Goal: Task Accomplishment & Management: Manage account settings

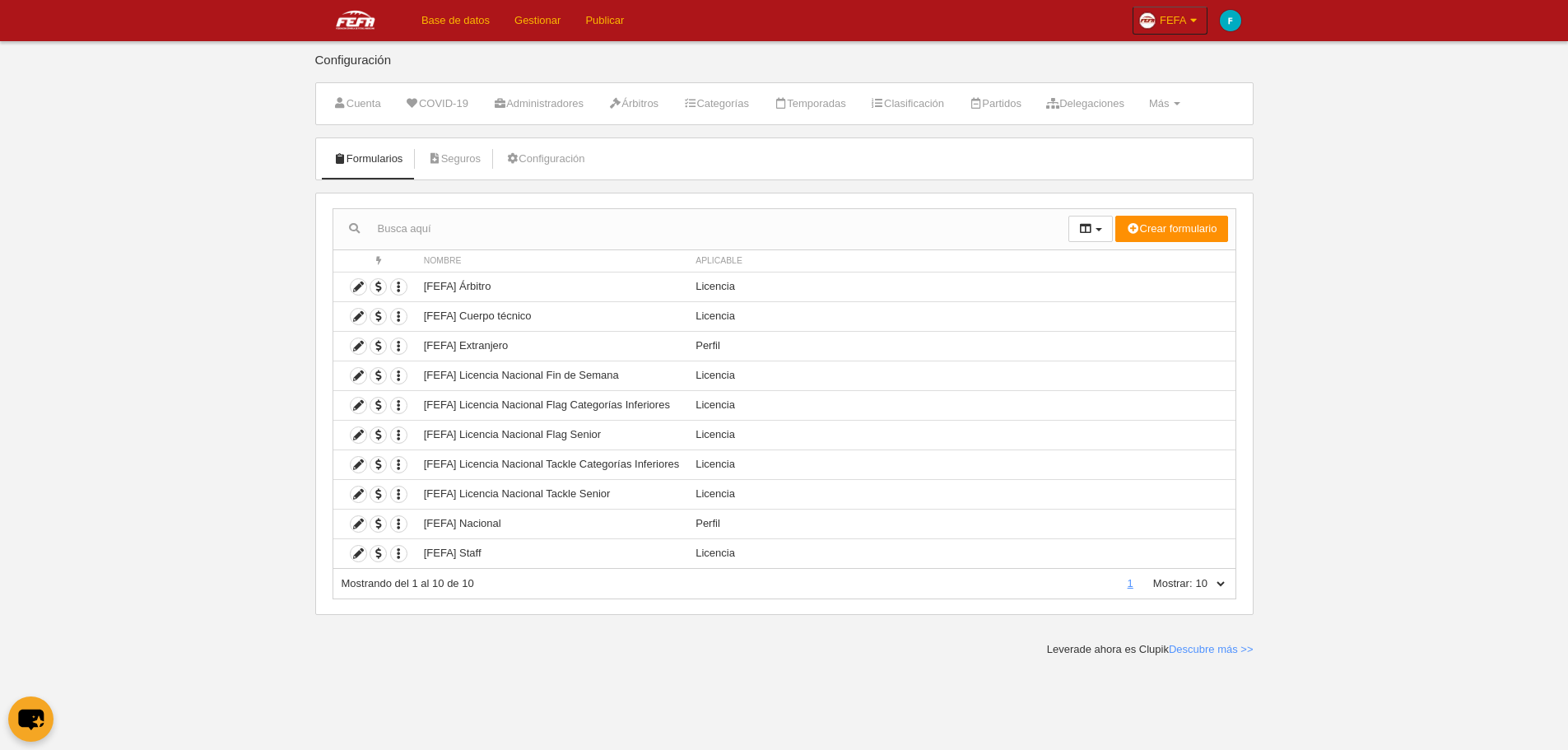
click at [460, 30] on link "Base de datos" at bounding box center [455, 20] width 93 height 41
click at [712, 347] on td "Perfil" at bounding box center [961, 345] width 547 height 30
click at [1248, 356] on div "Acciones Nombre Aplicable Crear formulario Perfil Licencia Participante Accione…" at bounding box center [784, 404] width 938 height 423
click at [450, 12] on link "Base de datos" at bounding box center [455, 20] width 93 height 41
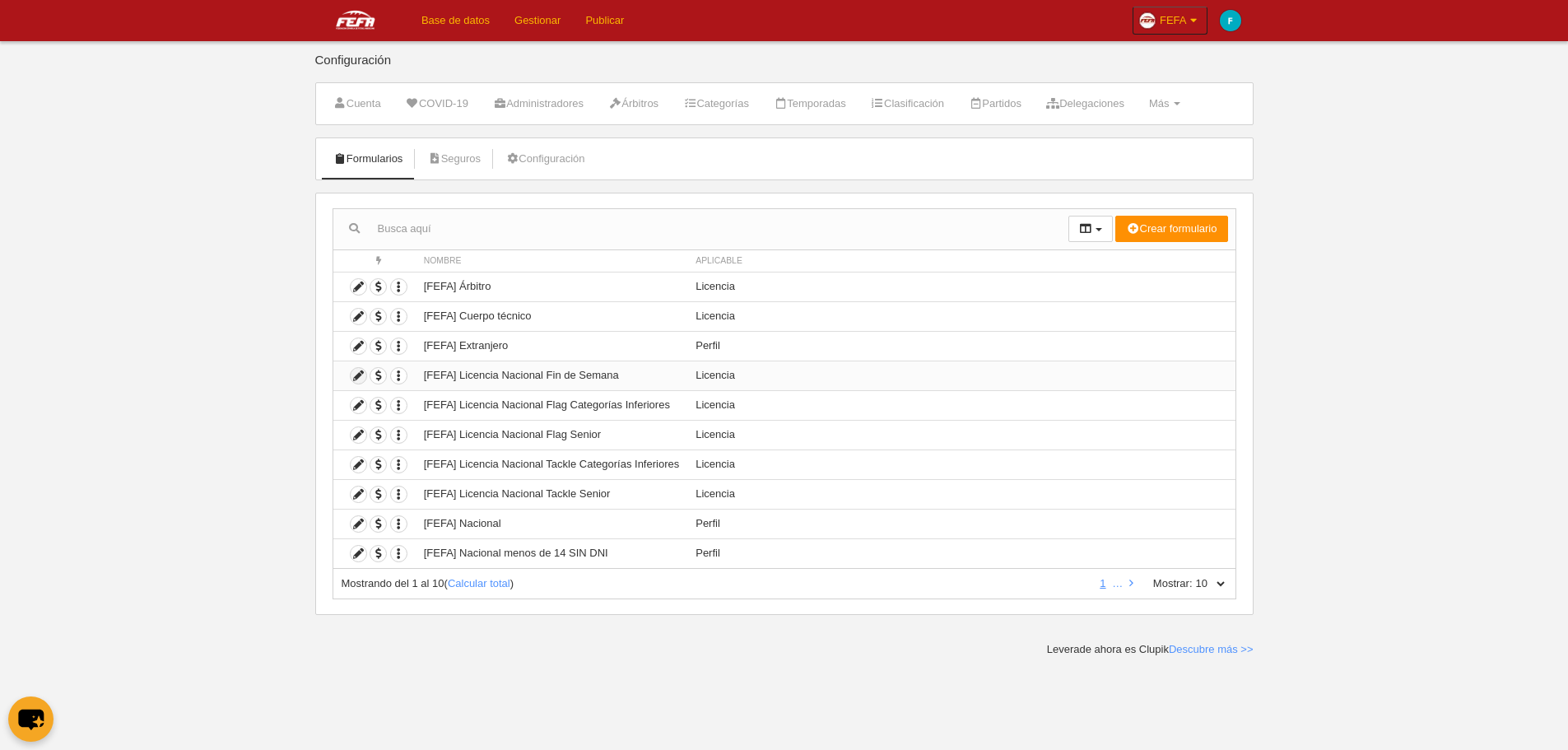
click at [364, 375] on icon at bounding box center [359, 376] width 15 height 15
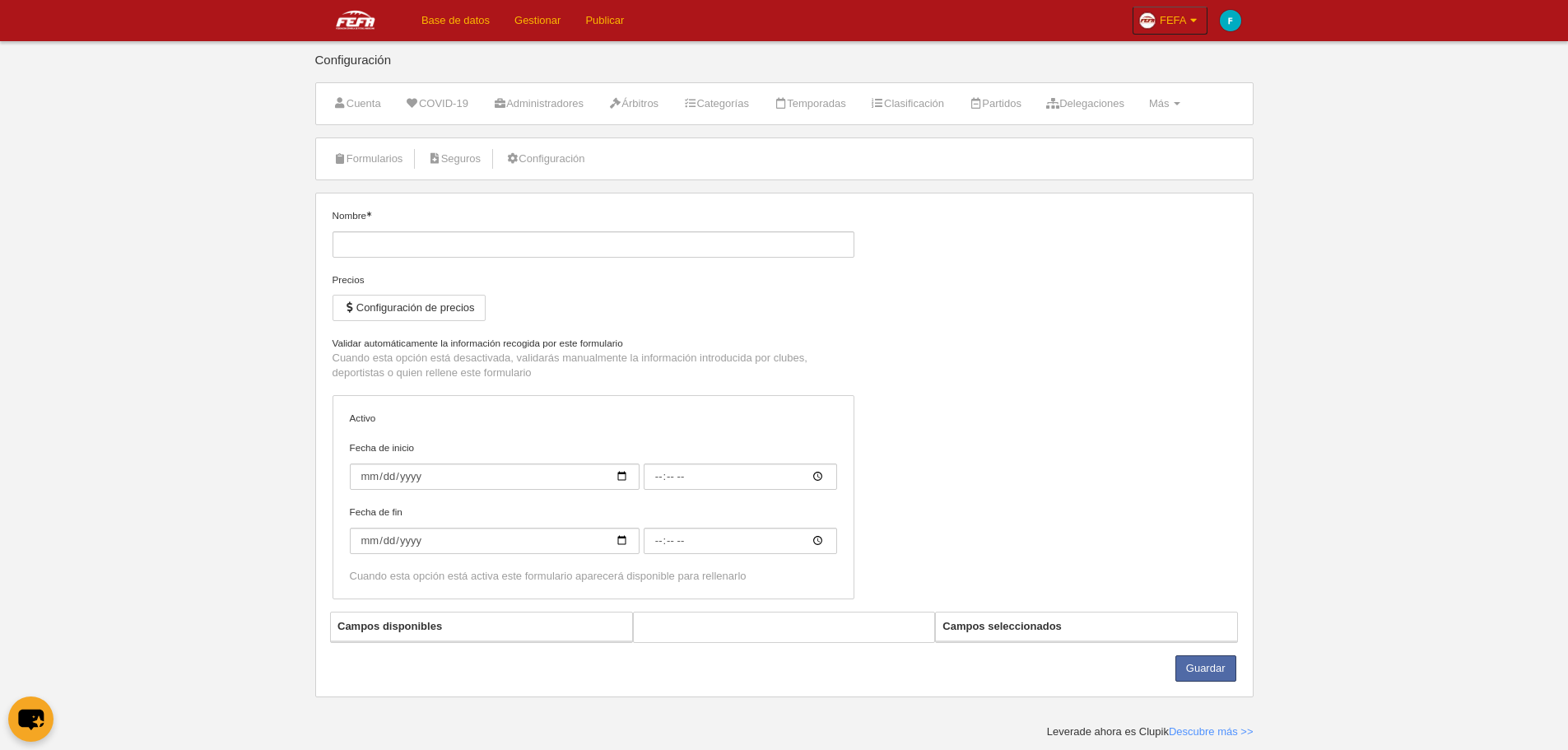
type input "[FEFA] Licencia Nacional Fin de Semana"
checkbox input "true"
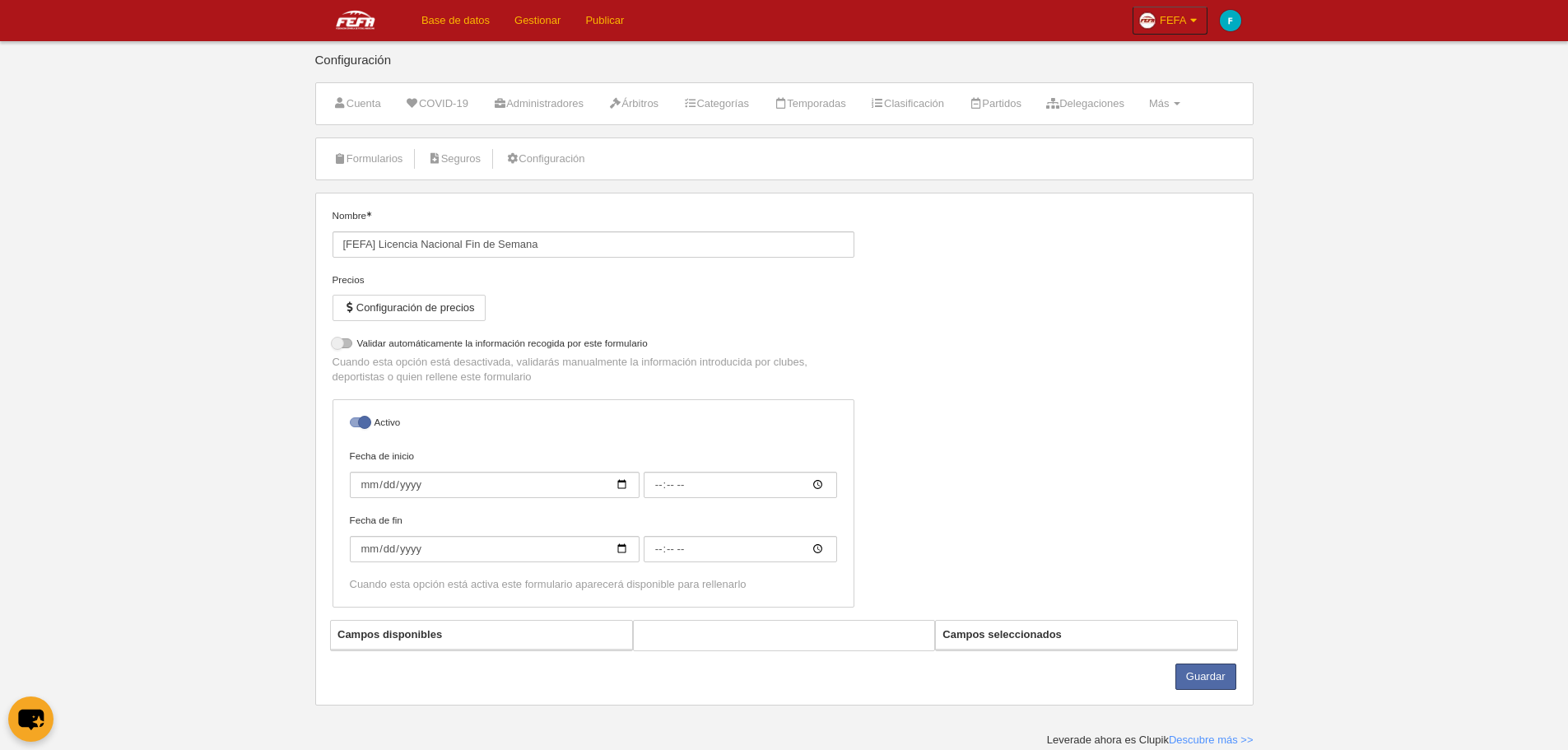
select select "selected"
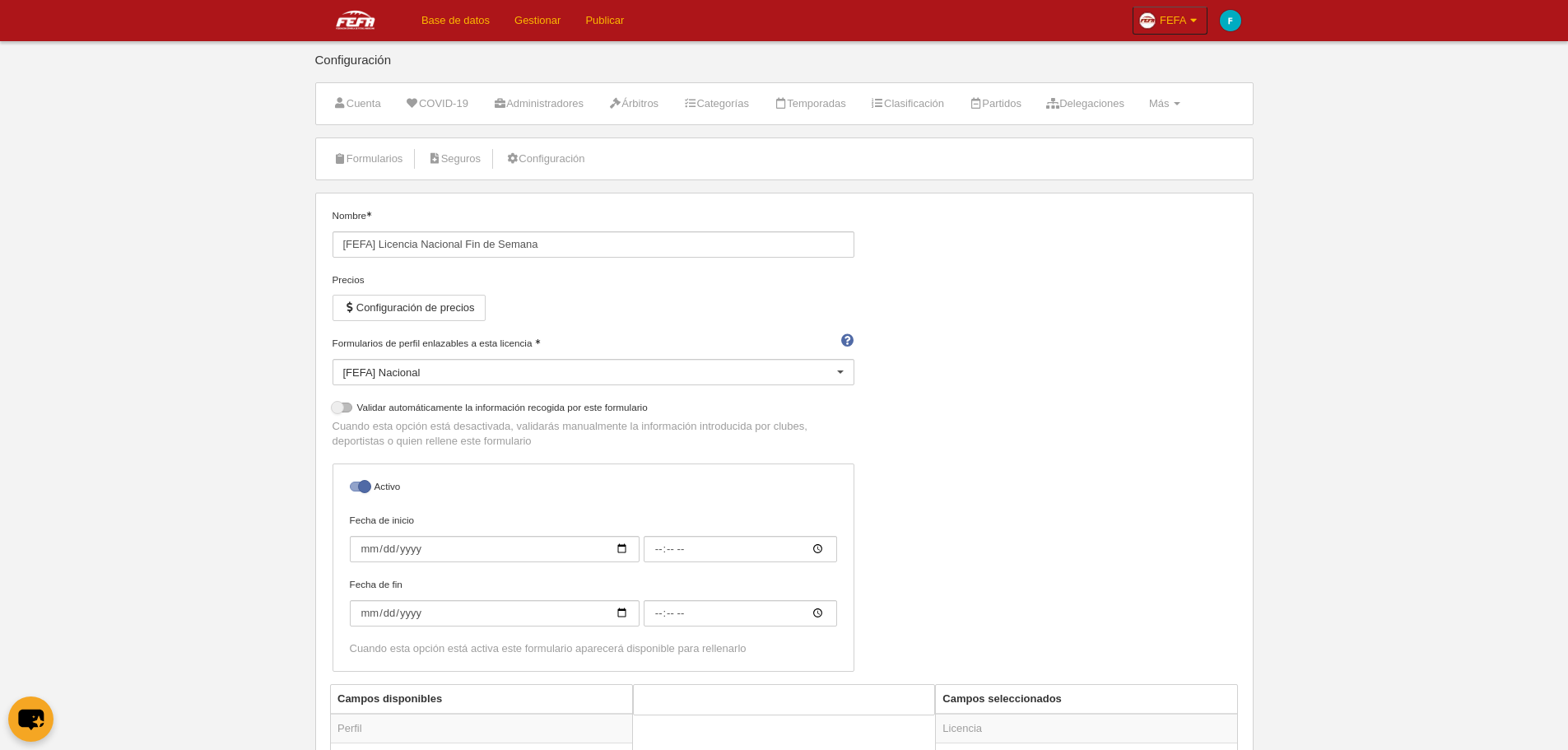
click at [463, 370] on div "[FEFA] Nacional" at bounding box center [593, 372] width 522 height 26
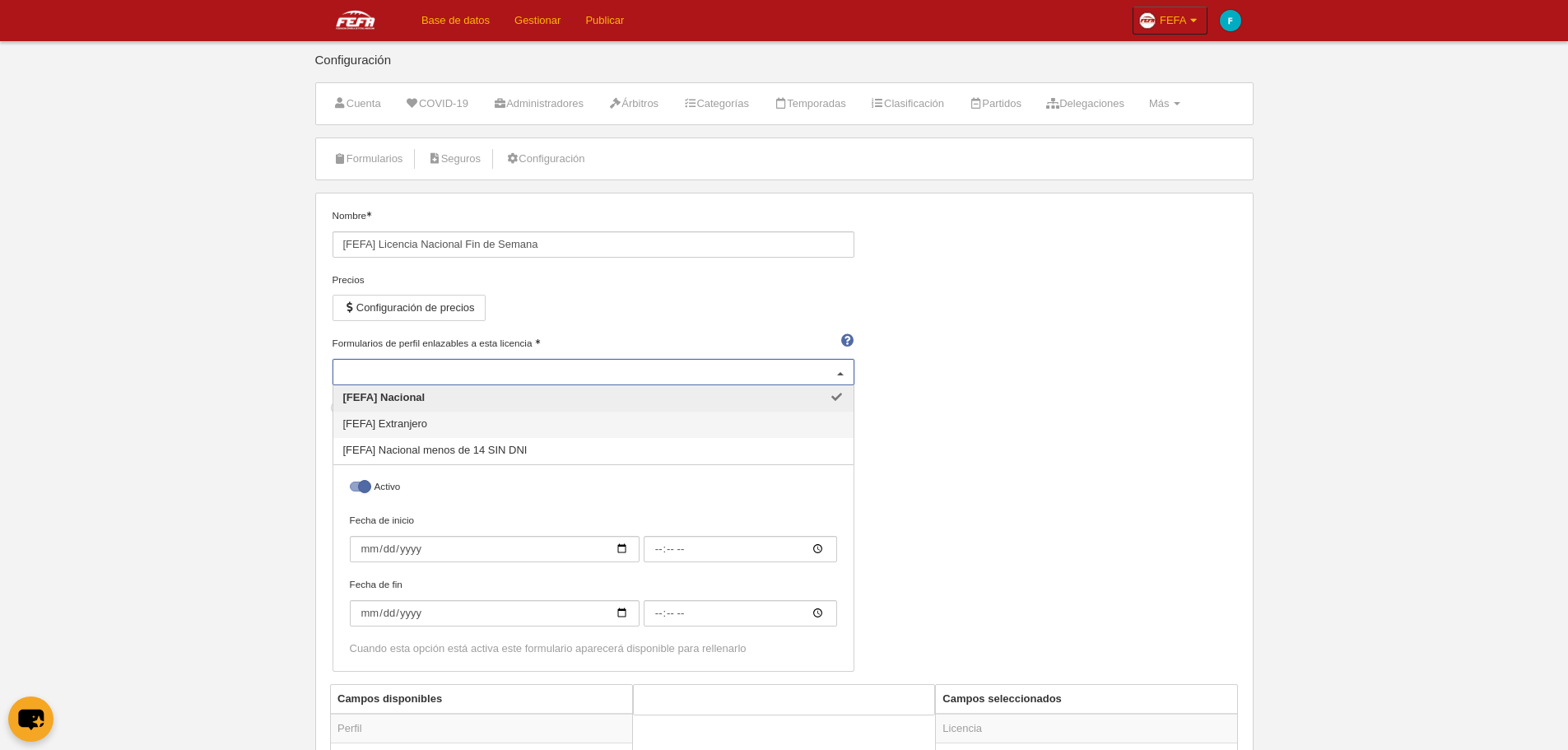
click at [807, 413] on span "[FEFA] Extranjero" at bounding box center [593, 424] width 521 height 26
click at [807, 441] on span "[FEFA] Nacional menos de 14 SIN DNI" at bounding box center [593, 451] width 521 height 26
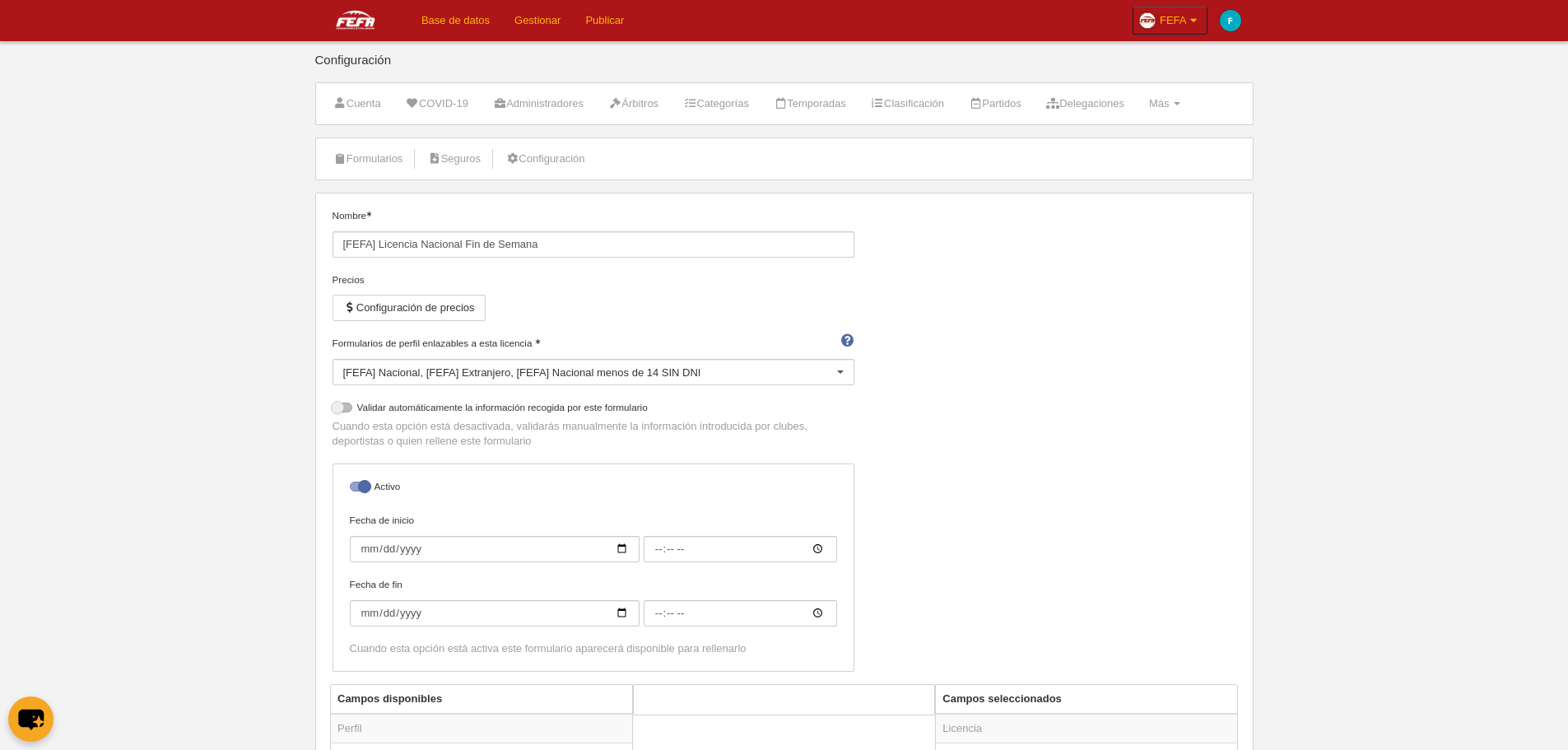
click at [950, 418] on div "Nombre [FEFA] Licencia Nacional Fin de Semana Precios Configuración de precios …" at bounding box center [784, 446] width 916 height 476
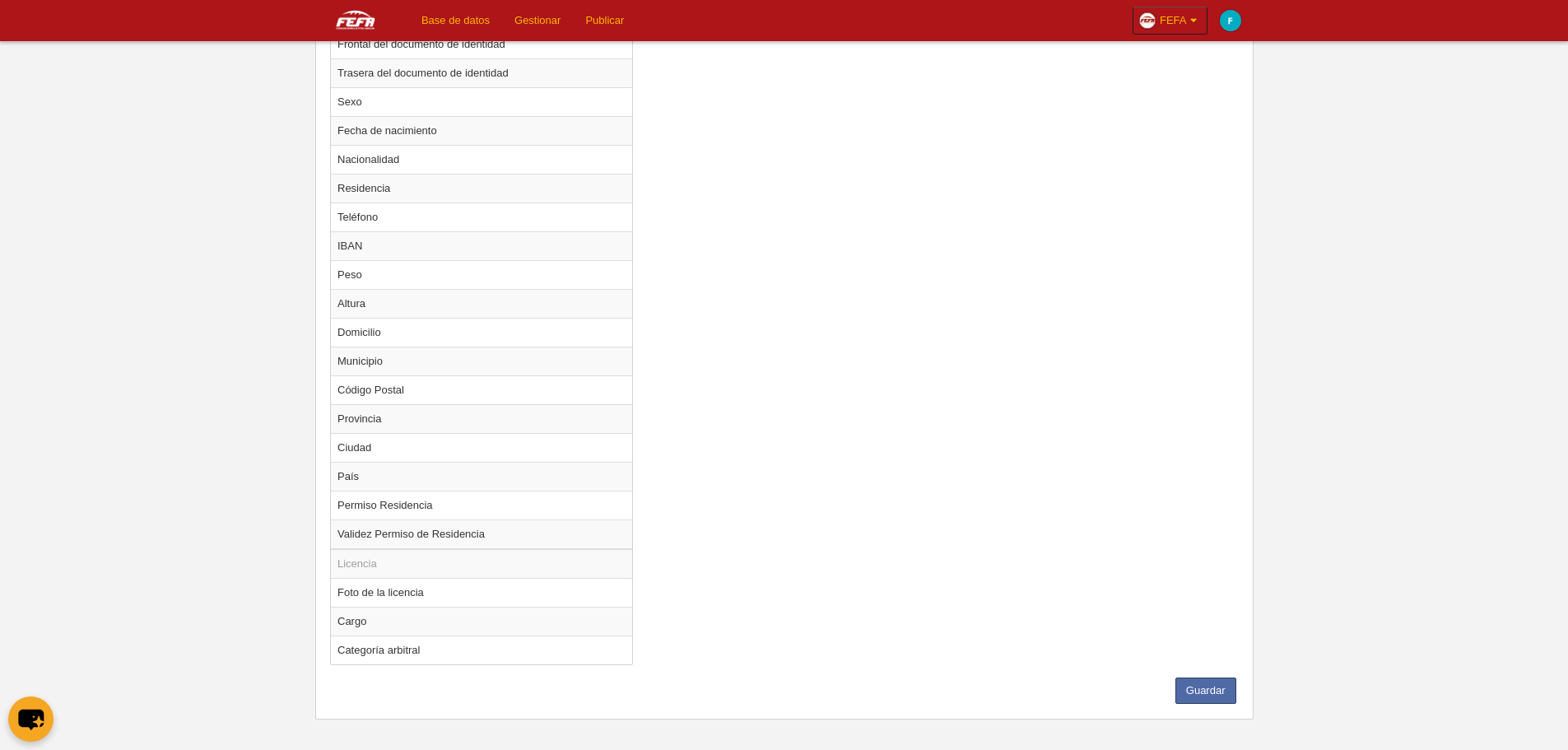
scroll to position [955, 0]
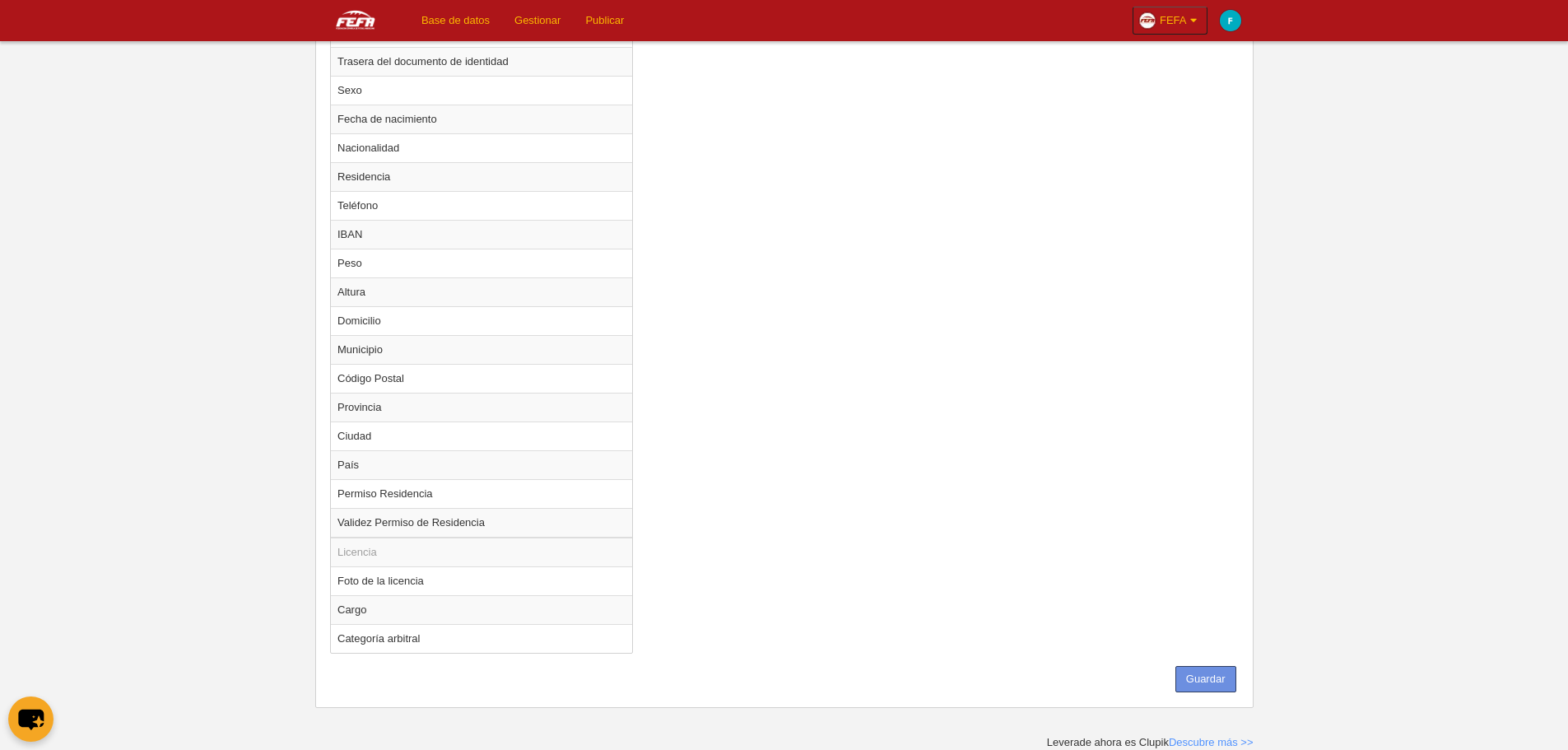
click at [1202, 666] on button "Guardar" at bounding box center [1206, 679] width 61 height 26
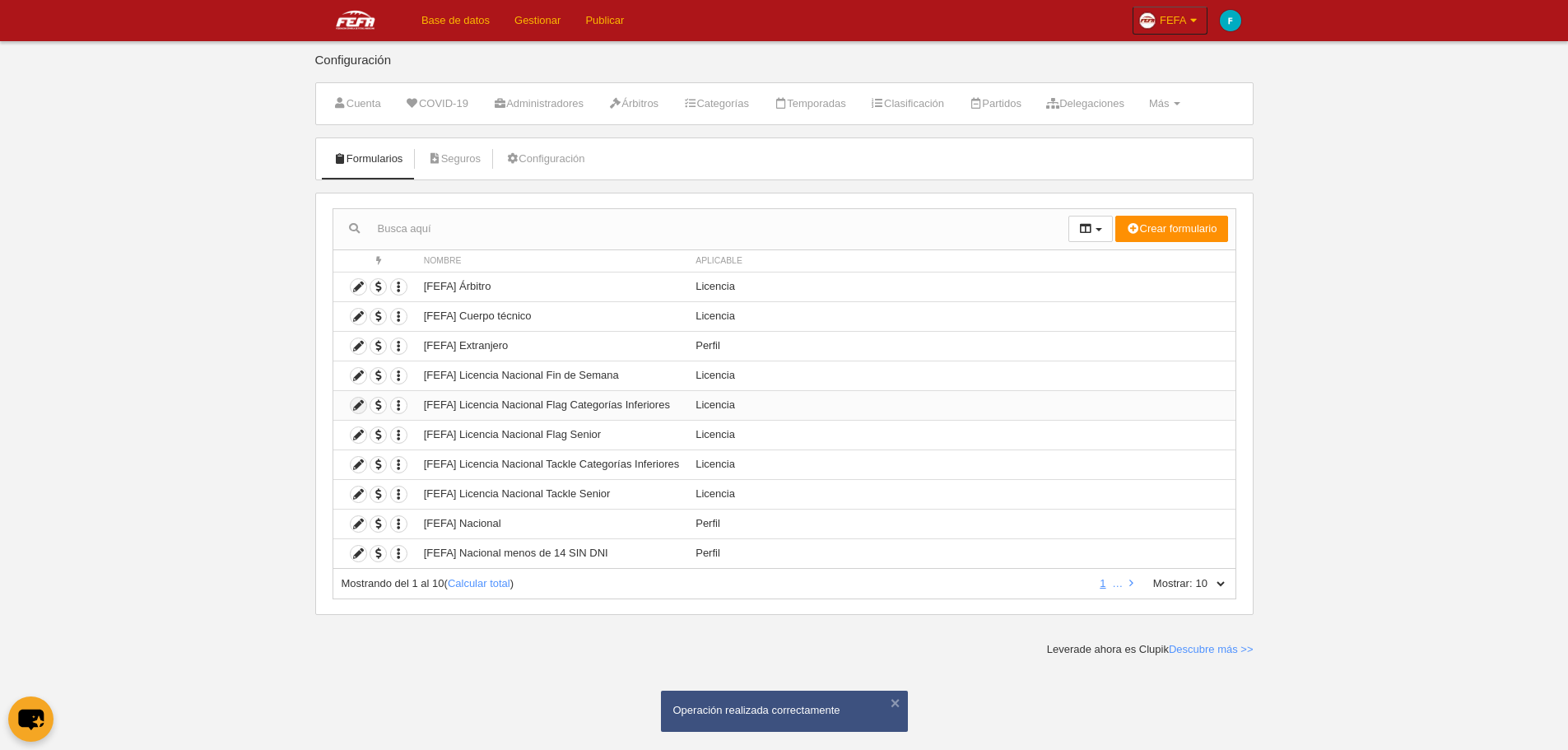
click at [356, 405] on icon at bounding box center [359, 406] width 15 height 15
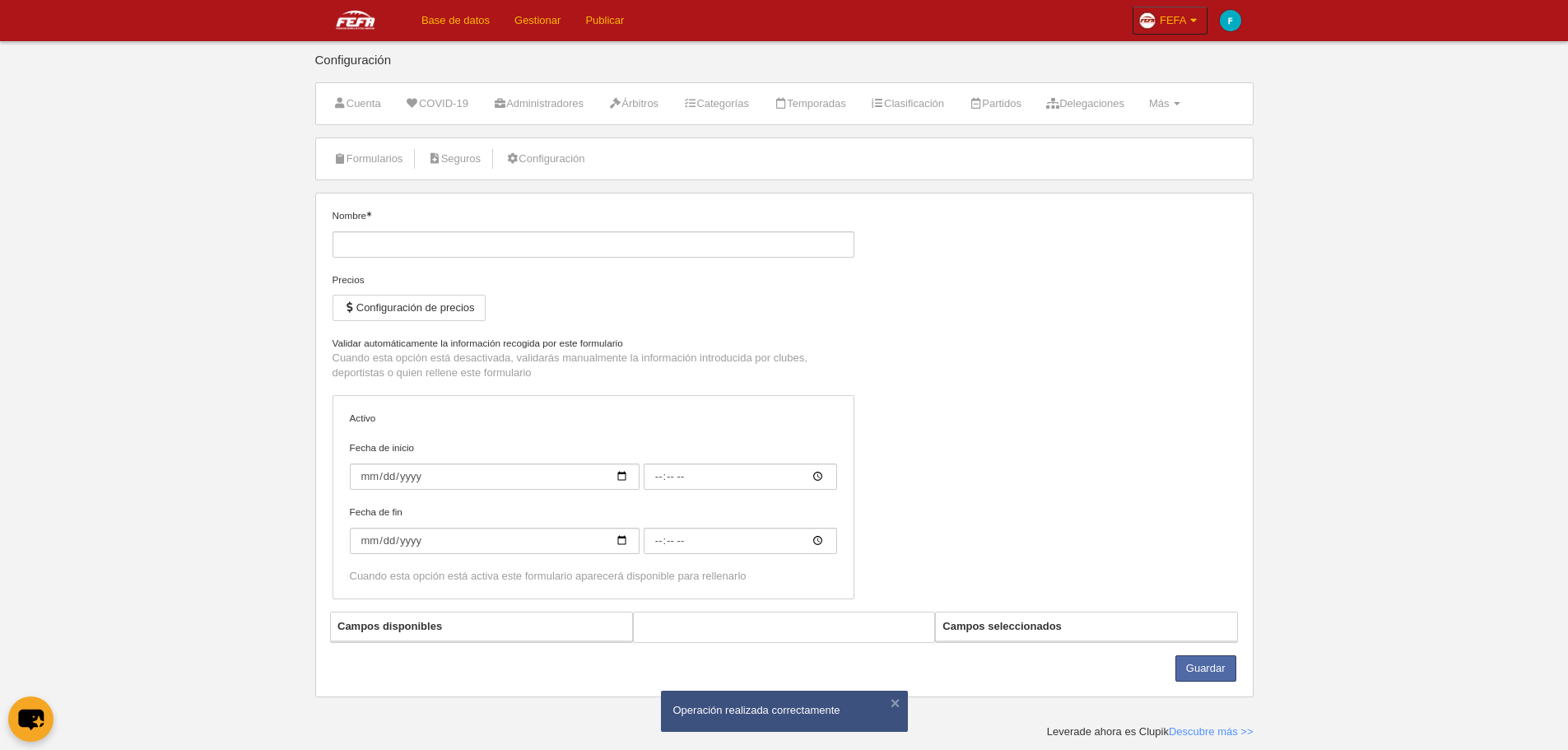
type input "[FEFA] Licencia Nacional Flag Categorías Inferiores"
checkbox input "true"
select select "selected"
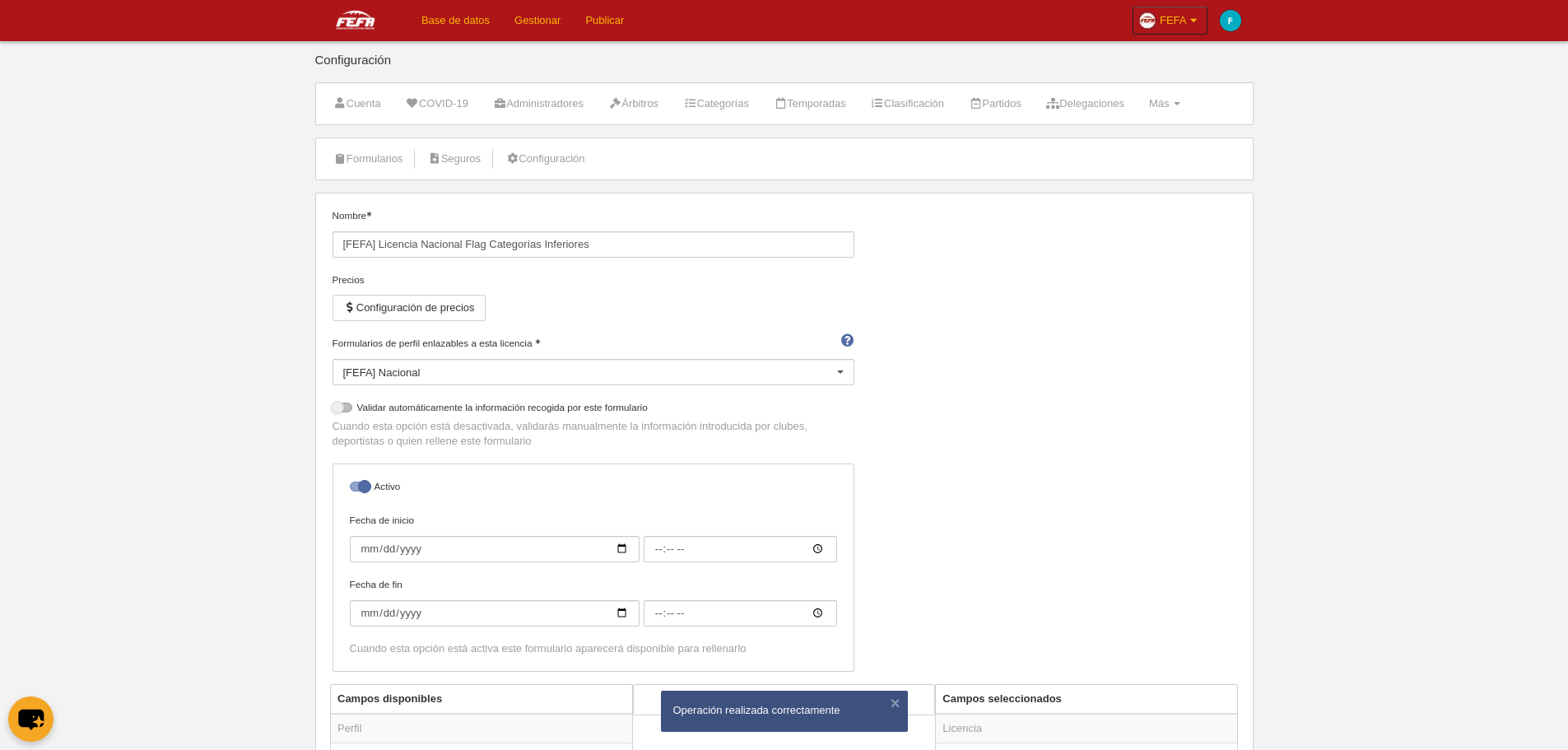
click at [545, 373] on div "[FEFA] Nacional" at bounding box center [593, 372] width 522 height 26
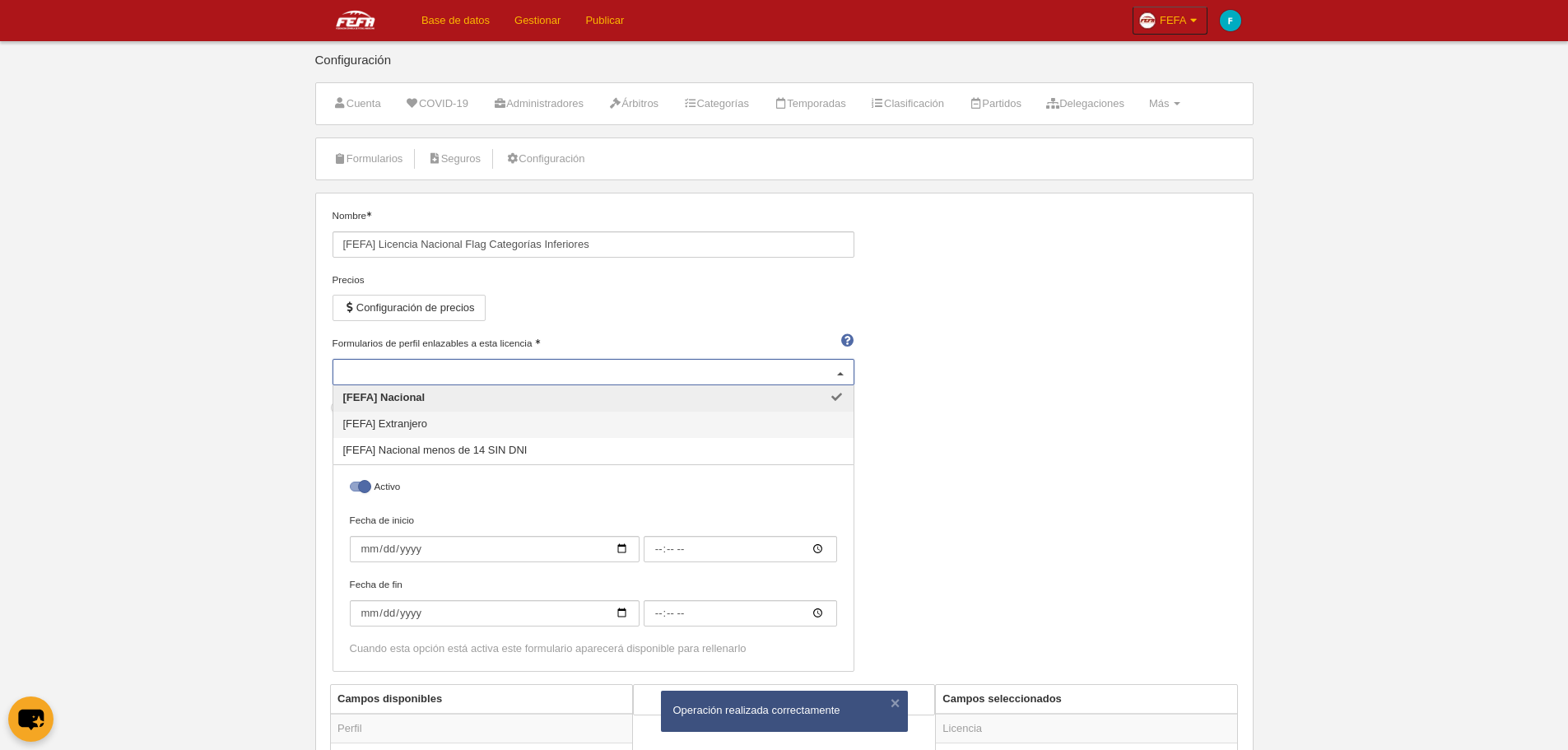
click at [683, 431] on span "[FEFA] Extranjero" at bounding box center [593, 424] width 521 height 26
click at [695, 443] on span "[FEFA] Nacional menos de 14 SIN DNI" at bounding box center [593, 451] width 521 height 26
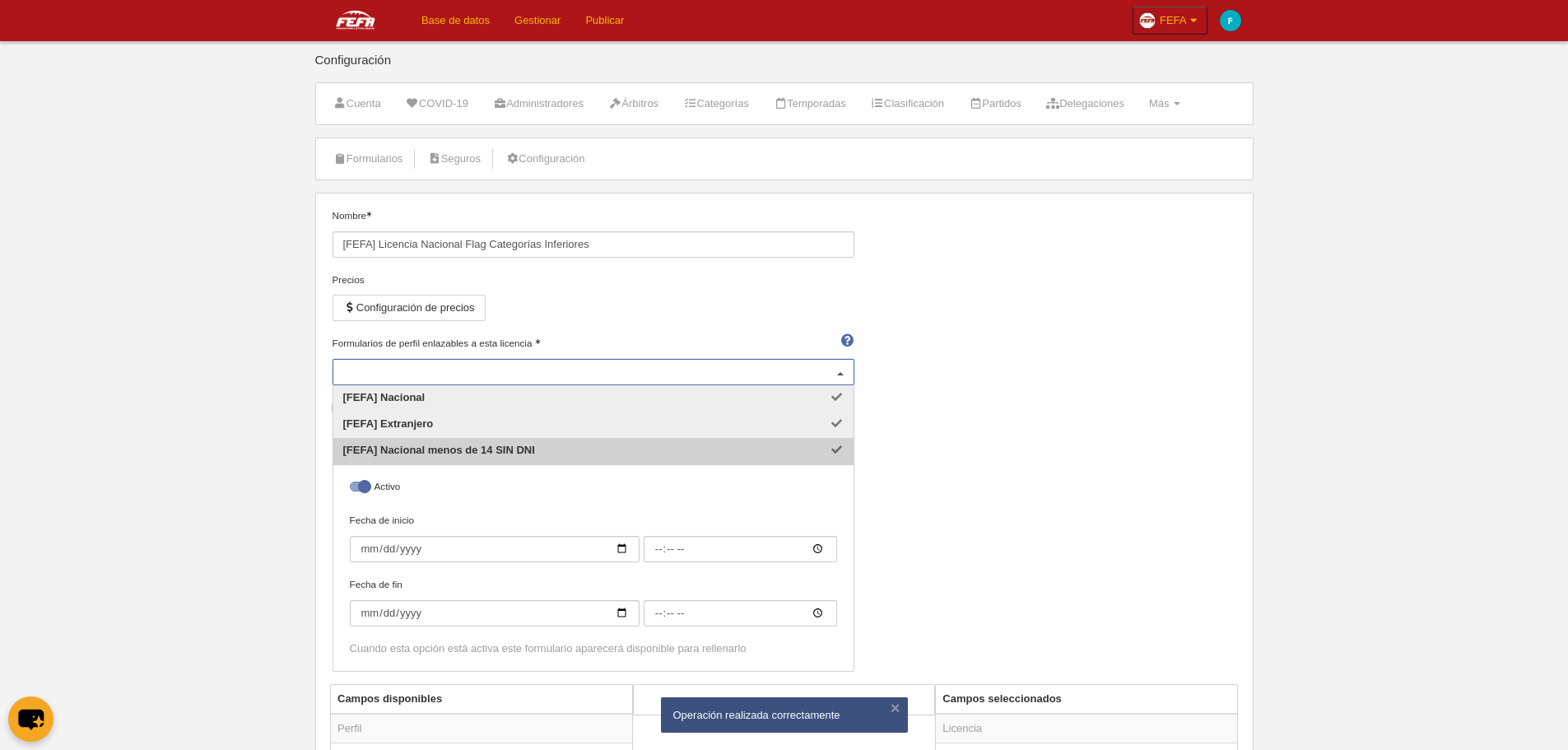
click at [1016, 444] on div "Nombre [FEFA] Licencia Nacional Flag Categorías Inferiores Precios Configuració…" at bounding box center [784, 446] width 916 height 476
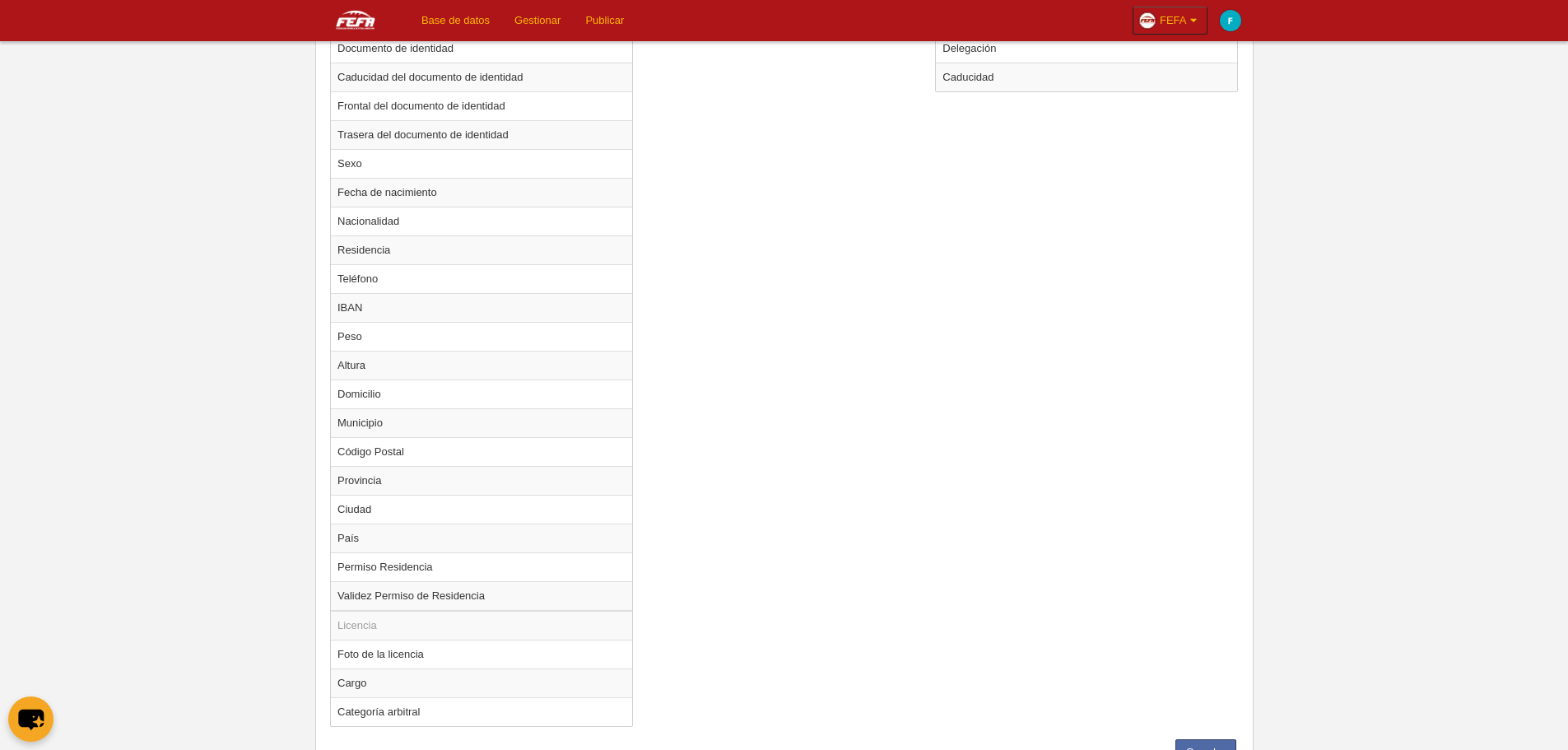
scroll to position [955, 0]
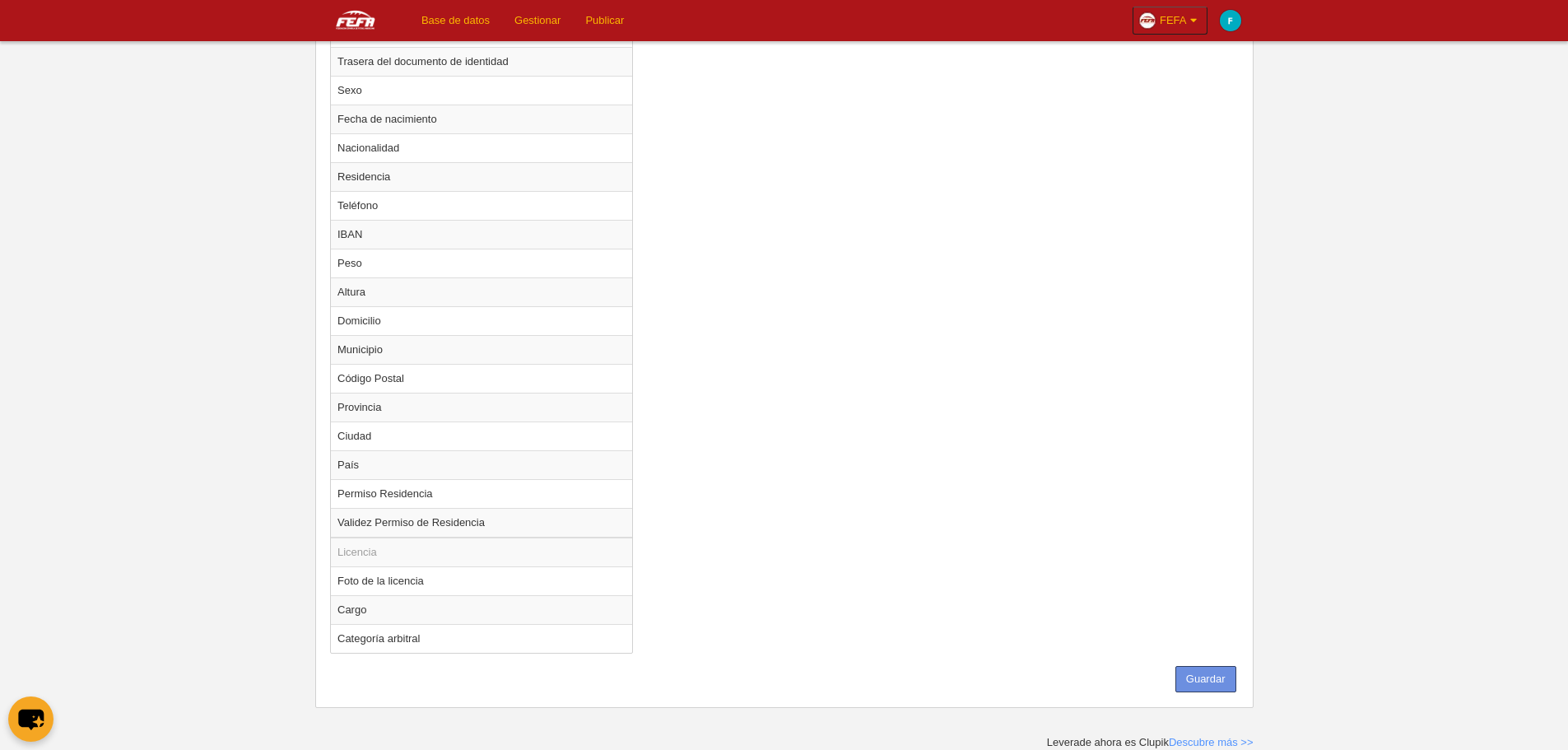
click at [1207, 671] on button "Guardar" at bounding box center [1206, 679] width 61 height 26
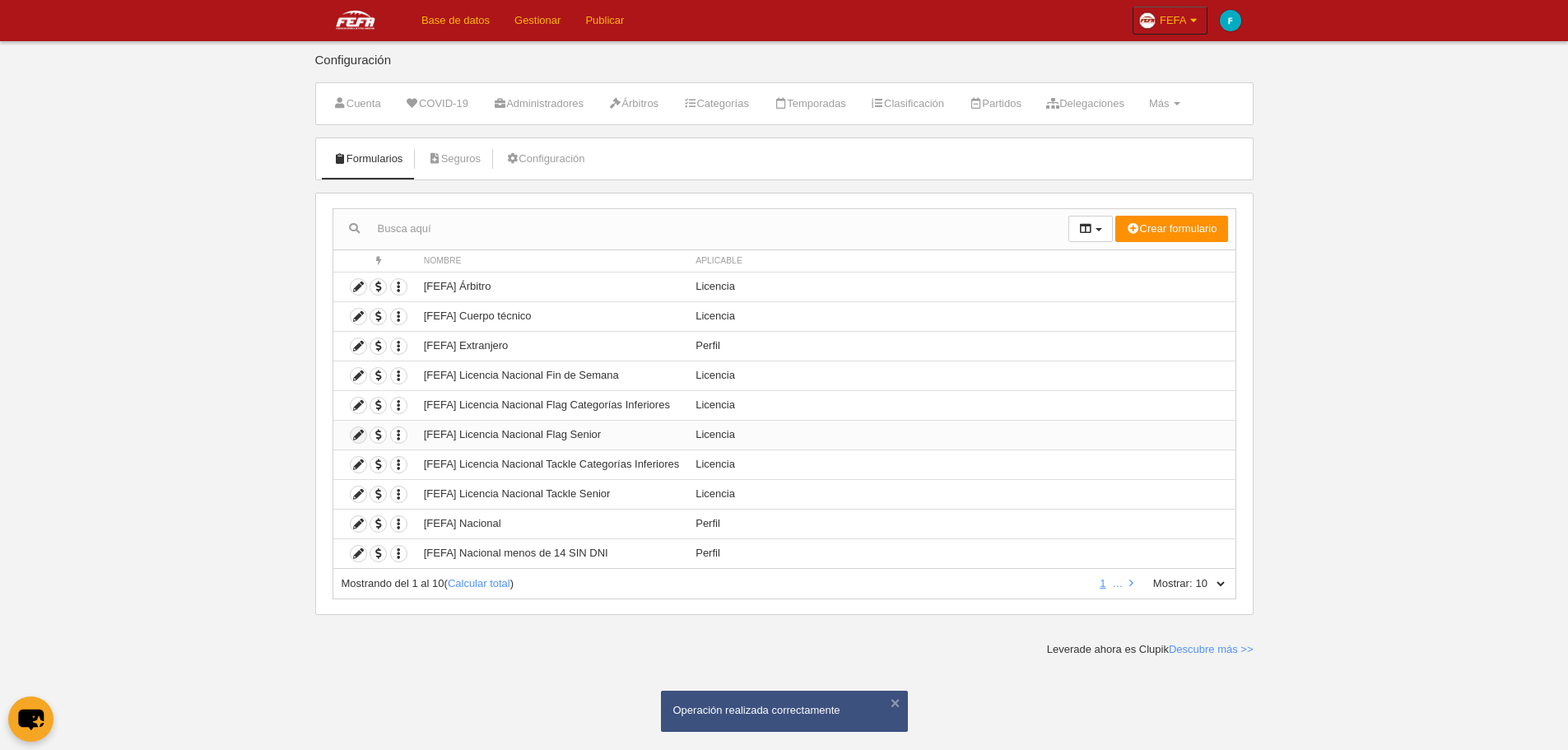
click at [358, 436] on icon at bounding box center [359, 435] width 15 height 15
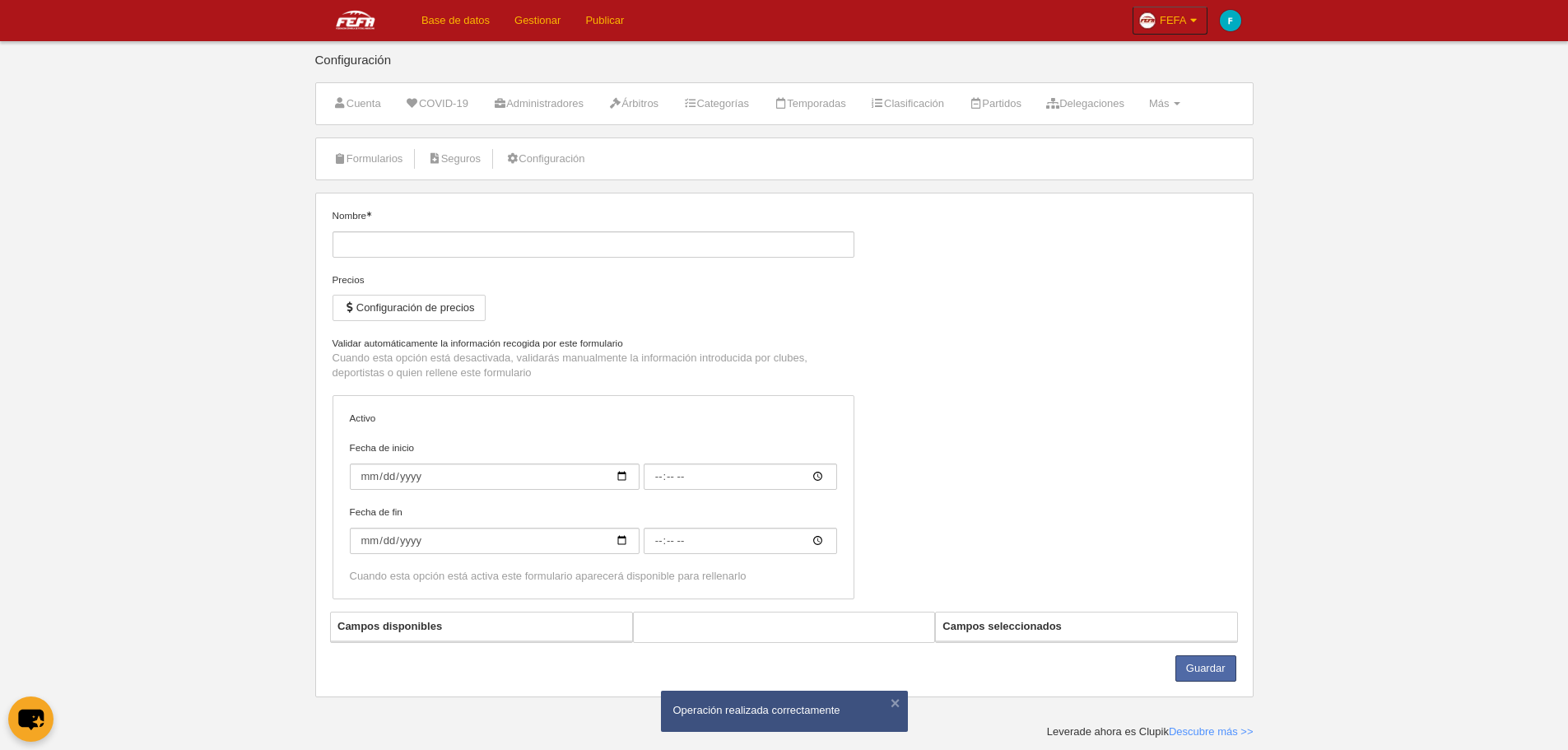
type input "[FEFA] Licencia Nacional Flag Senior"
checkbox input "true"
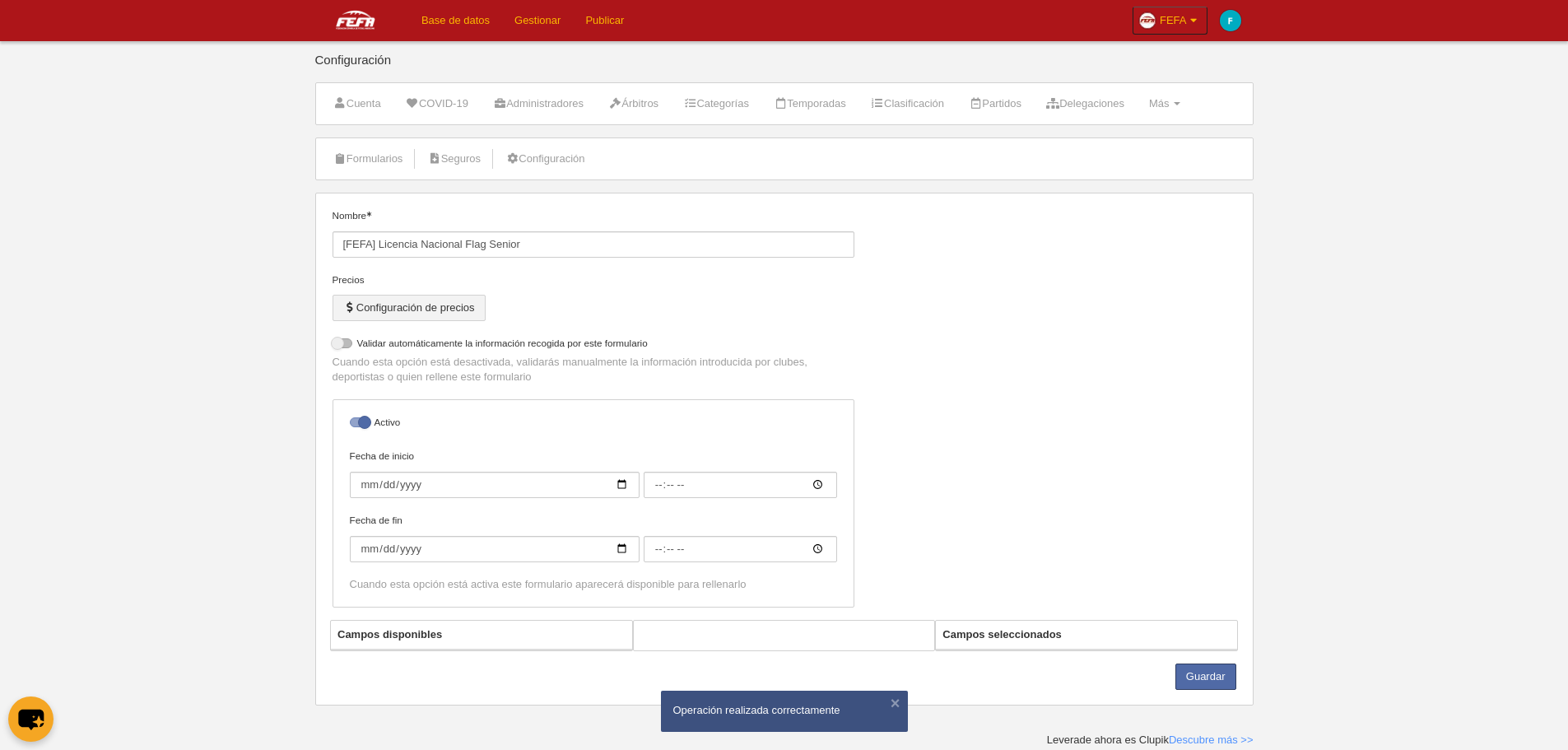
select select "selected"
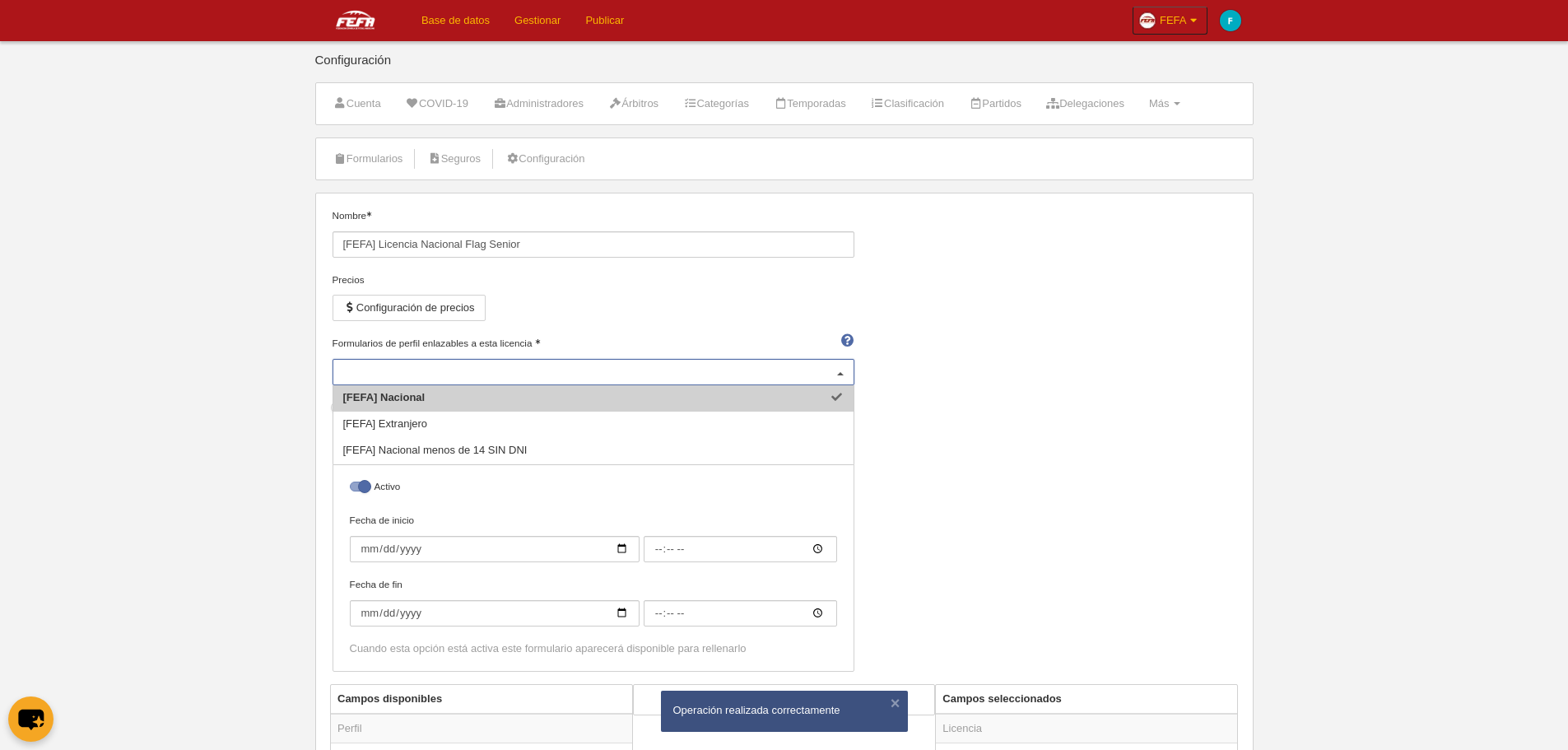
click at [452, 375] on div "[FEFA] Nacional" at bounding box center [593, 372] width 522 height 26
click at [462, 424] on span "[FEFA] Extranjero" at bounding box center [593, 424] width 521 height 26
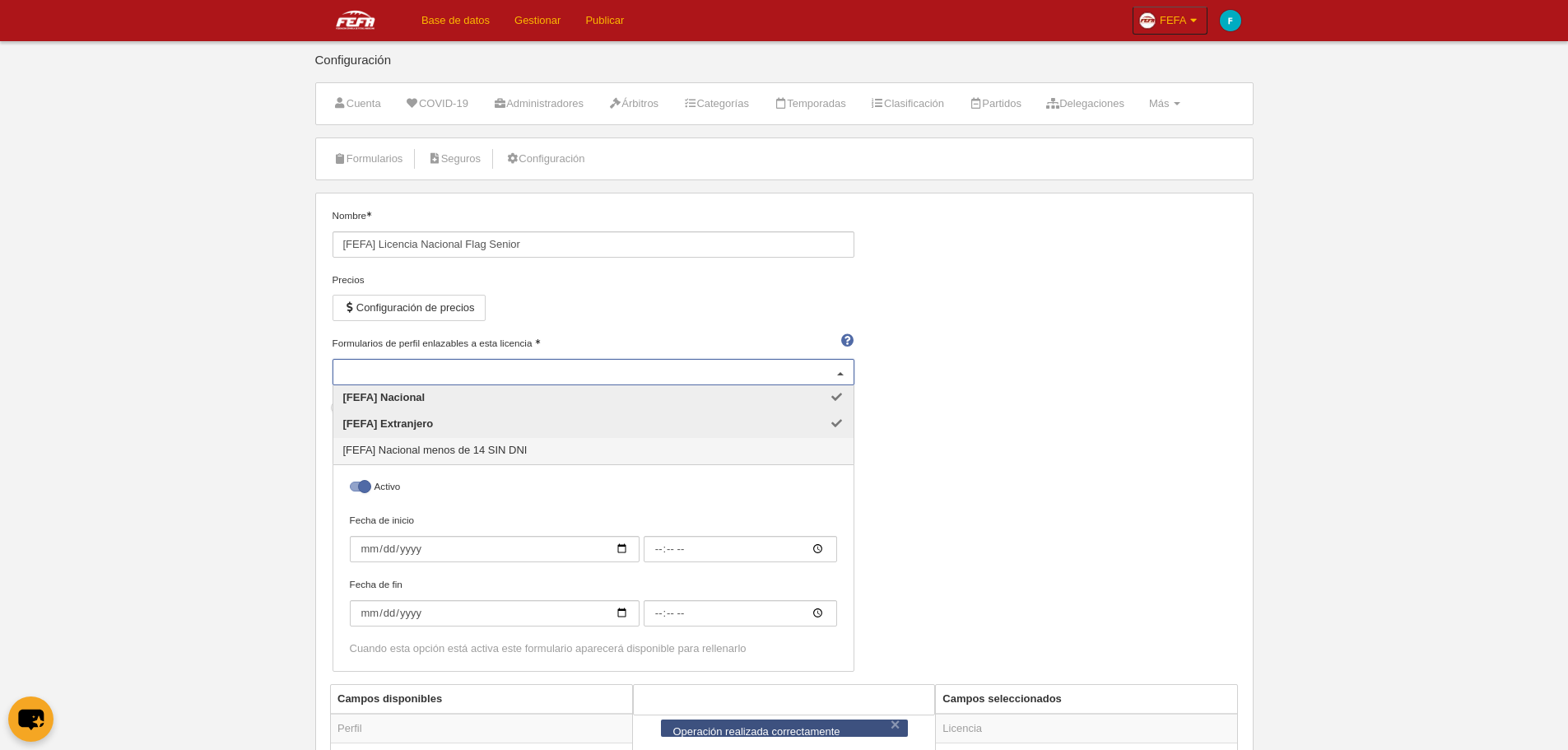
click at [494, 458] on span "[FEFA] Nacional menos de 14 SIN DNI" at bounding box center [593, 451] width 521 height 26
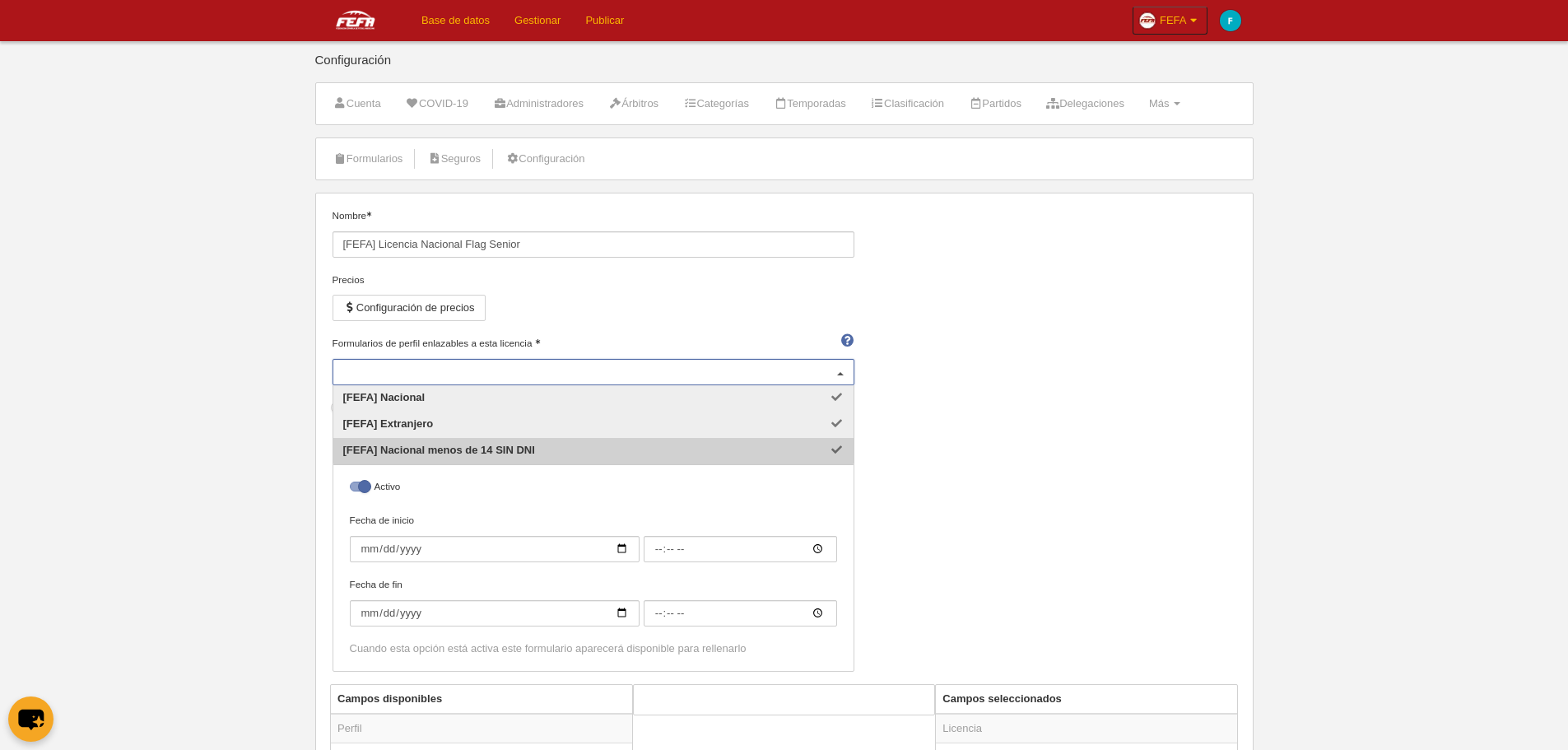
click at [983, 495] on div "Nombre [FEFA] Licencia Nacional Flag Senior Precios Configuración de precios Fo…" at bounding box center [784, 446] width 916 height 476
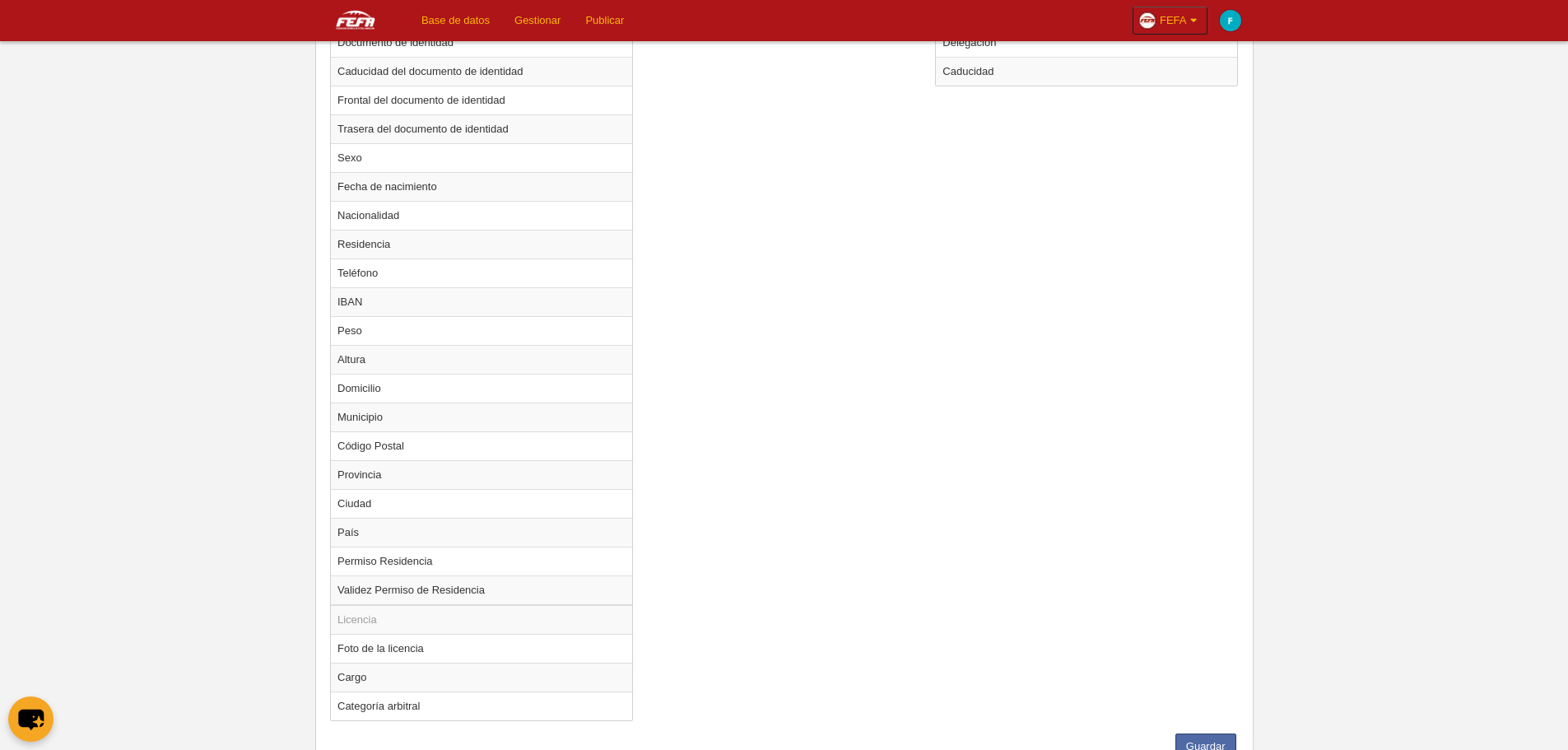
scroll to position [955, 0]
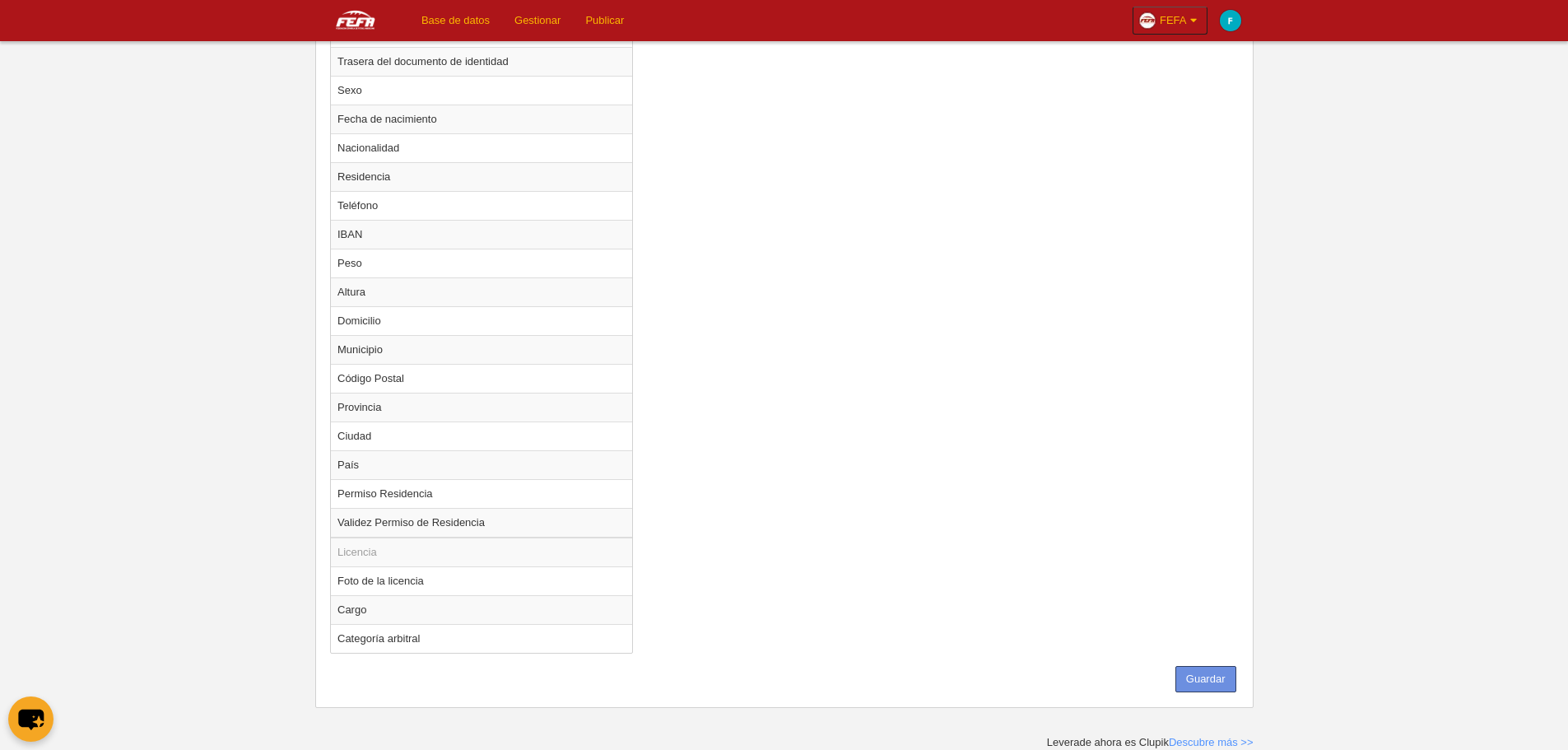
click at [1200, 683] on button "Guardar" at bounding box center [1206, 679] width 61 height 26
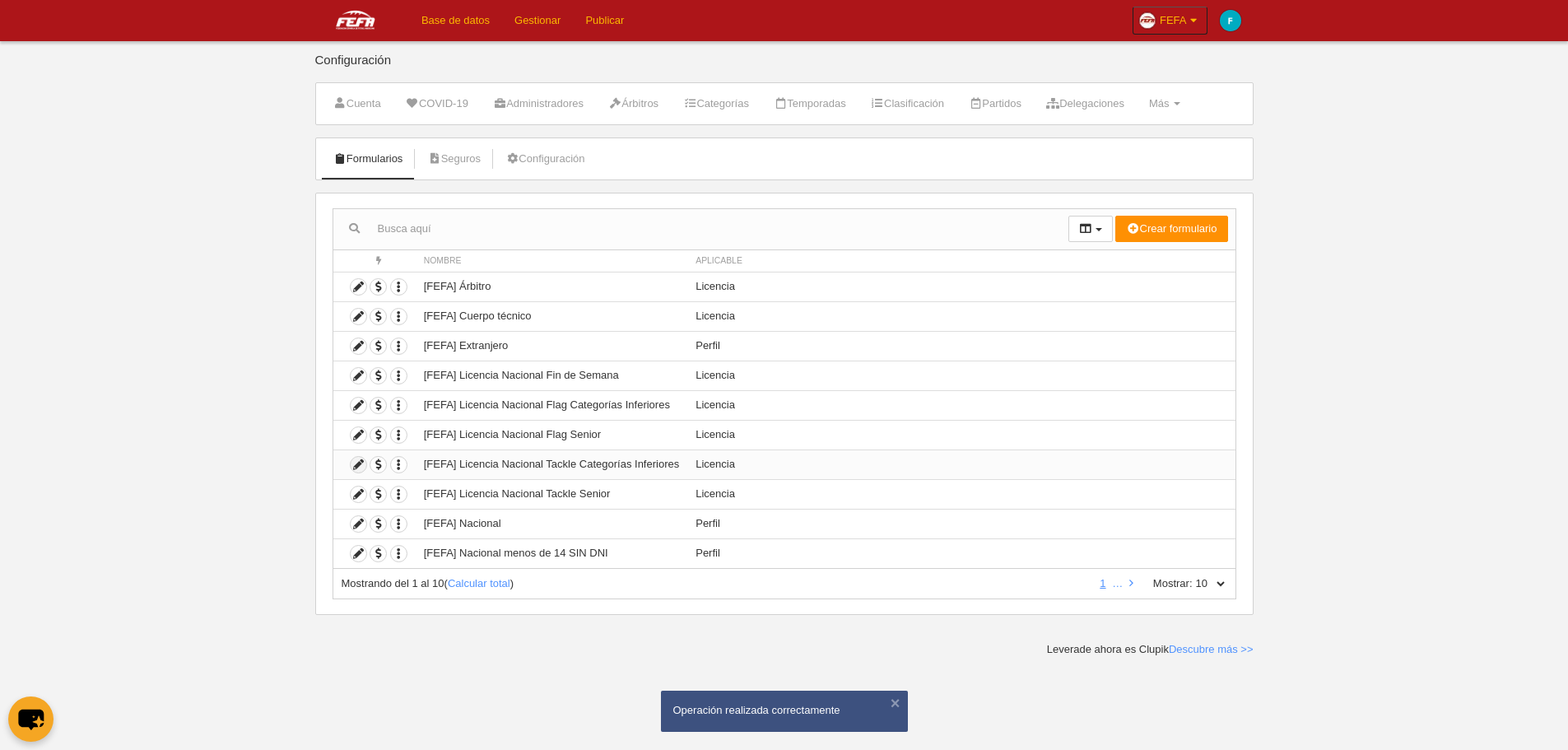
click at [361, 460] on icon at bounding box center [359, 464] width 15 height 15
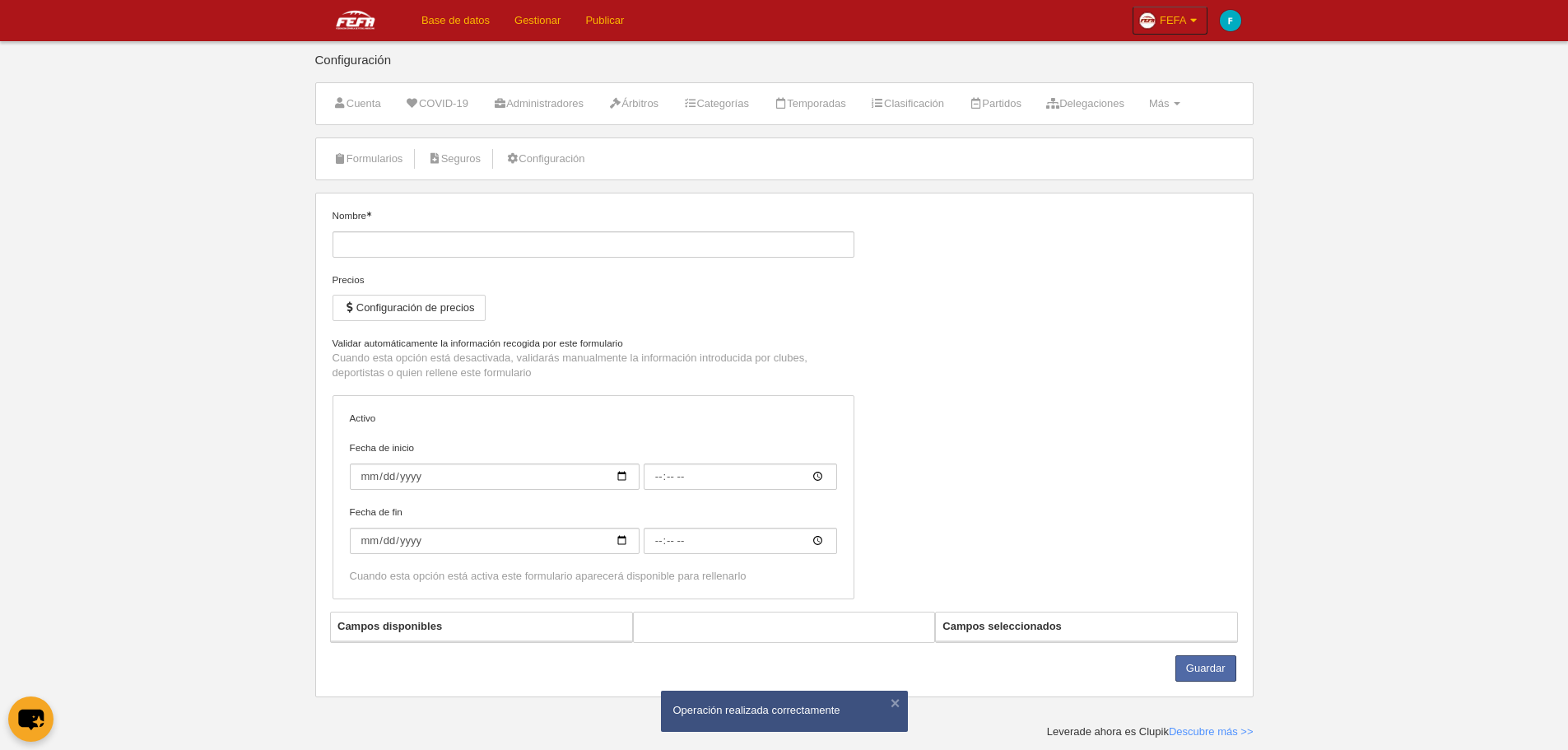
type input "[FEFA] Licencia Nacional Tackle Categorías Inferiores"
checkbox input "true"
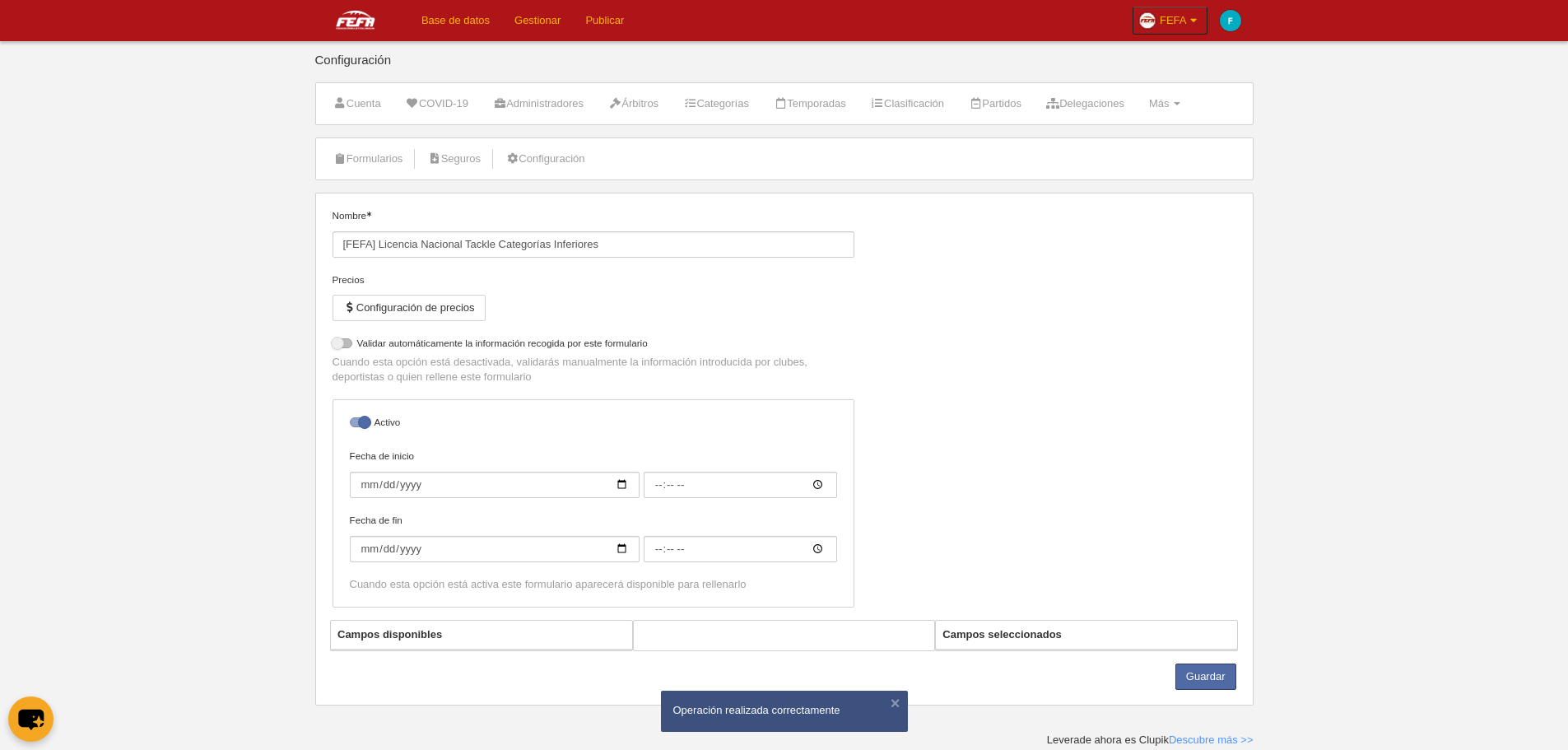
select select "selected"
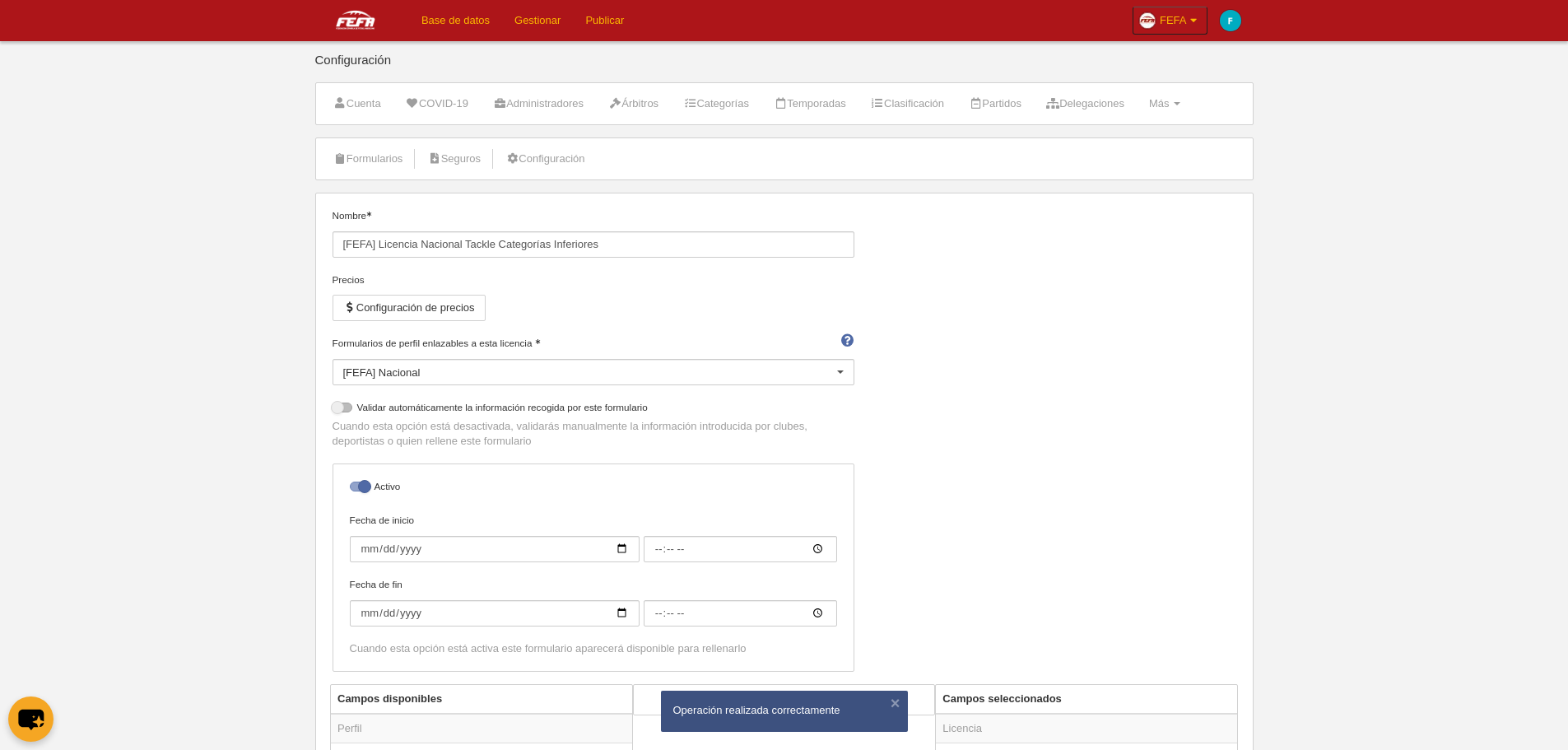
click at [435, 366] on div "[FEFA] Nacional" at bounding box center [593, 372] width 522 height 26
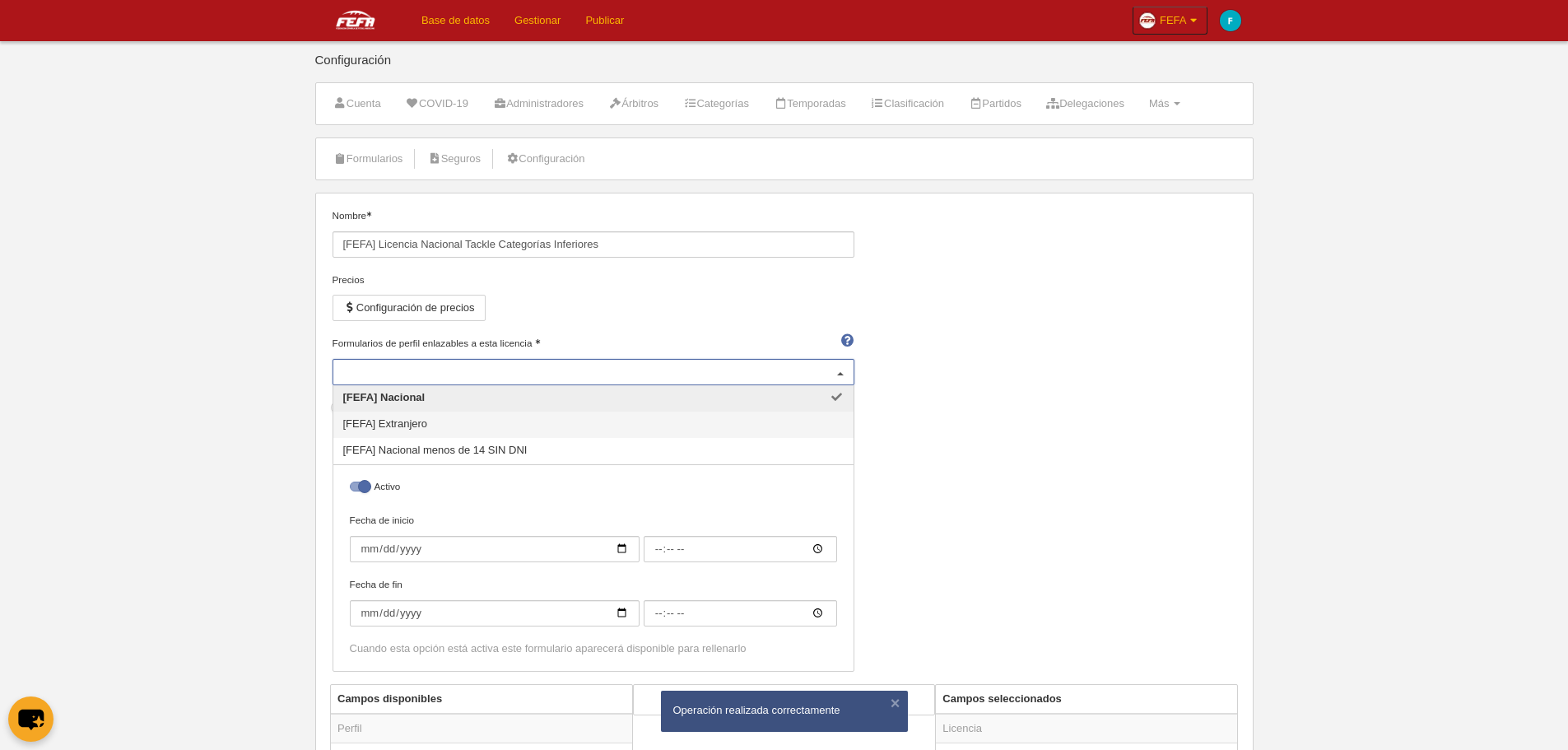
click at [540, 430] on span "[FEFA] Extranjero" at bounding box center [593, 424] width 521 height 26
click at [562, 458] on span "[FEFA] Nacional menos de 14 SIN DNI" at bounding box center [593, 451] width 521 height 26
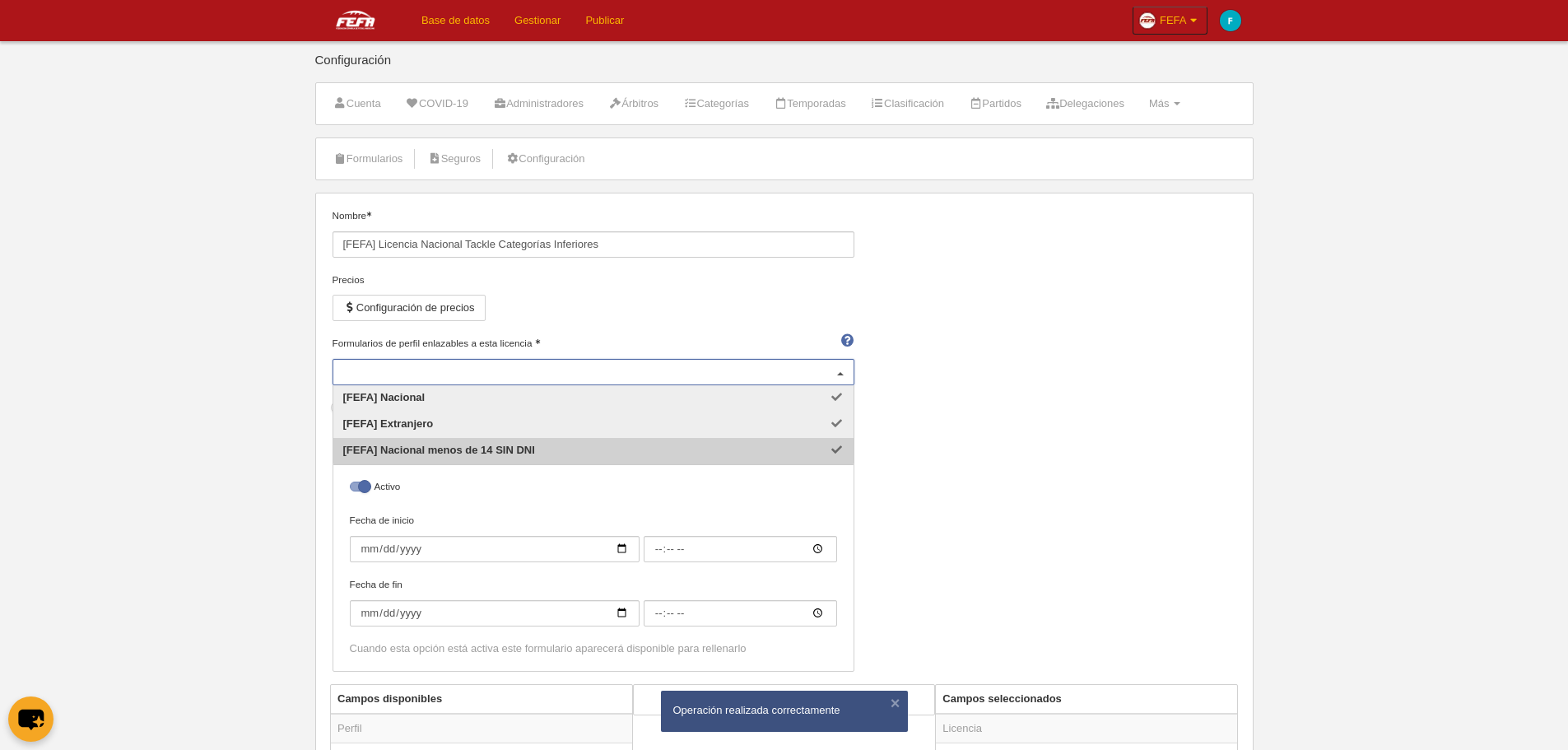
click at [974, 473] on div "Nombre [FEFA] Licencia Nacional Tackle Categorías Inferiores Precios Configurac…" at bounding box center [784, 446] width 916 height 476
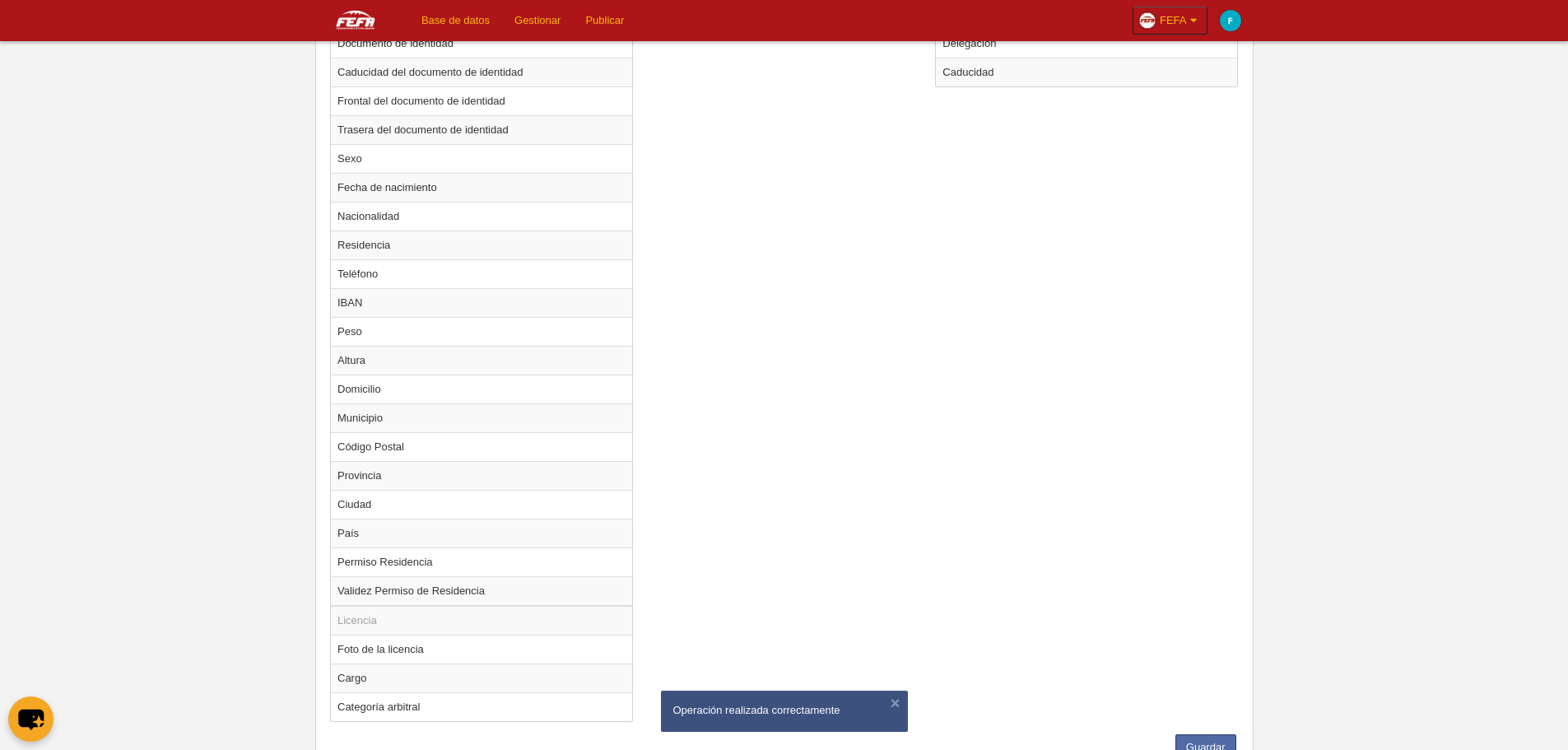
scroll to position [955, 0]
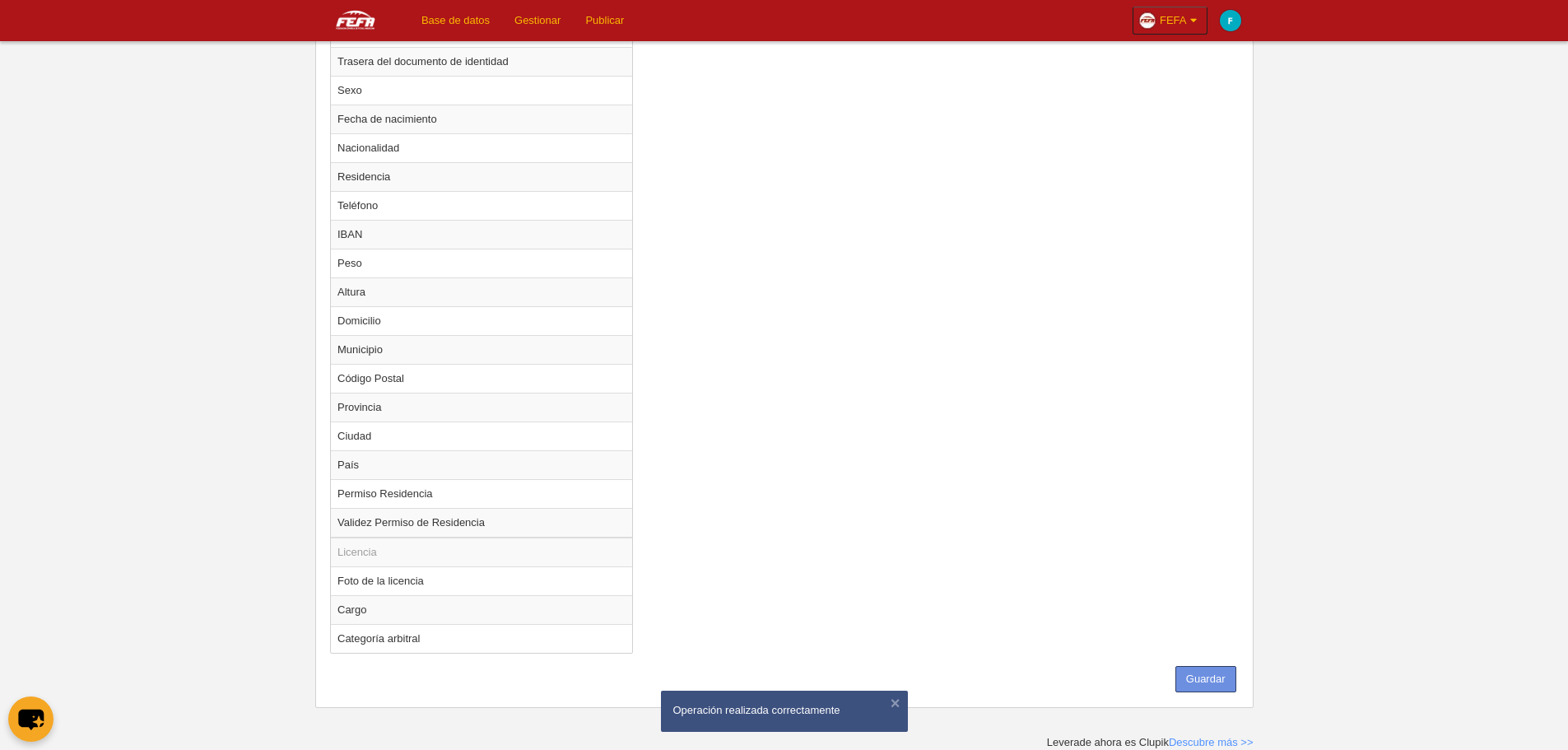
click at [1208, 675] on button "Guardar" at bounding box center [1206, 679] width 61 height 26
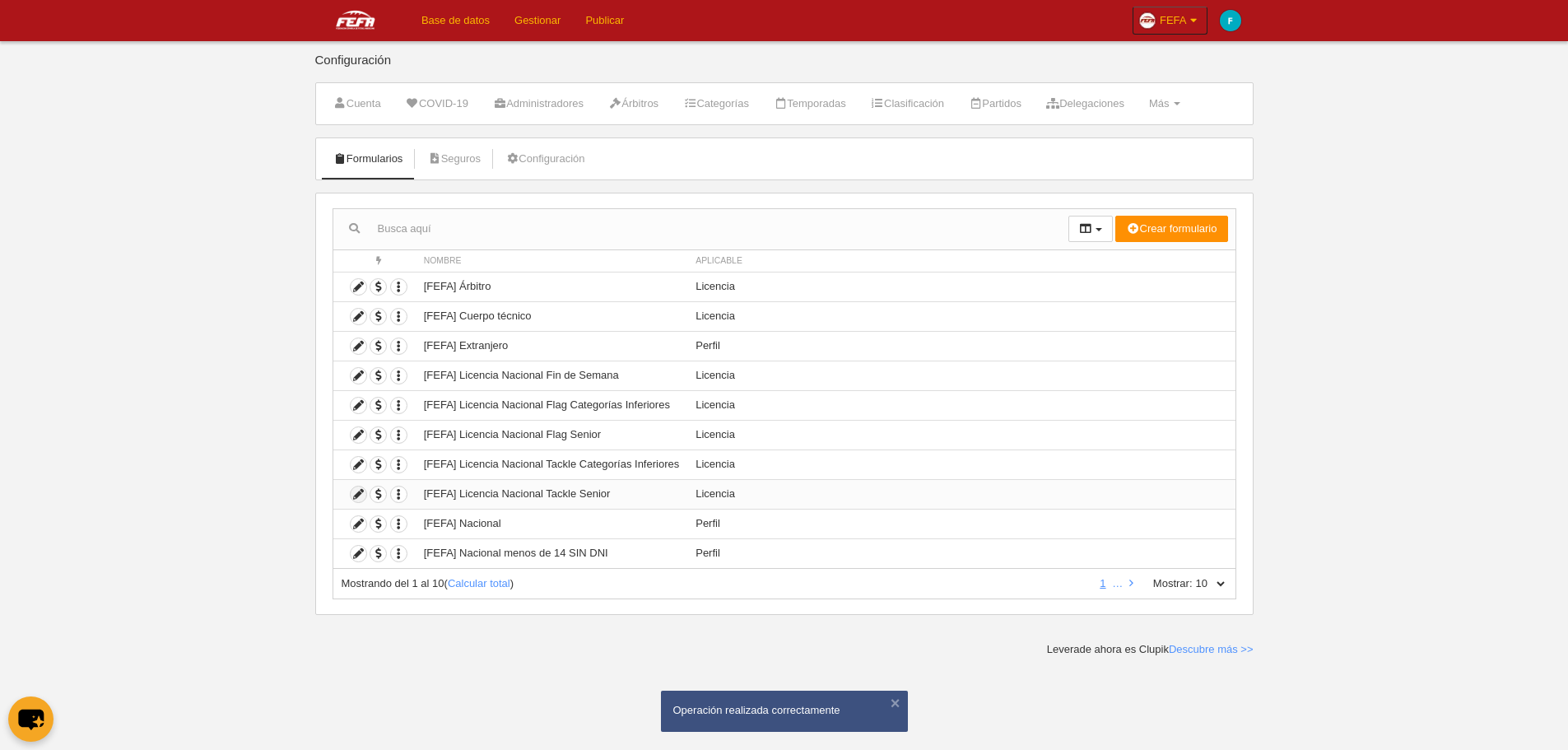
click at [360, 493] on icon at bounding box center [359, 494] width 15 height 15
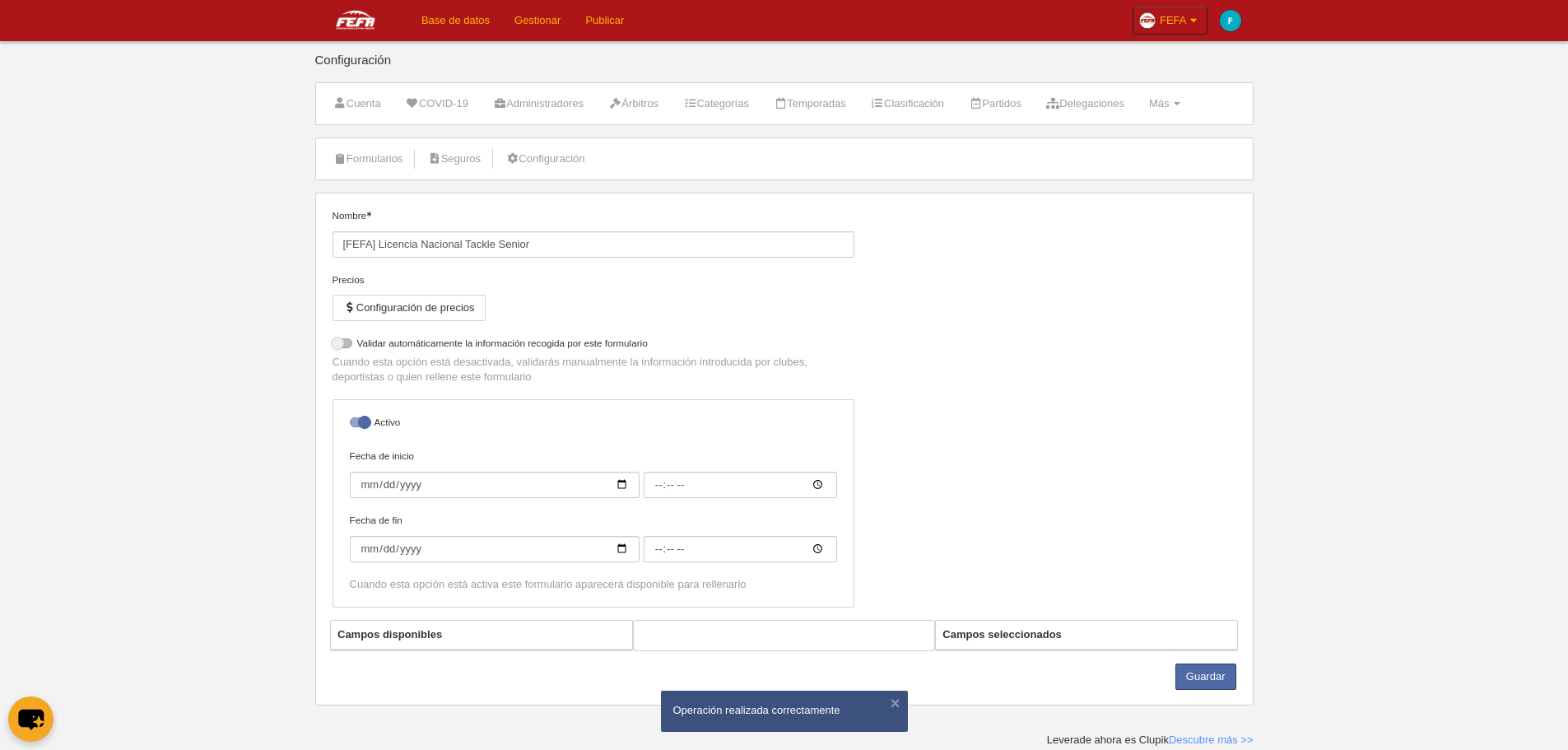
select select "selected"
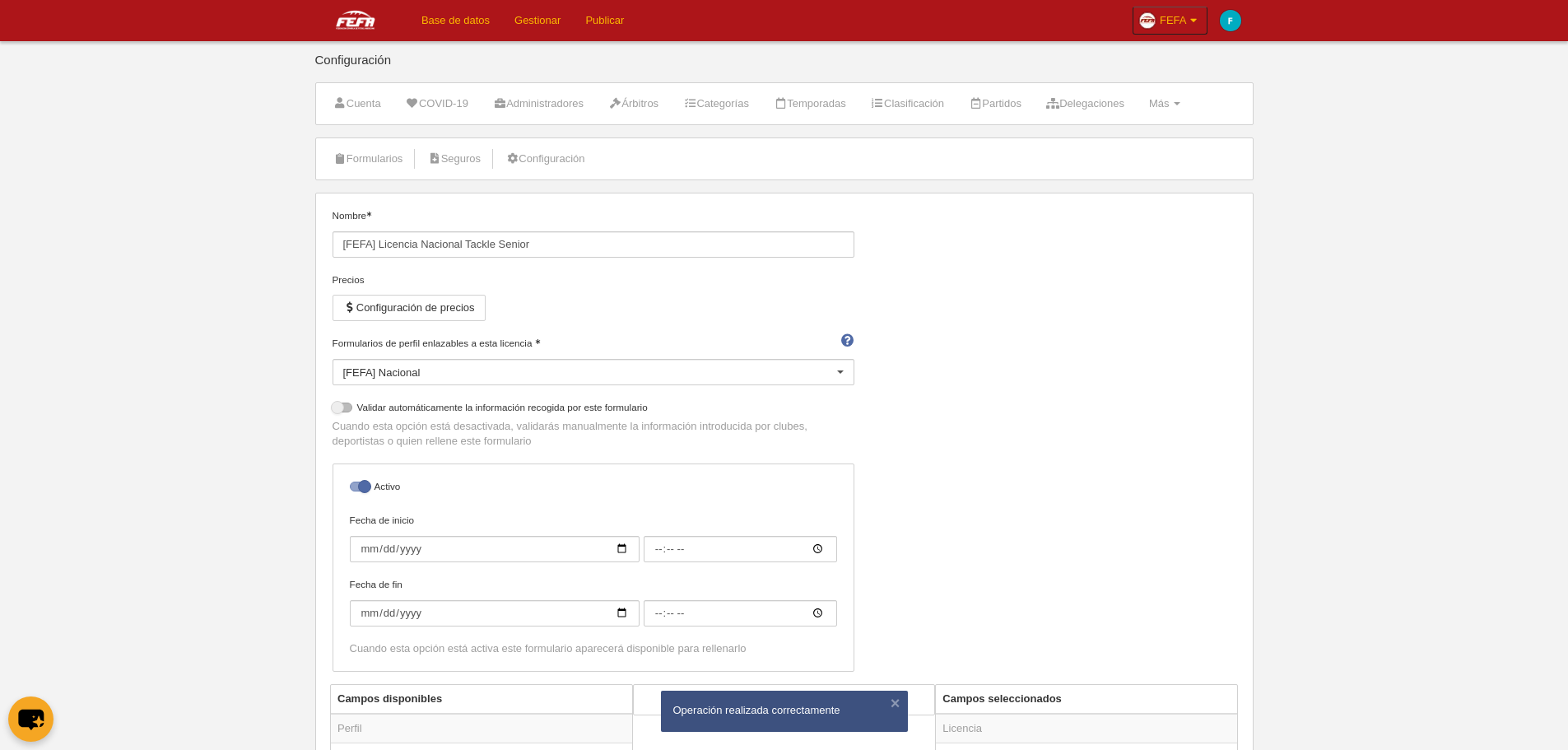
click at [536, 356] on div "Formularios de perfil enlazables a esta licencia [FEFA] Nacional [FEFA] Naciona…" at bounding box center [593, 361] width 522 height 49
click at [536, 373] on div "[FEFA] Nacional" at bounding box center [593, 372] width 522 height 26
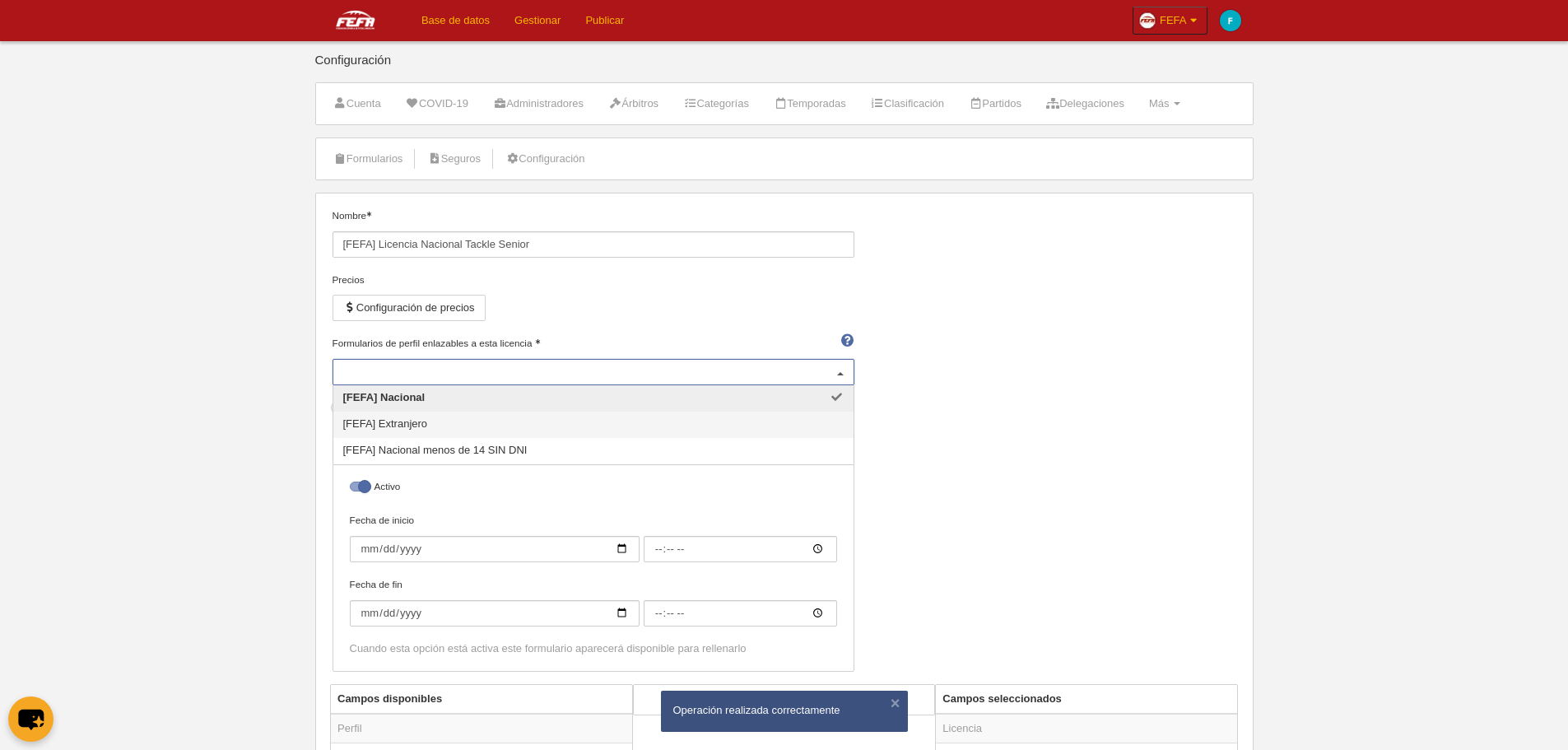
click at [540, 426] on span "[FEFA] Extranjero" at bounding box center [593, 424] width 521 height 26
click at [555, 454] on span "[FEFA] Nacional menos de 14 SIN DNI" at bounding box center [593, 451] width 521 height 26
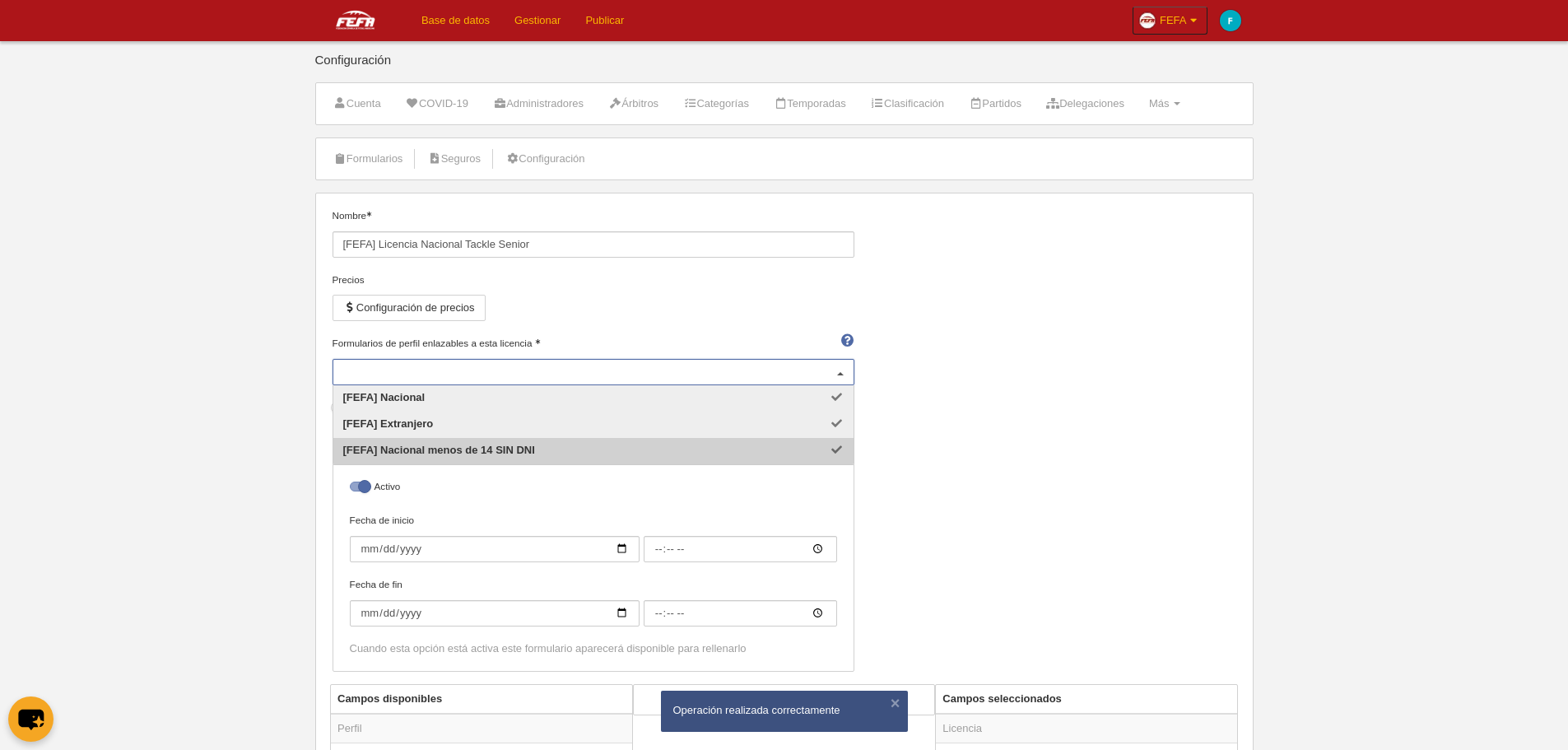
click at [1058, 489] on div "Nombre [FEFA] Licencia Nacional Tackle Senior Precios Configuración de precios …" at bounding box center [784, 446] width 916 height 476
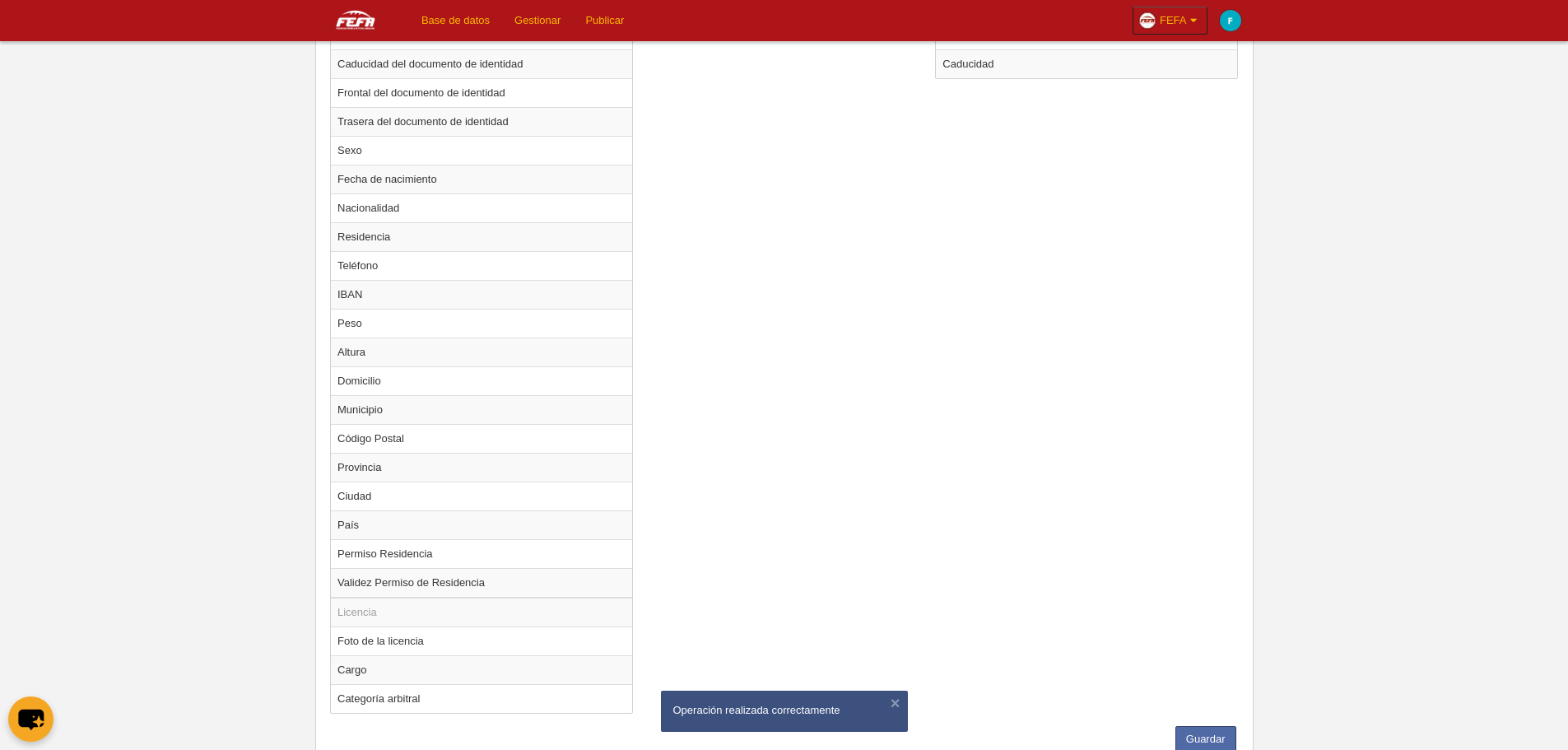
scroll to position [955, 0]
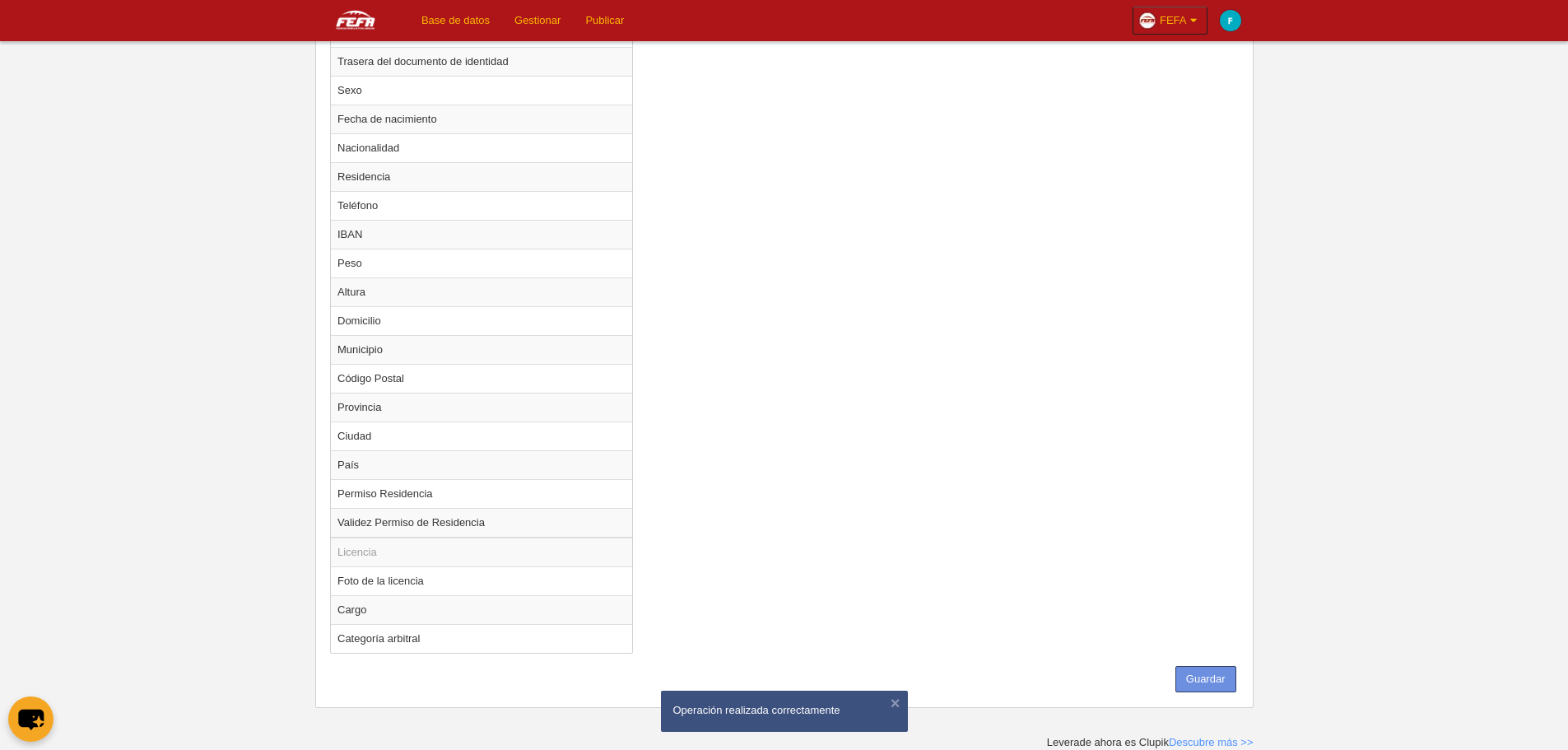
click at [1198, 685] on button "Guardar" at bounding box center [1206, 679] width 61 height 26
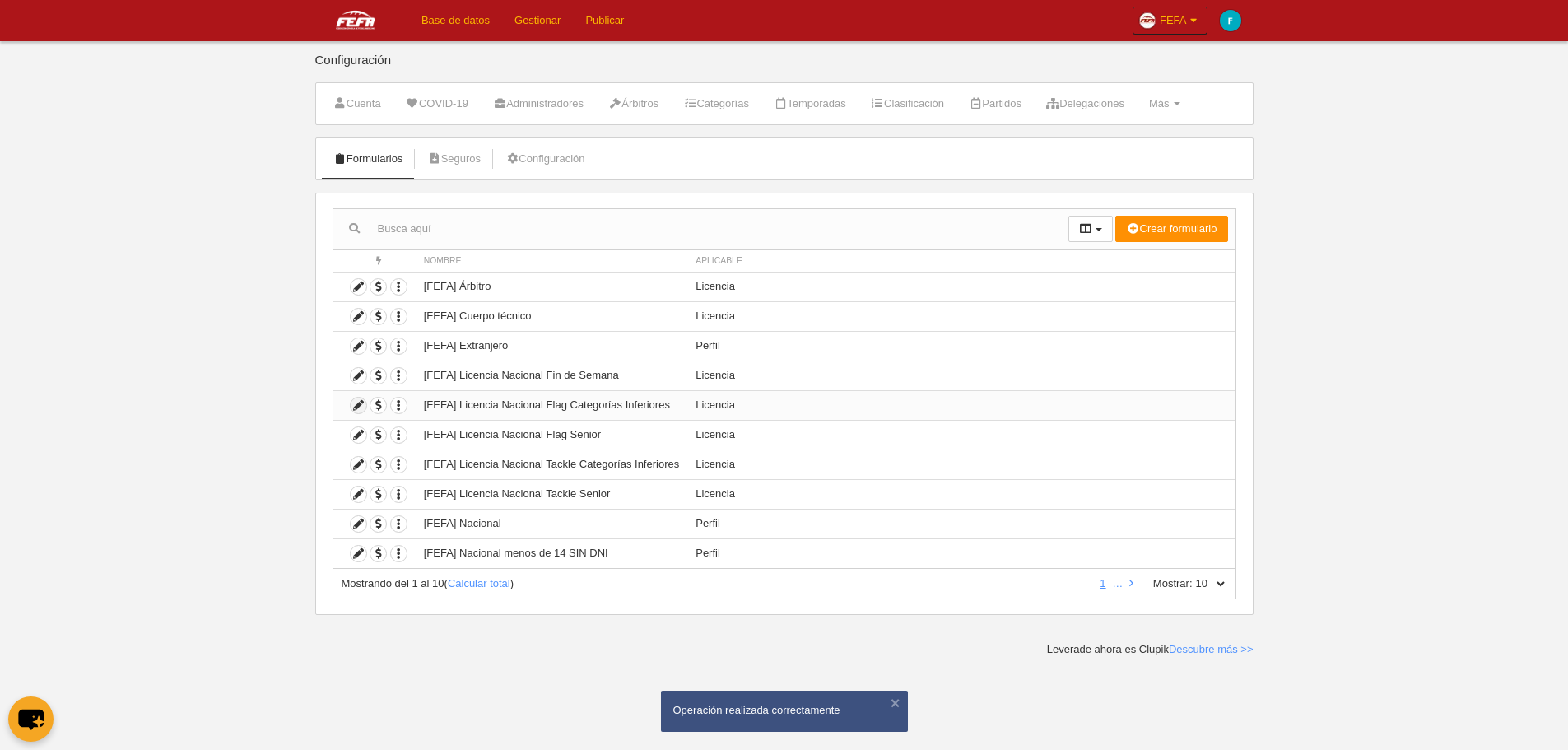
click at [355, 403] on icon at bounding box center [359, 406] width 15 height 15
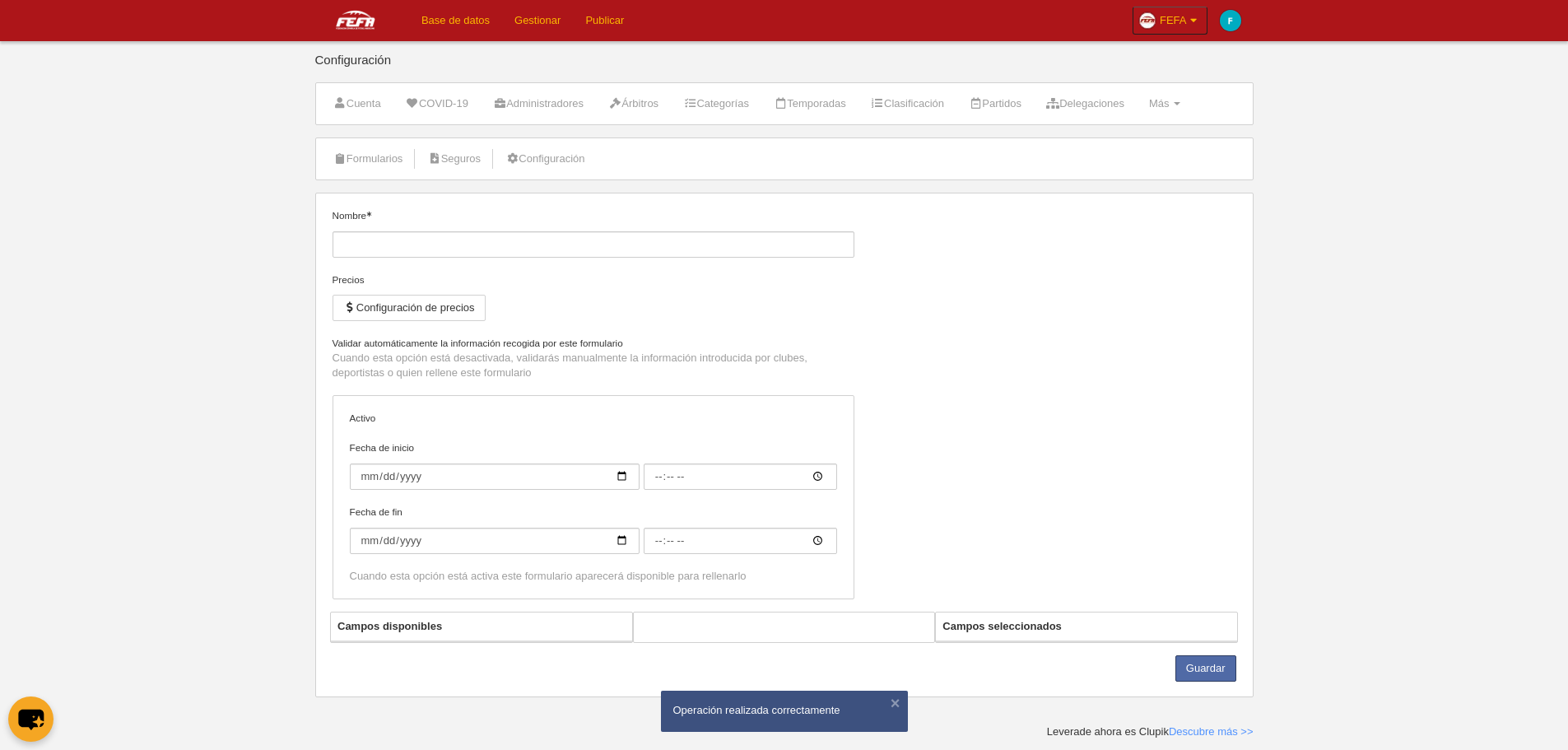
type input "[FEFA] Licencia Nacional Flag Categorías Inferiores"
checkbox input "true"
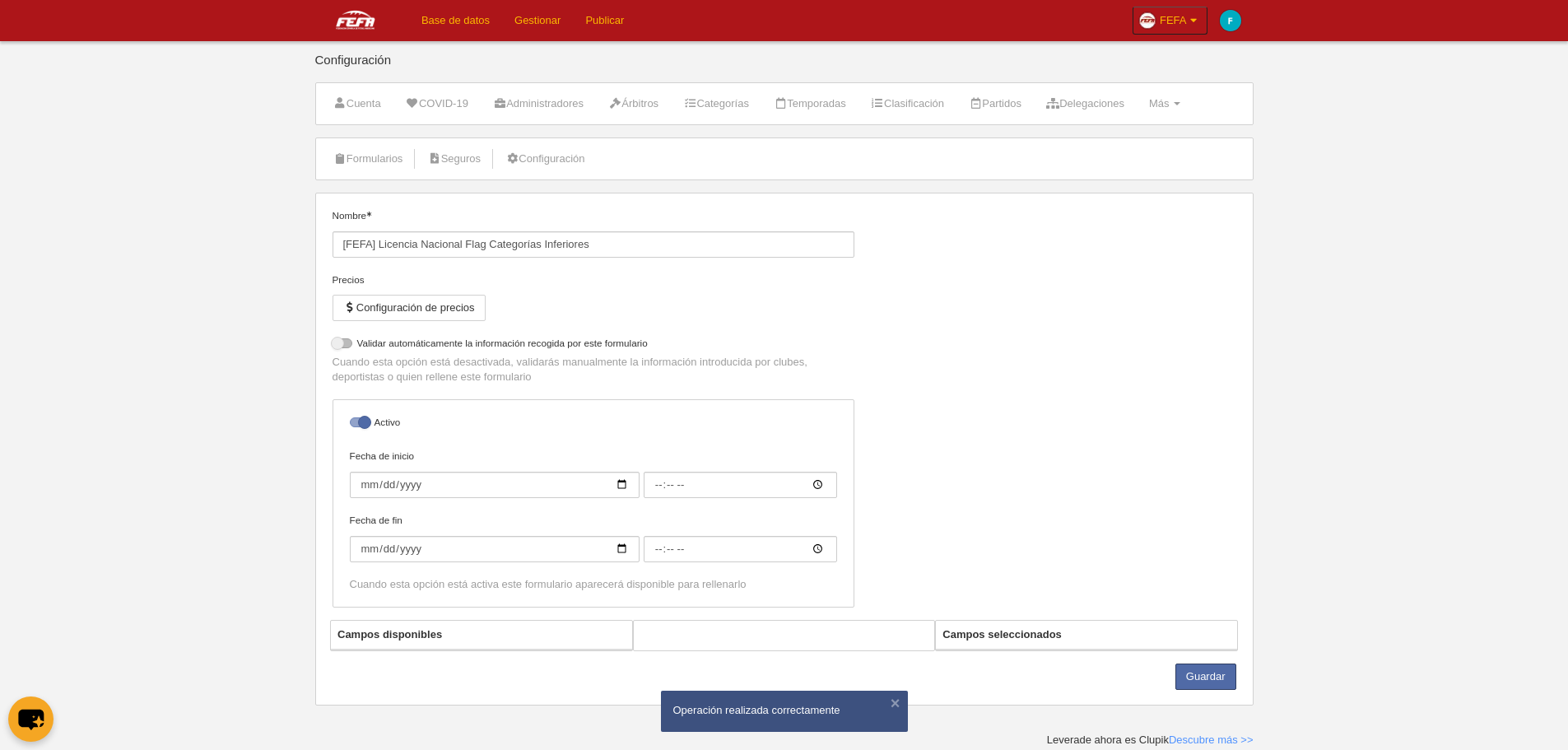
select select "selected"
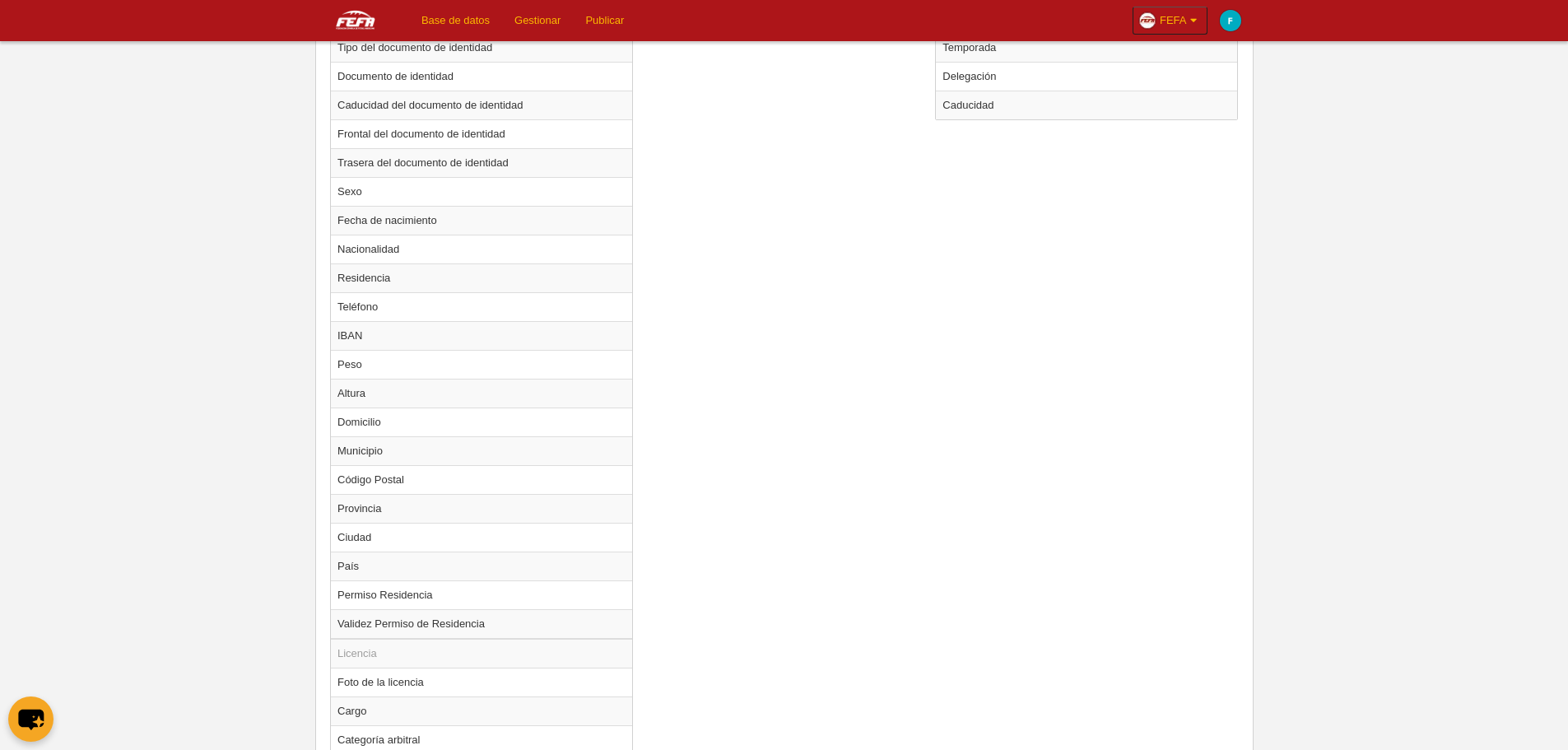
scroll to position [955, 0]
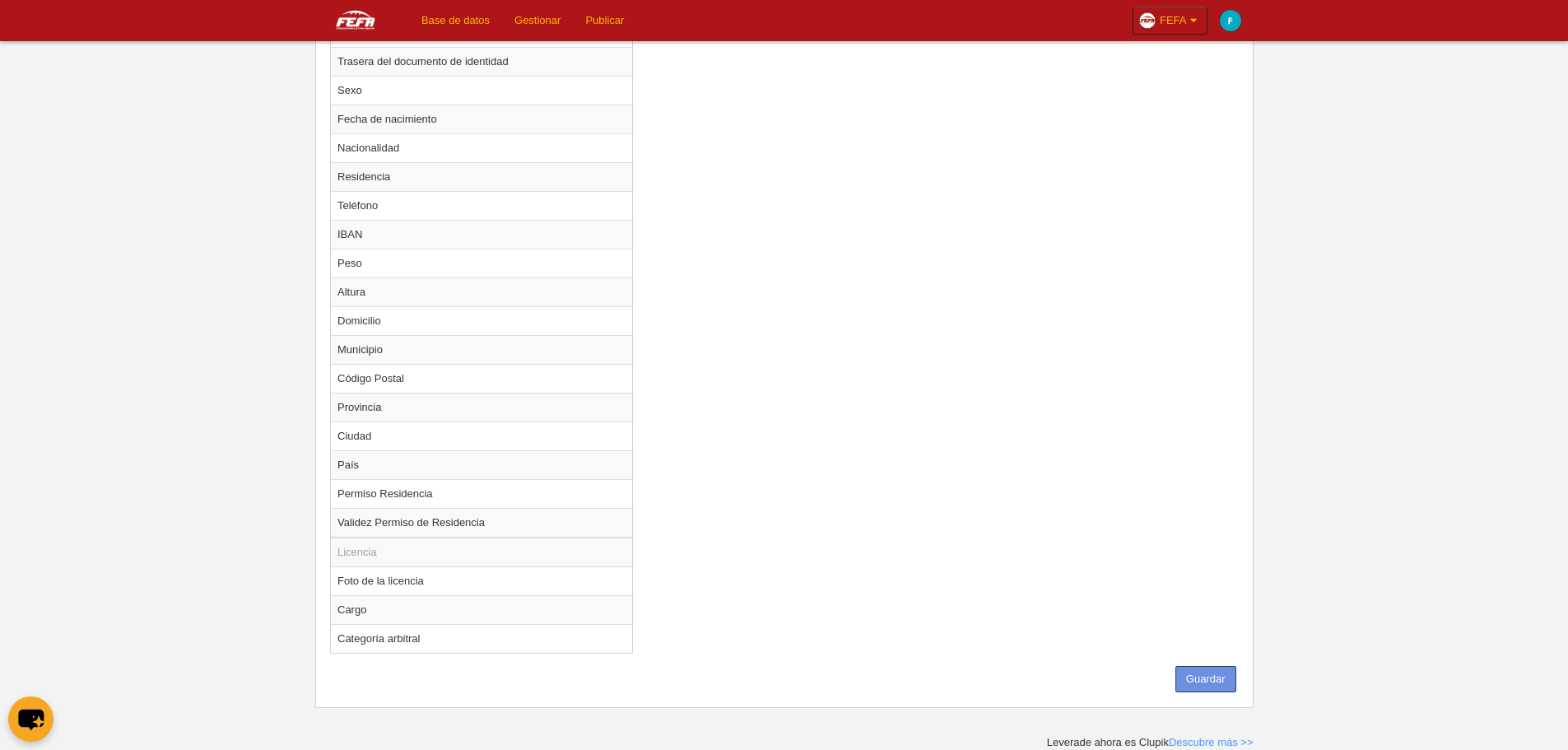
click at [1205, 681] on button "Guardar" at bounding box center [1206, 679] width 61 height 26
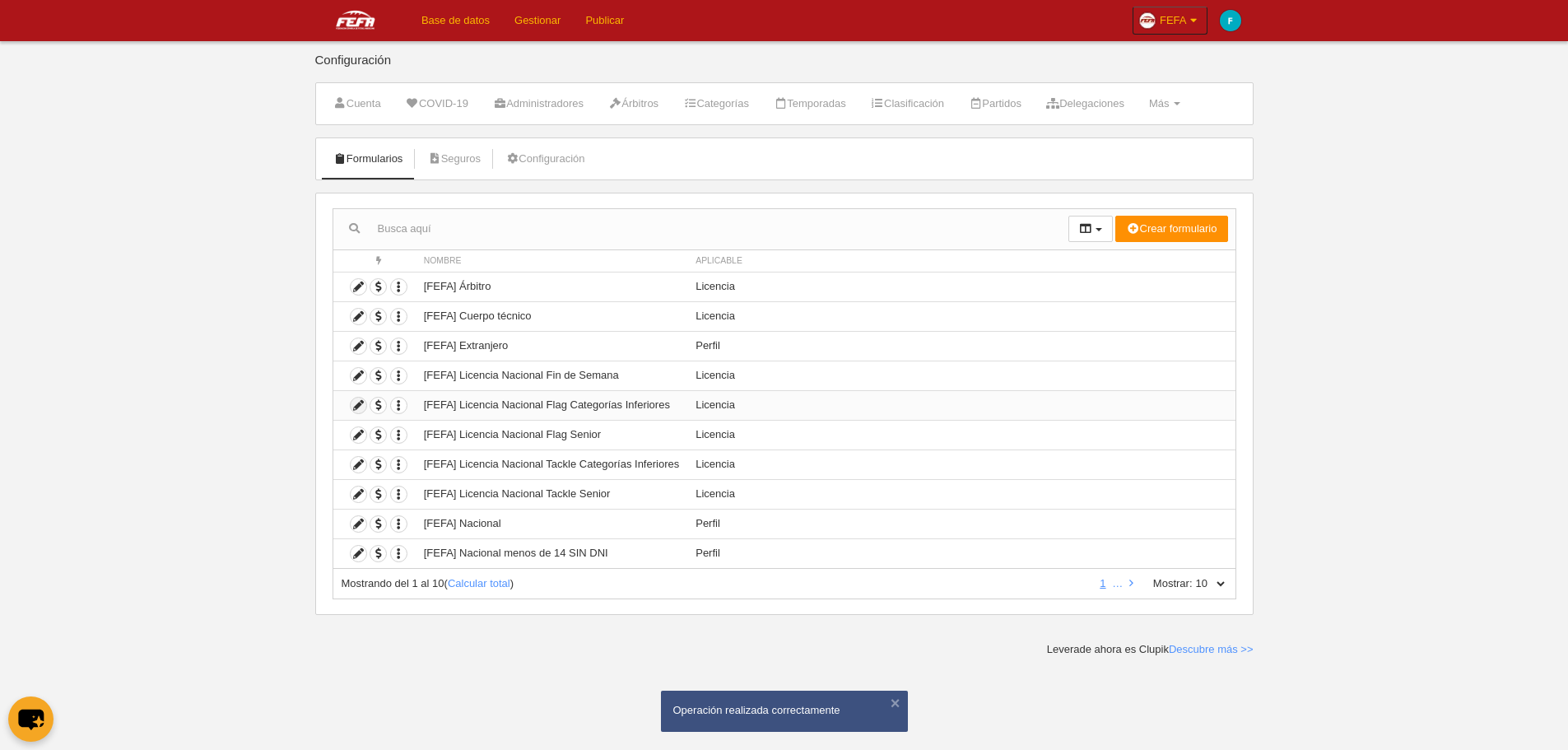
click at [355, 404] on icon at bounding box center [359, 406] width 15 height 15
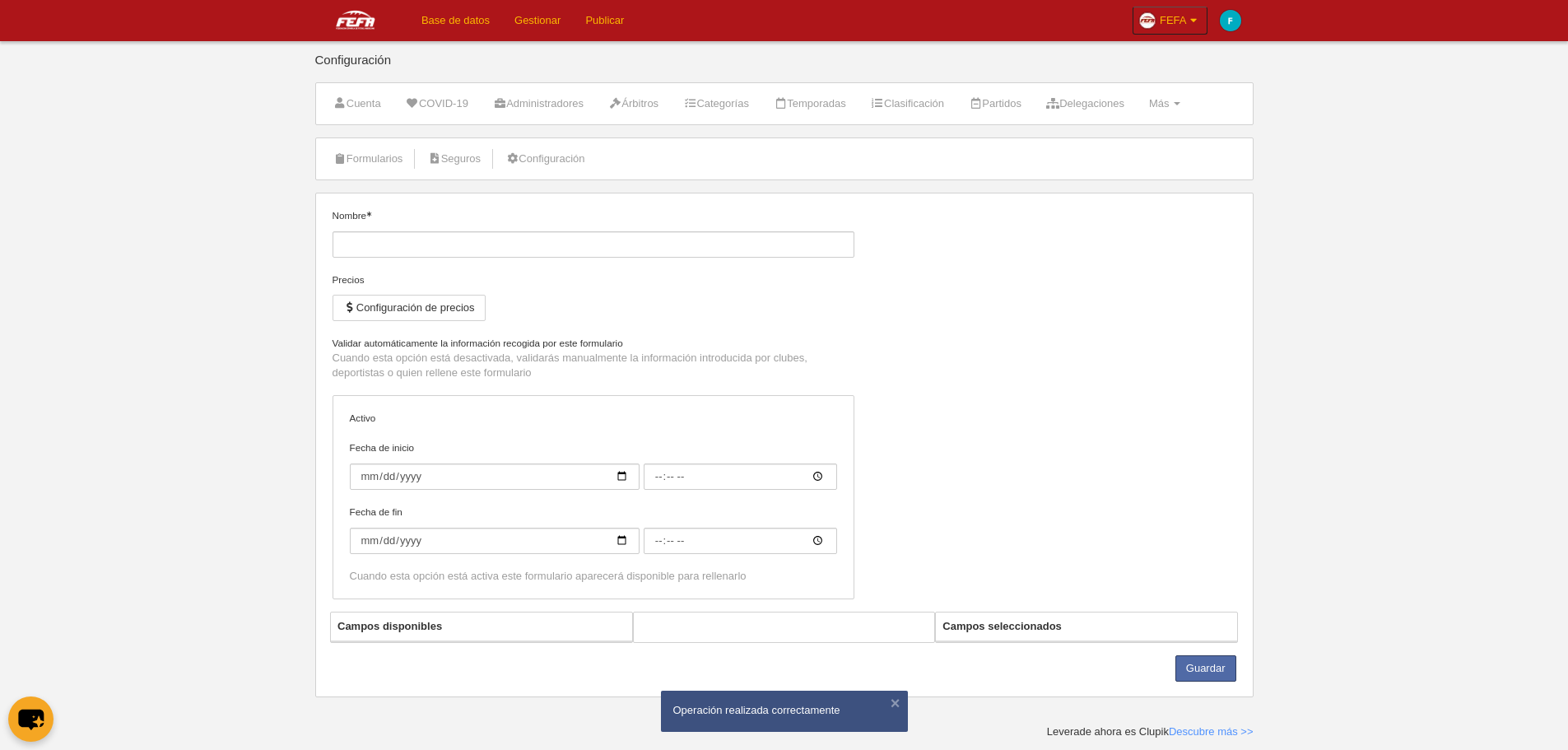
type input "[FEFA] Licencia Nacional Flag Categorías Inferiores"
checkbox input "true"
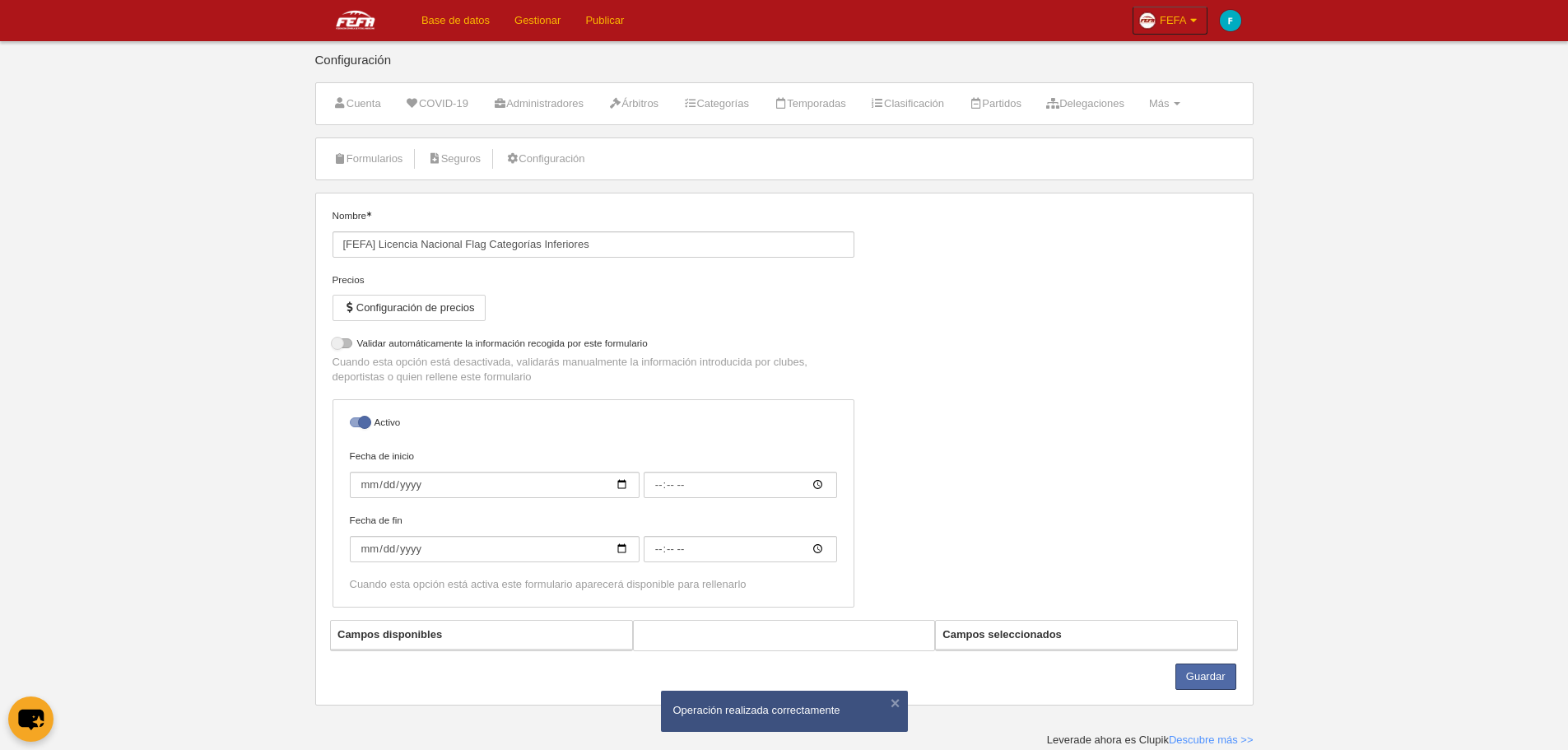
select select "selected"
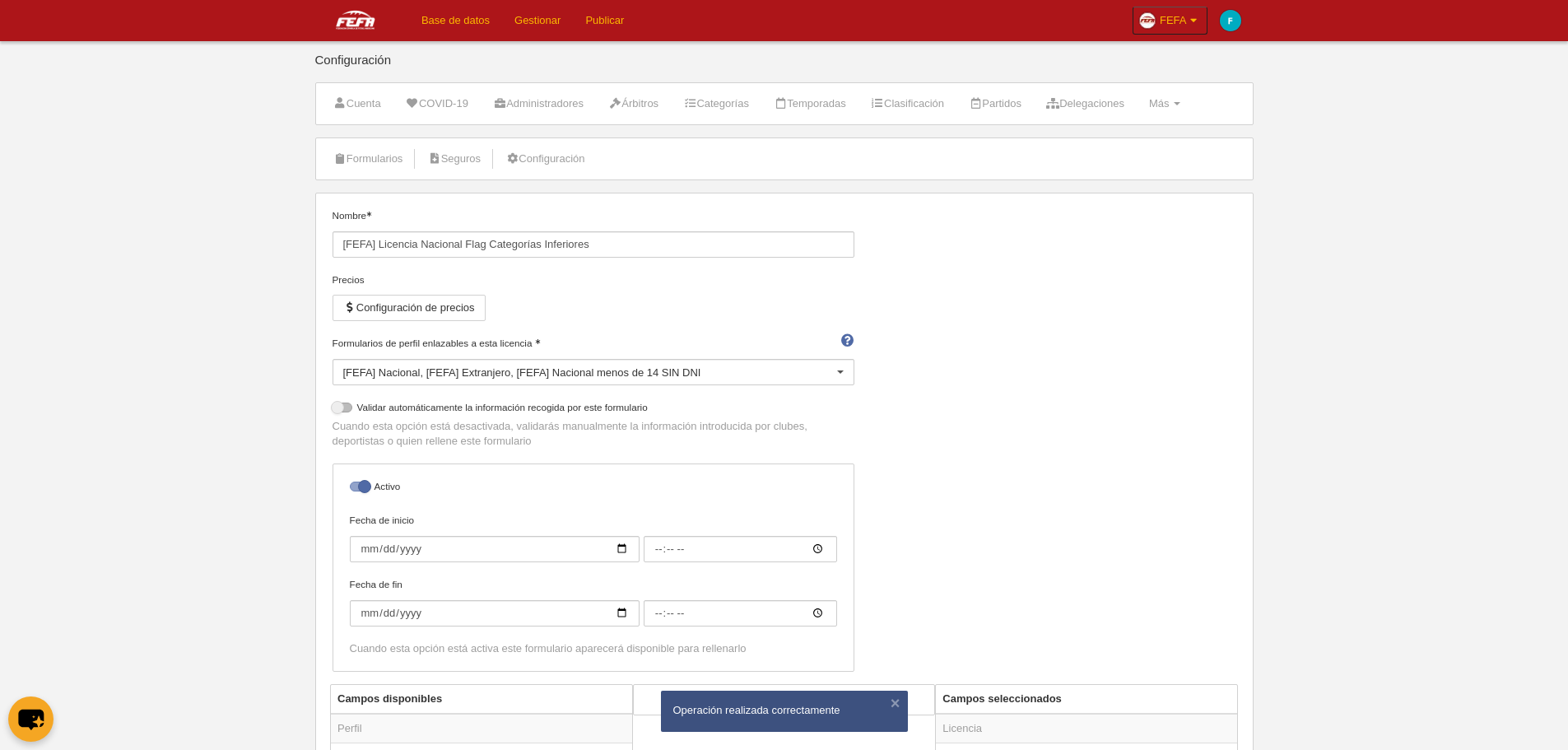
click at [1028, 495] on div "Nombre [FEFA] Licencia Nacional Flag Categorías Inferiores Precios Configuració…" at bounding box center [784, 446] width 916 height 476
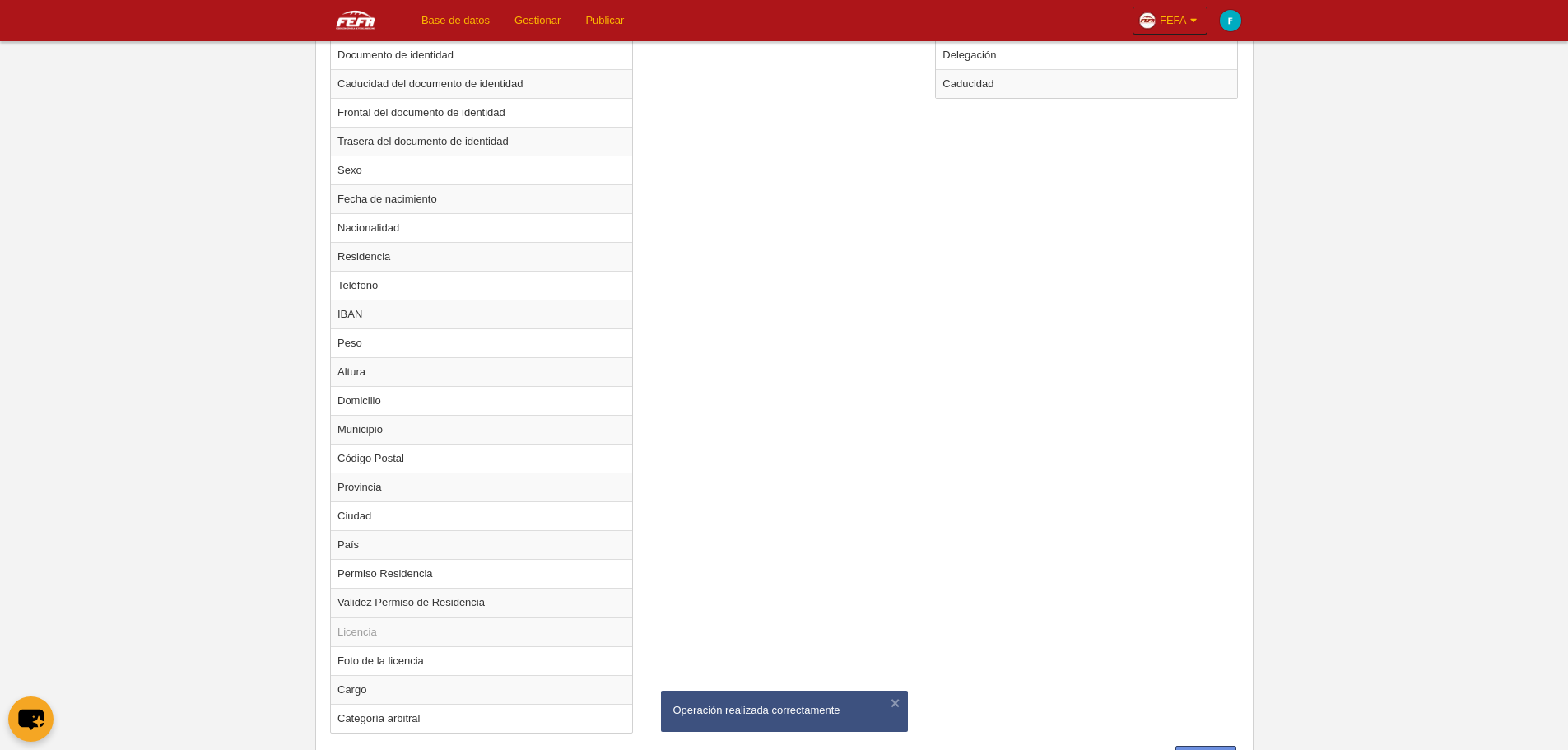
scroll to position [955, 0]
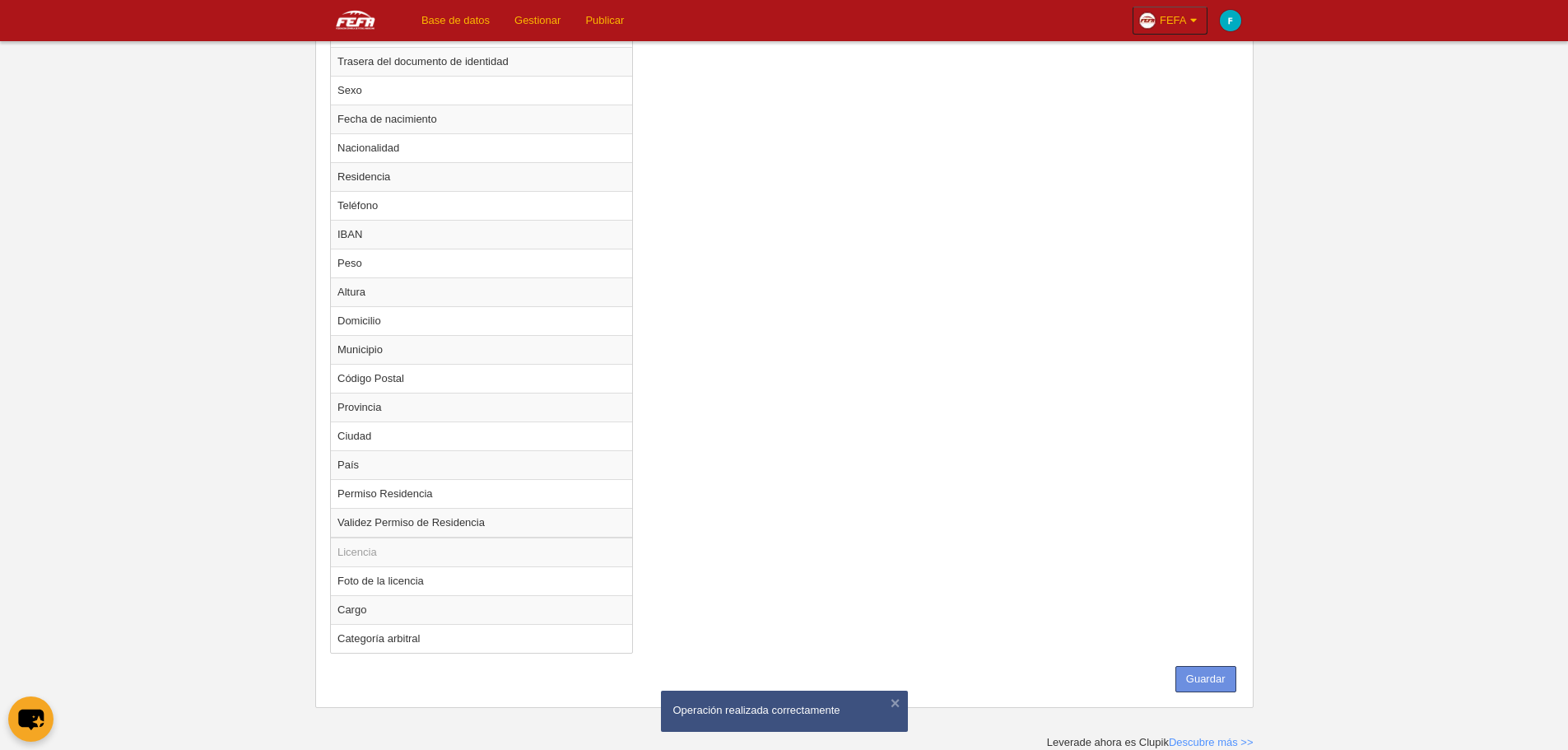
click at [1201, 687] on button "Guardar" at bounding box center [1206, 679] width 61 height 26
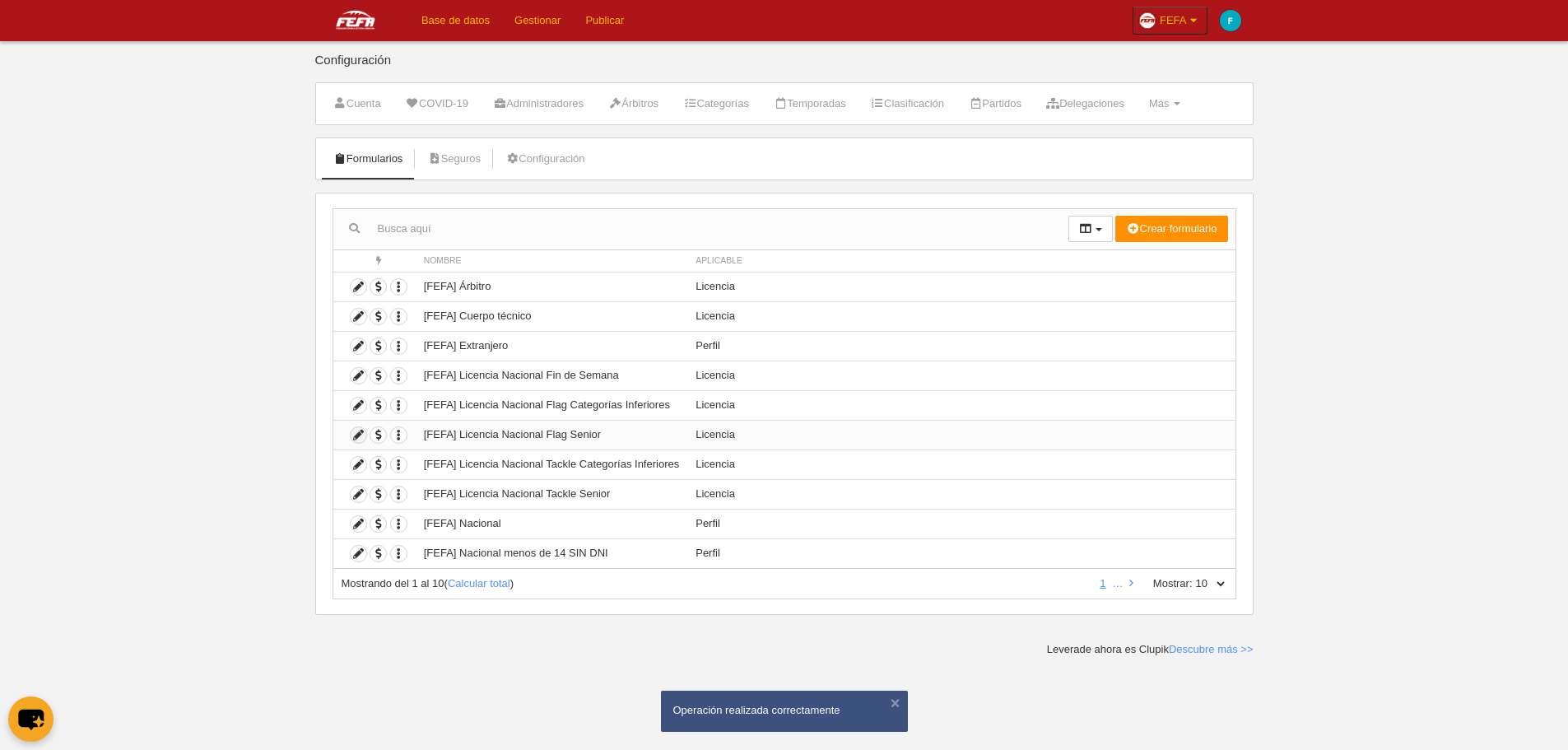
click at [365, 436] on icon at bounding box center [359, 435] width 15 height 15
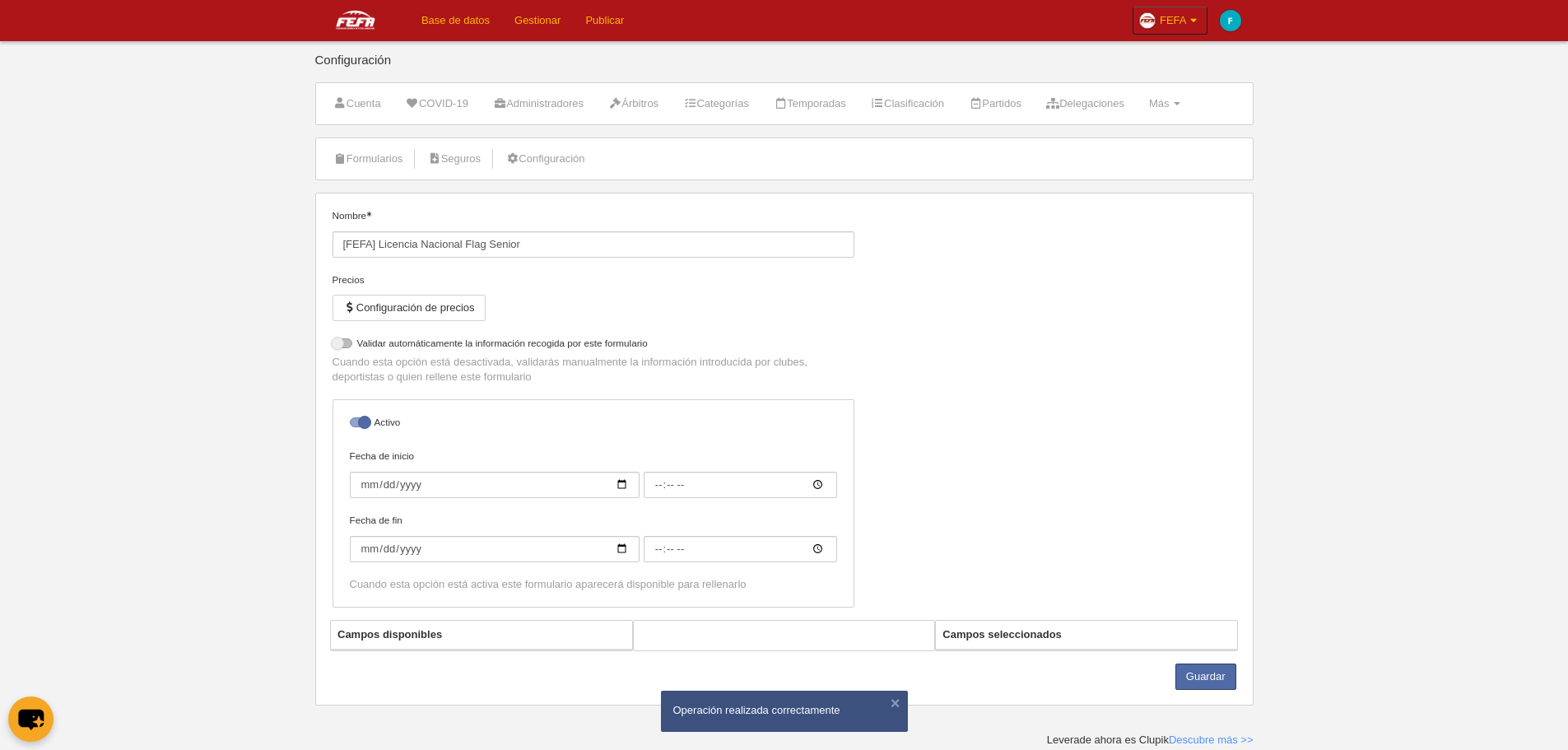
select select "selected"
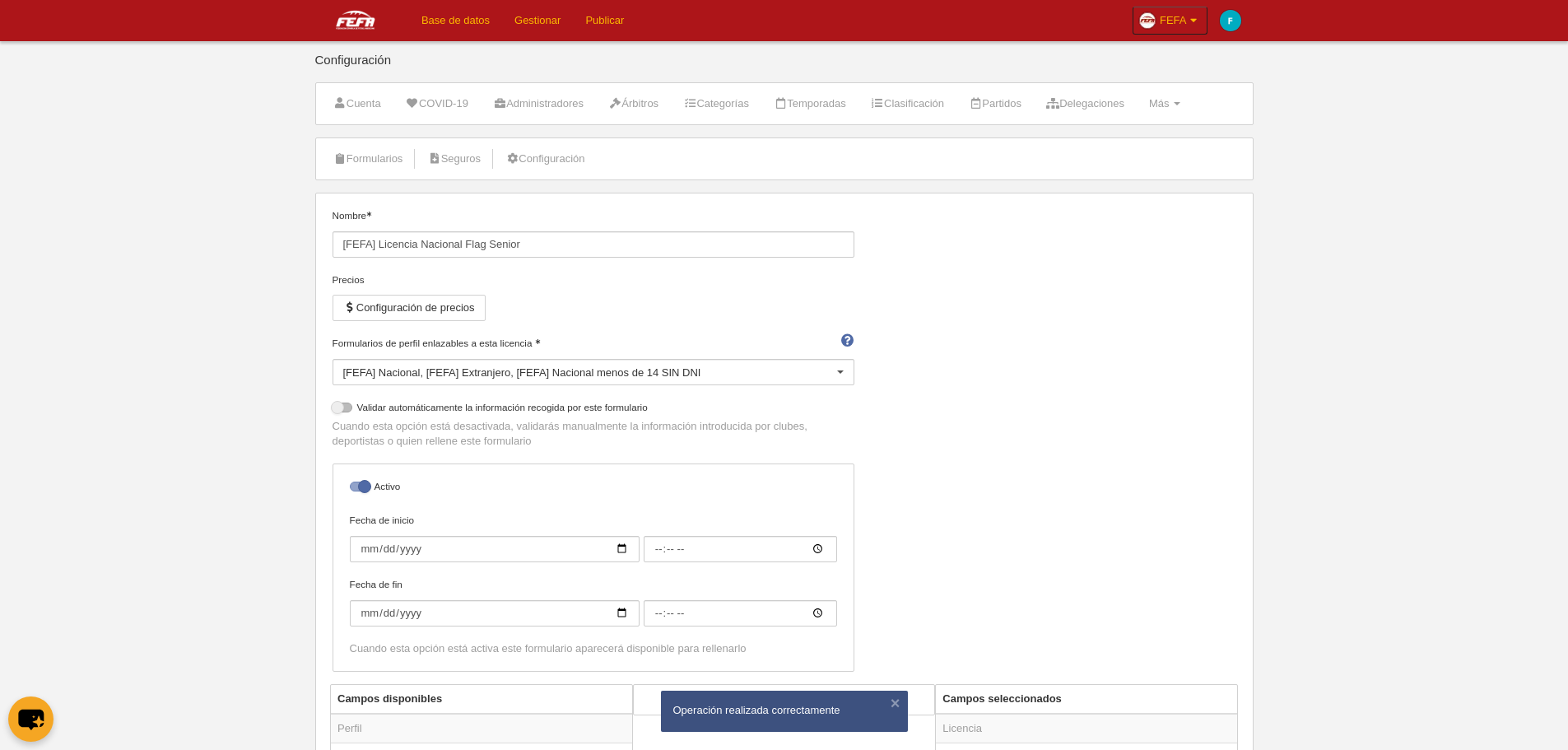
click at [577, 374] on div "[FEFA] Nacional [FEFA] Extranjero [FEFA] Nacional menos de 14 SIN DNI" at bounding box center [593, 372] width 522 height 26
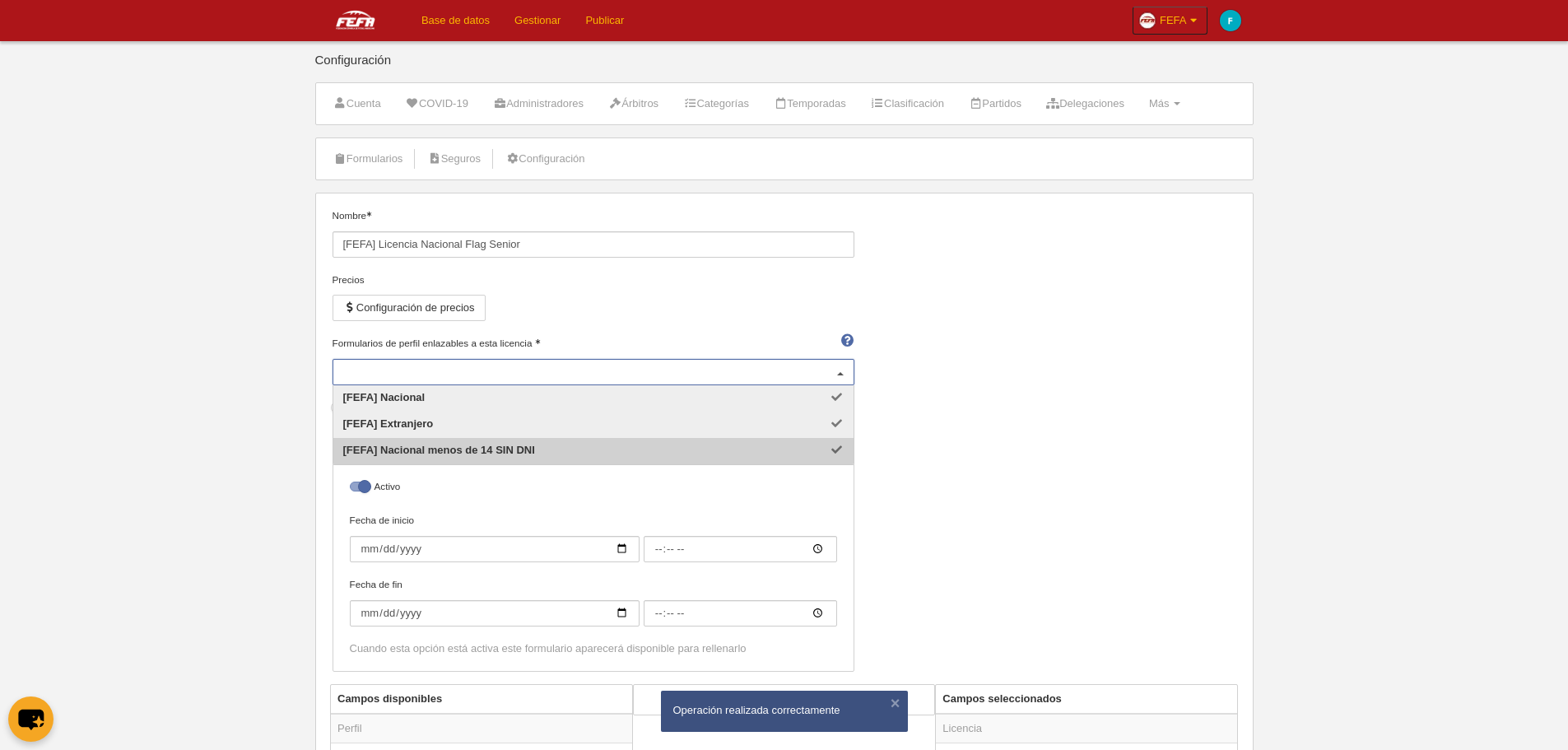
click at [664, 446] on span "[FEFA] Nacional menos de 14 SIN DNI" at bounding box center [593, 451] width 521 height 26
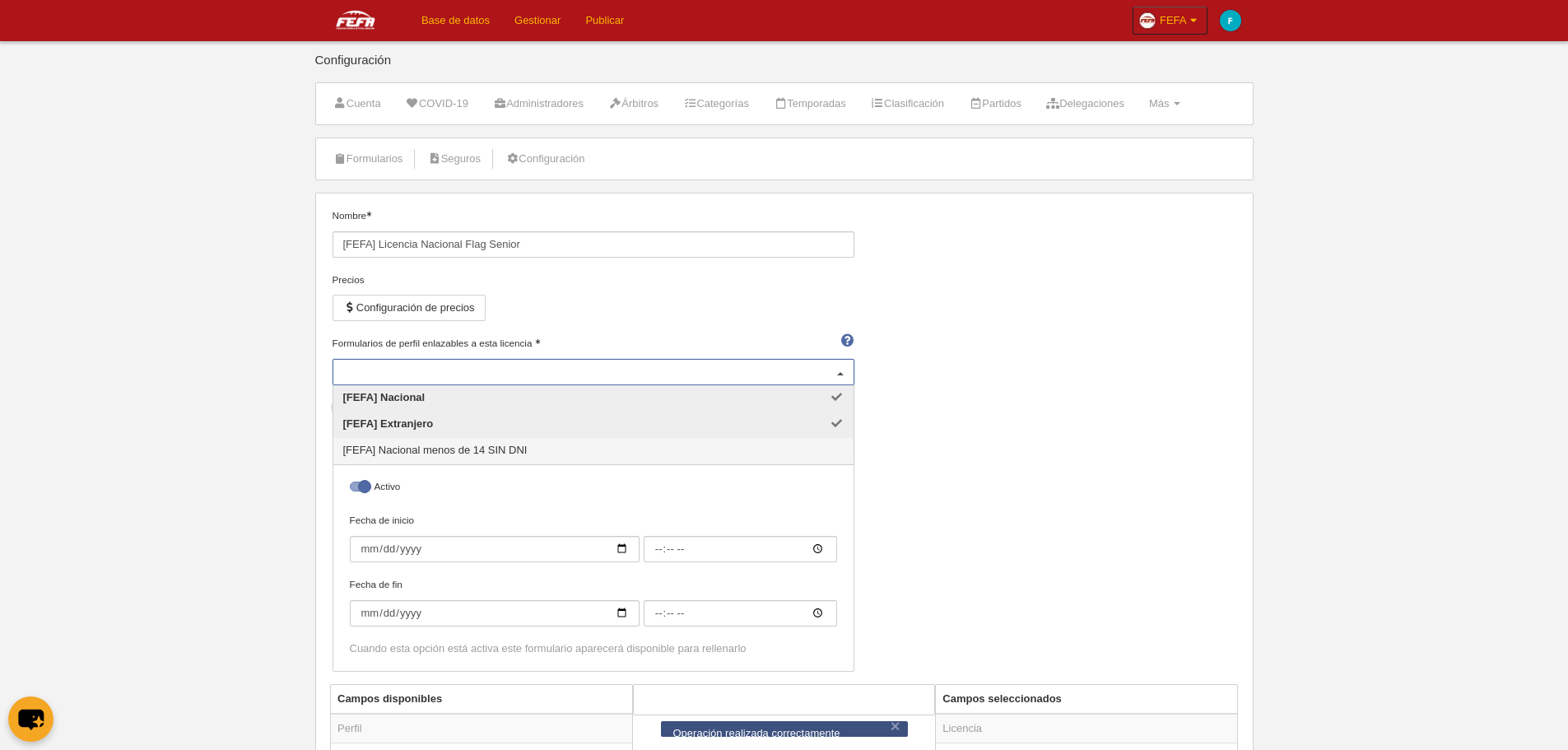
click at [1008, 476] on div "Nombre [FEFA] Licencia Nacional Flag Senior Precios Configuración de precios Fo…" at bounding box center [784, 446] width 916 height 476
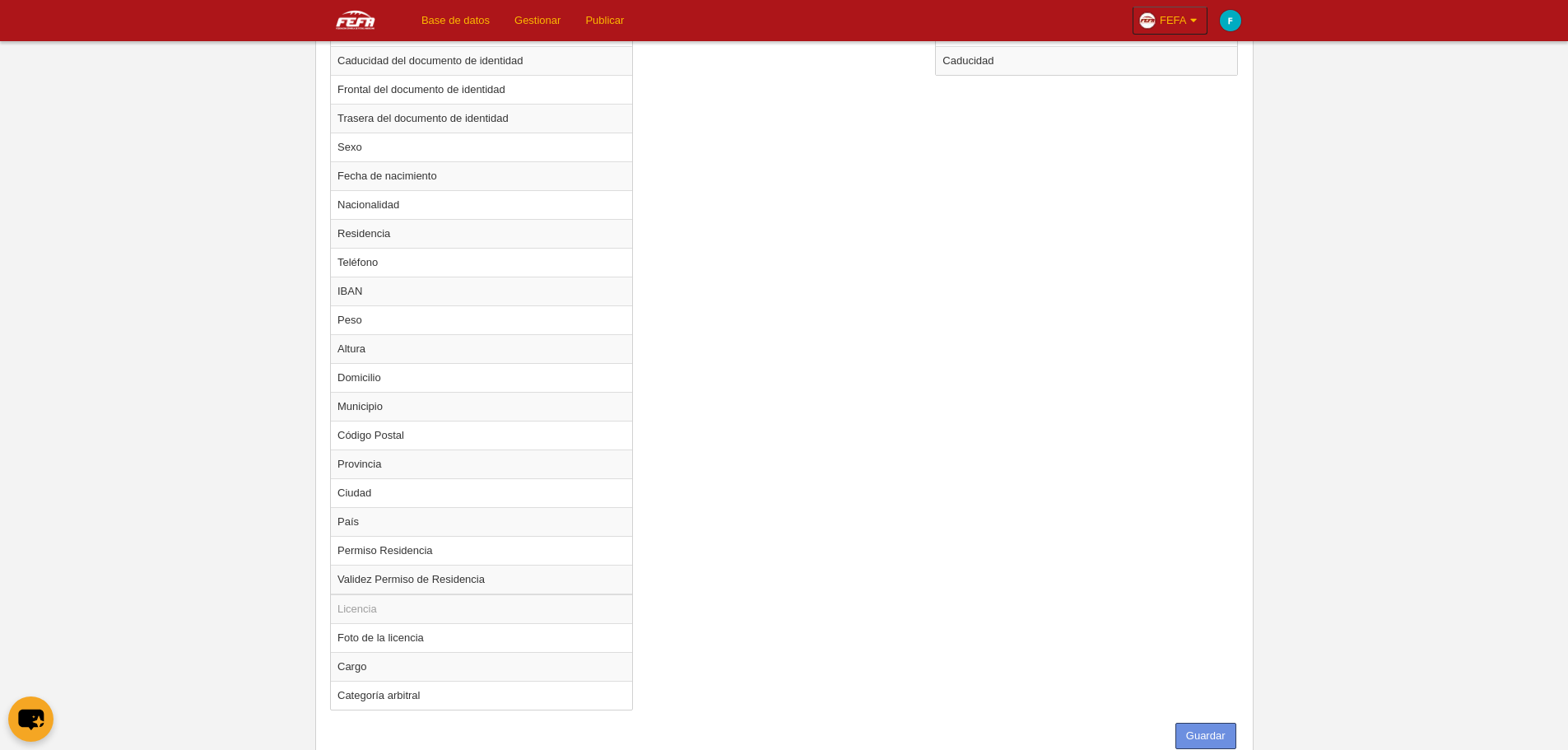
scroll to position [955, 0]
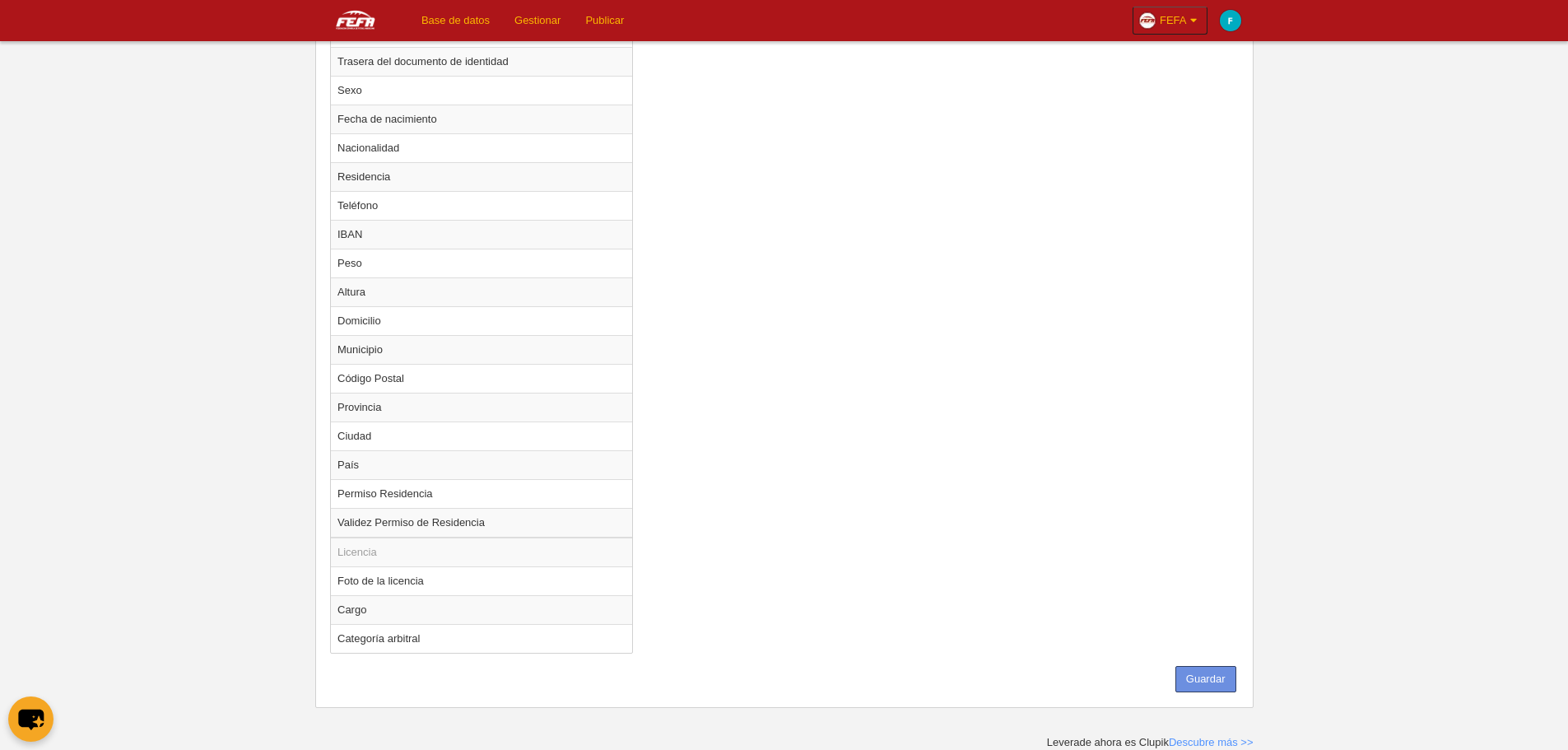
click at [1201, 678] on button "Guardar" at bounding box center [1206, 679] width 61 height 26
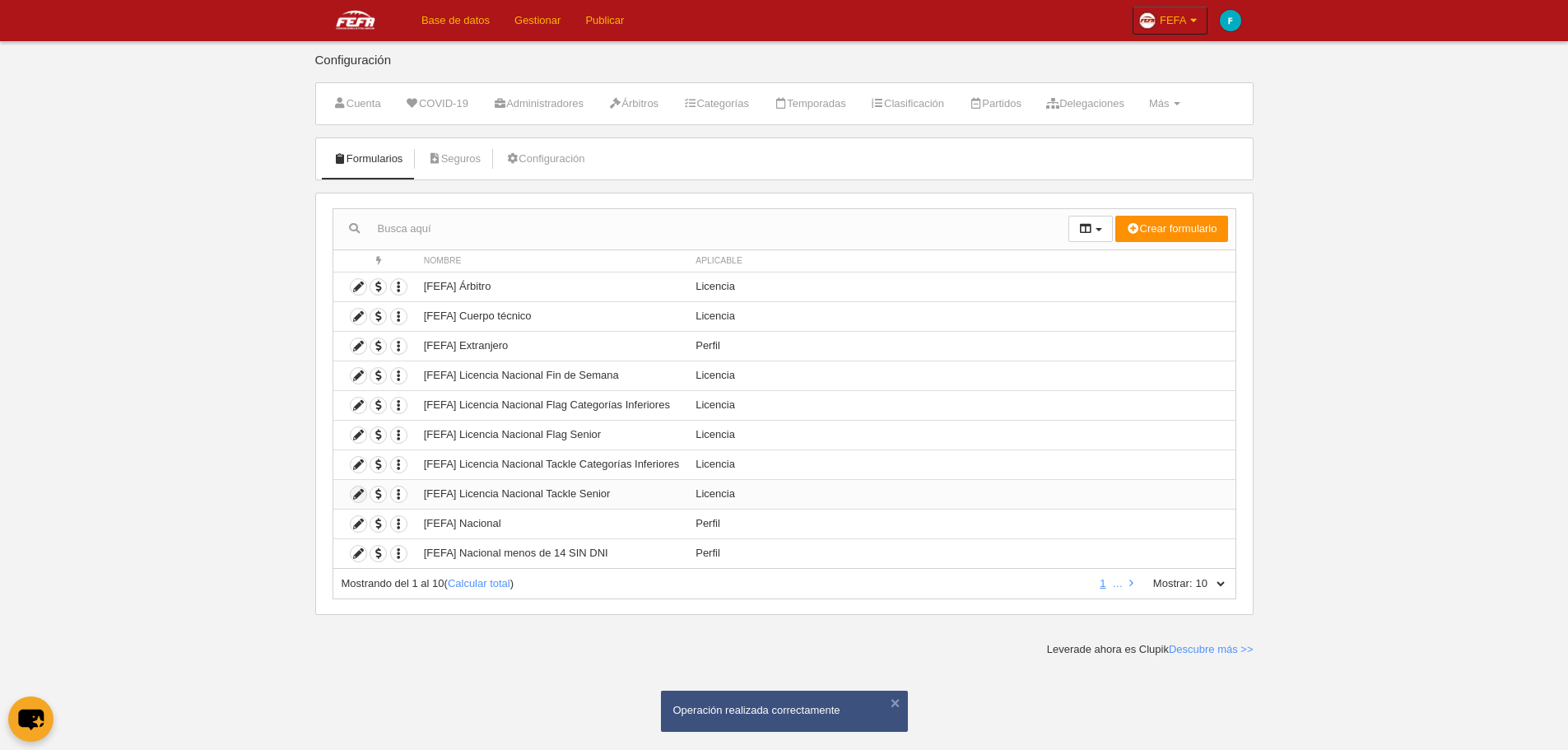
click at [356, 489] on icon at bounding box center [359, 494] width 15 height 15
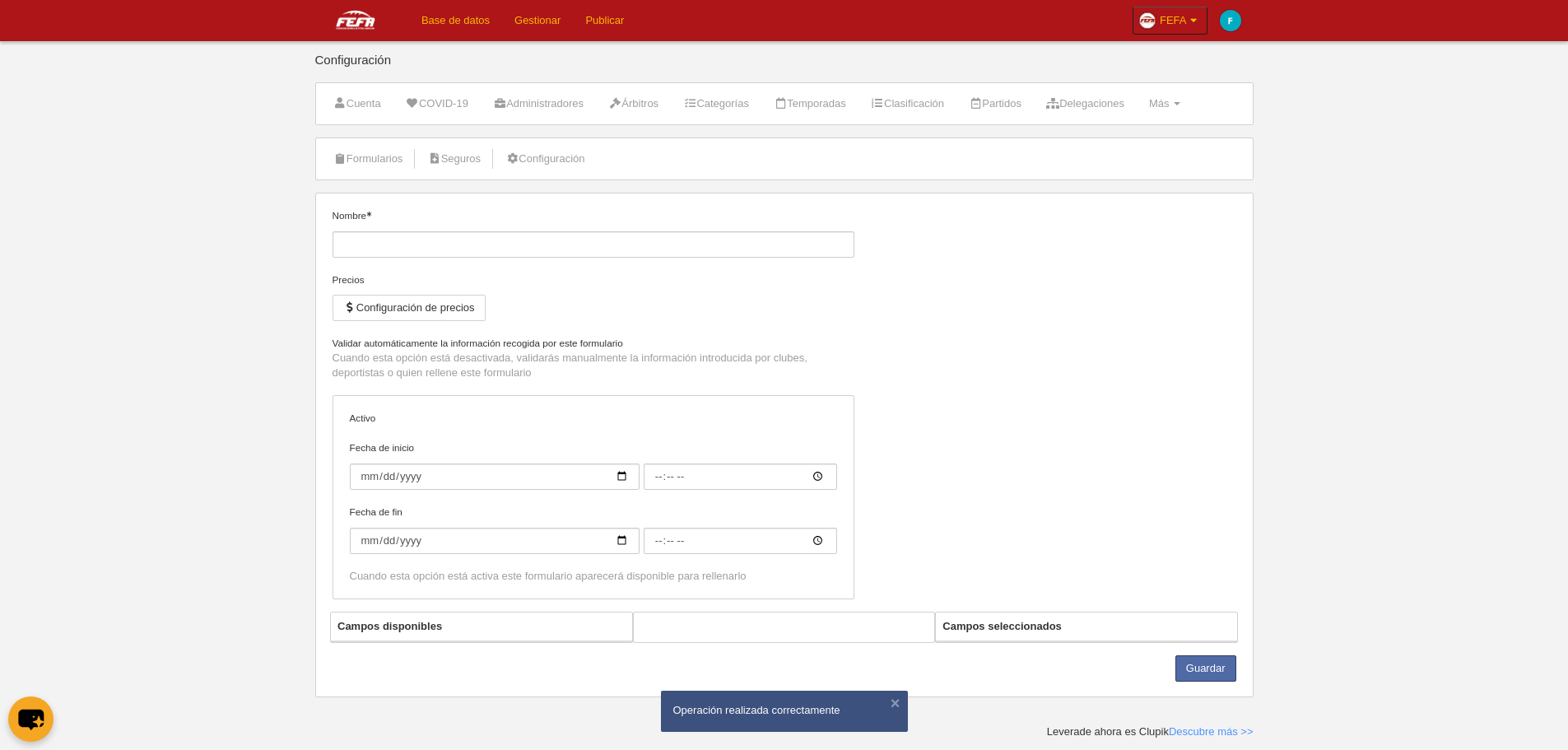
type input "[FEFA] Licencia Nacional Tackle Senior"
checkbox input "true"
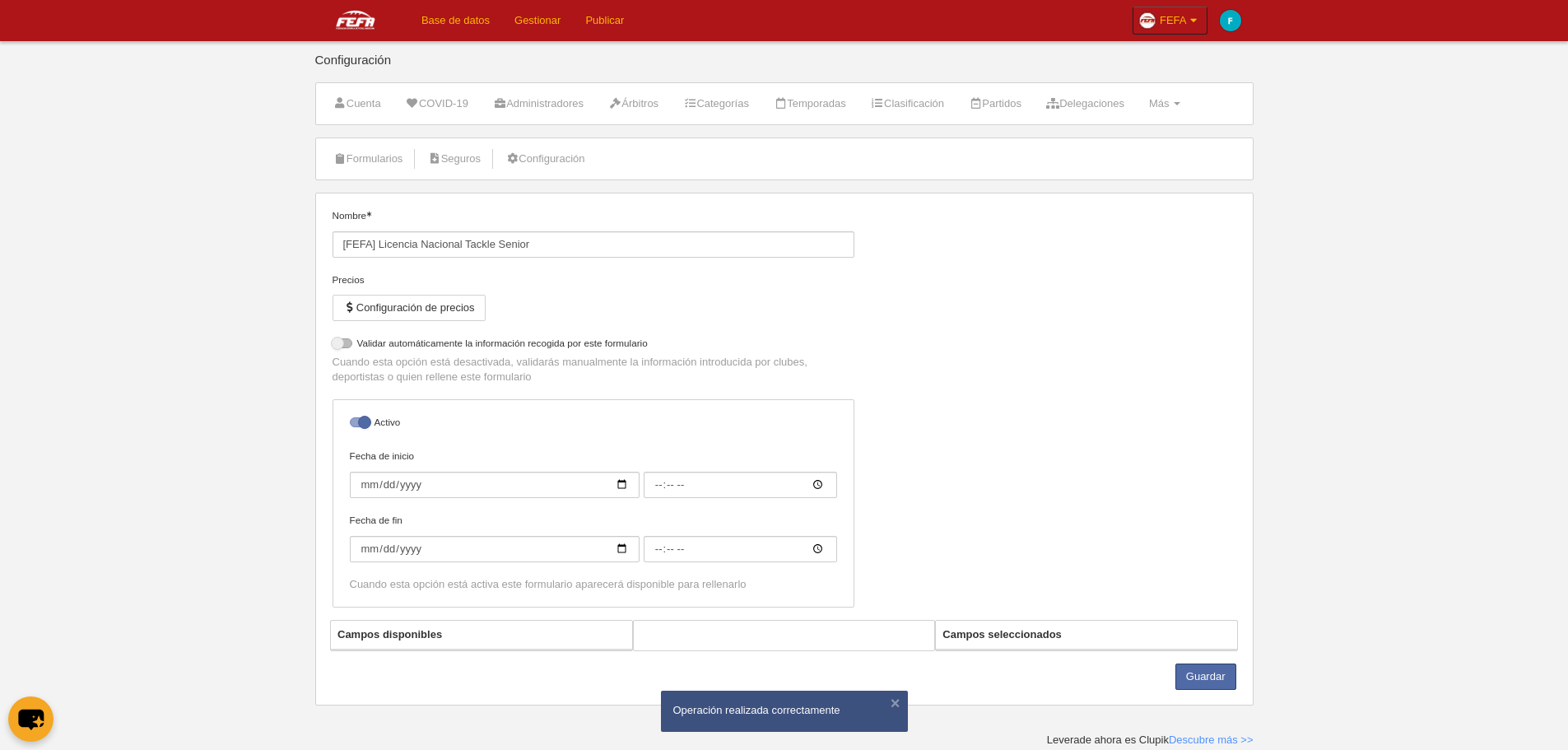
select select "selected"
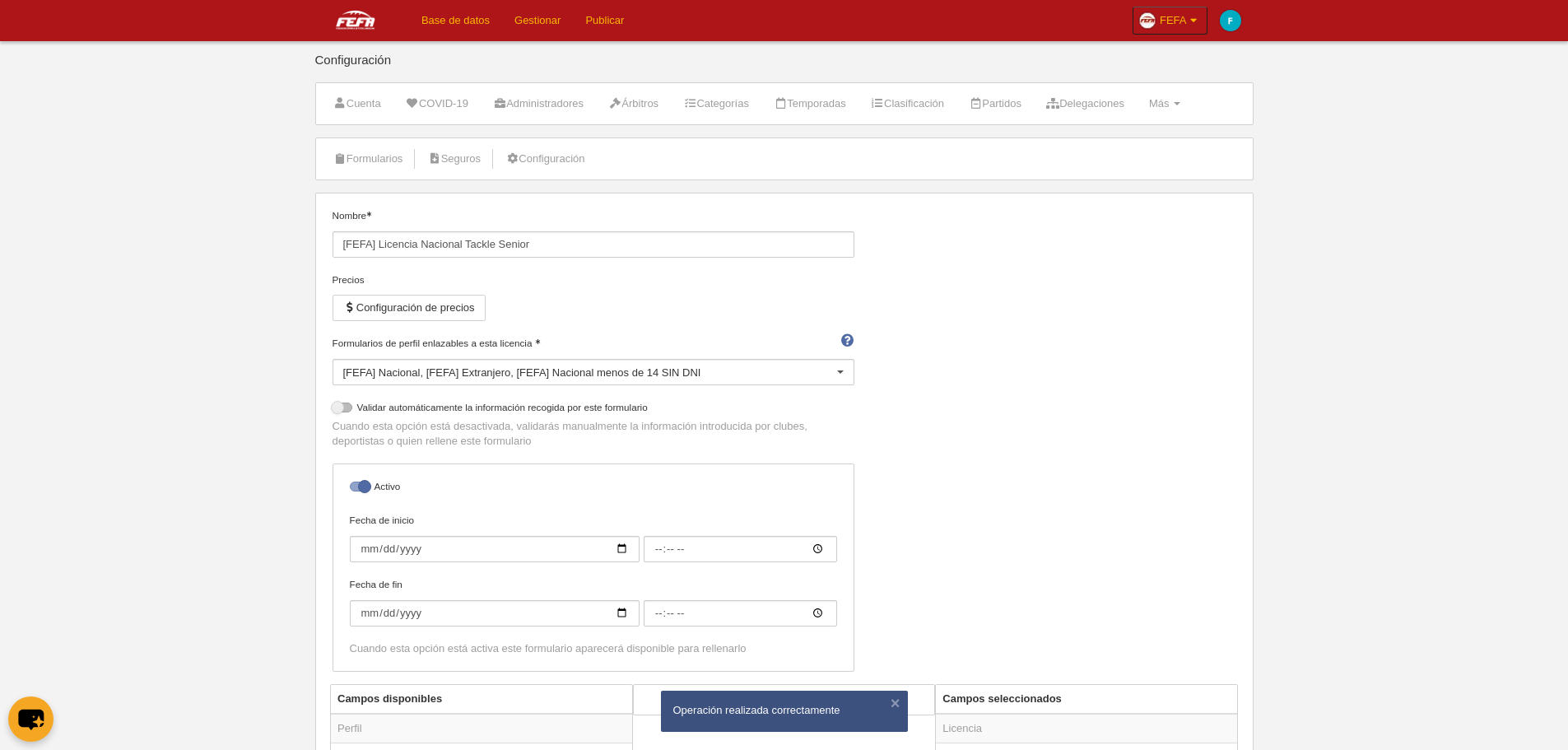
click at [450, 360] on div "[FEFA] Nacional [FEFA] Extranjero [FEFA] Nacional menos de 14 SIN DNI" at bounding box center [593, 372] width 522 height 26
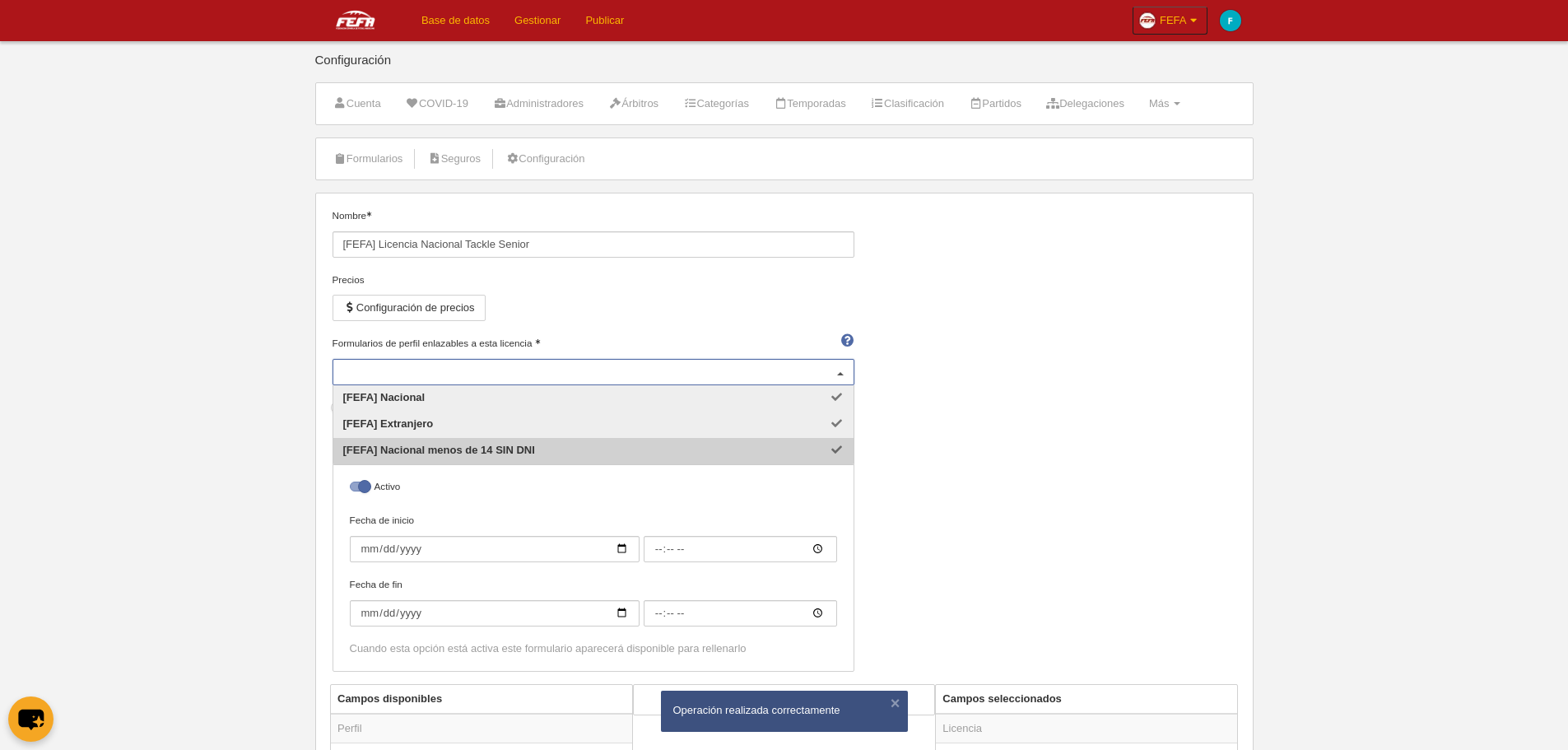
click at [464, 444] on span "[FEFA] Nacional menos de 14 SIN DNI" at bounding box center [439, 450] width 192 height 12
click at [1018, 480] on div "Nombre [FEFA] Licencia Nacional Tackle Senior Precios Configuración de precios …" at bounding box center [784, 446] width 916 height 476
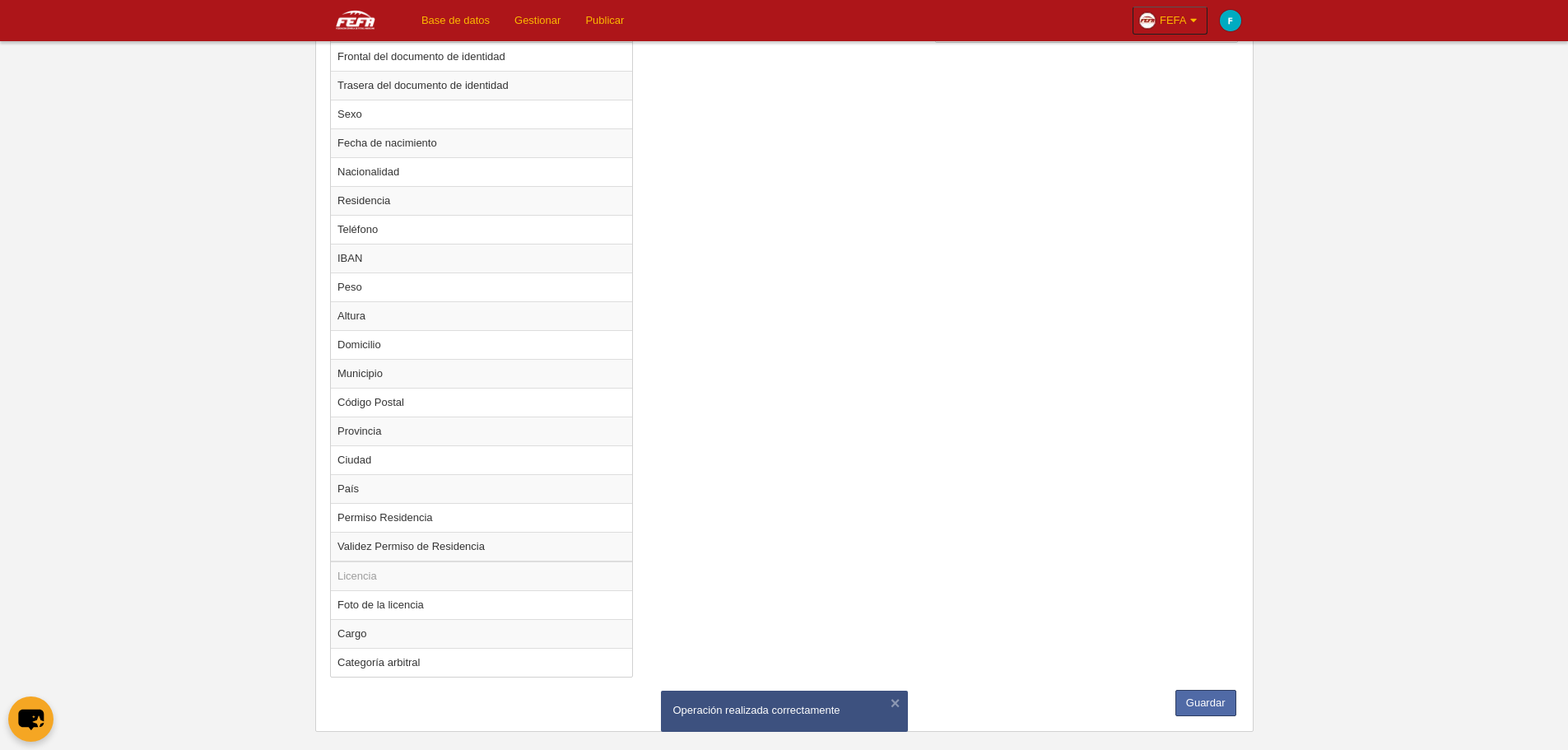
scroll to position [955, 0]
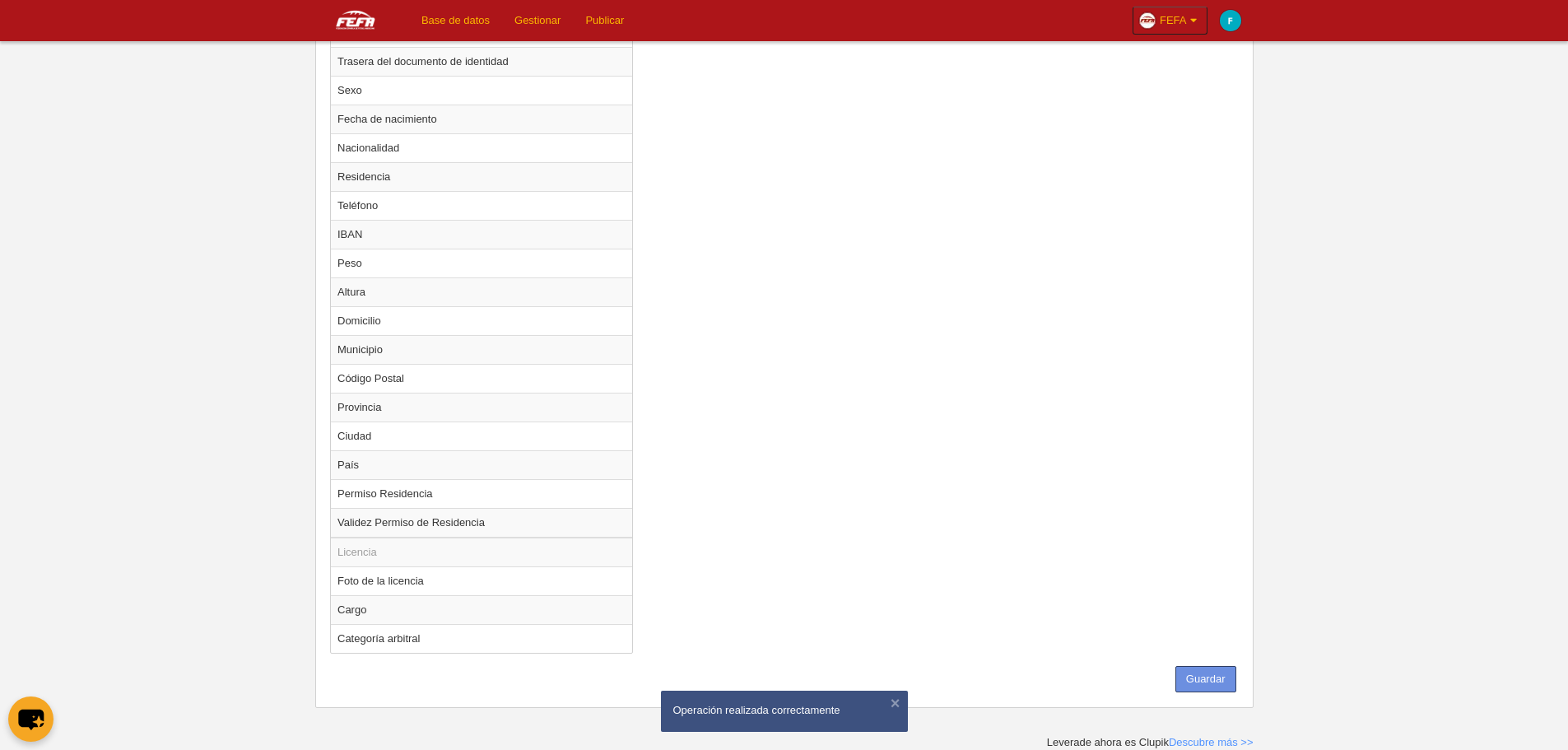
click at [1219, 673] on button "Guardar" at bounding box center [1206, 679] width 61 height 26
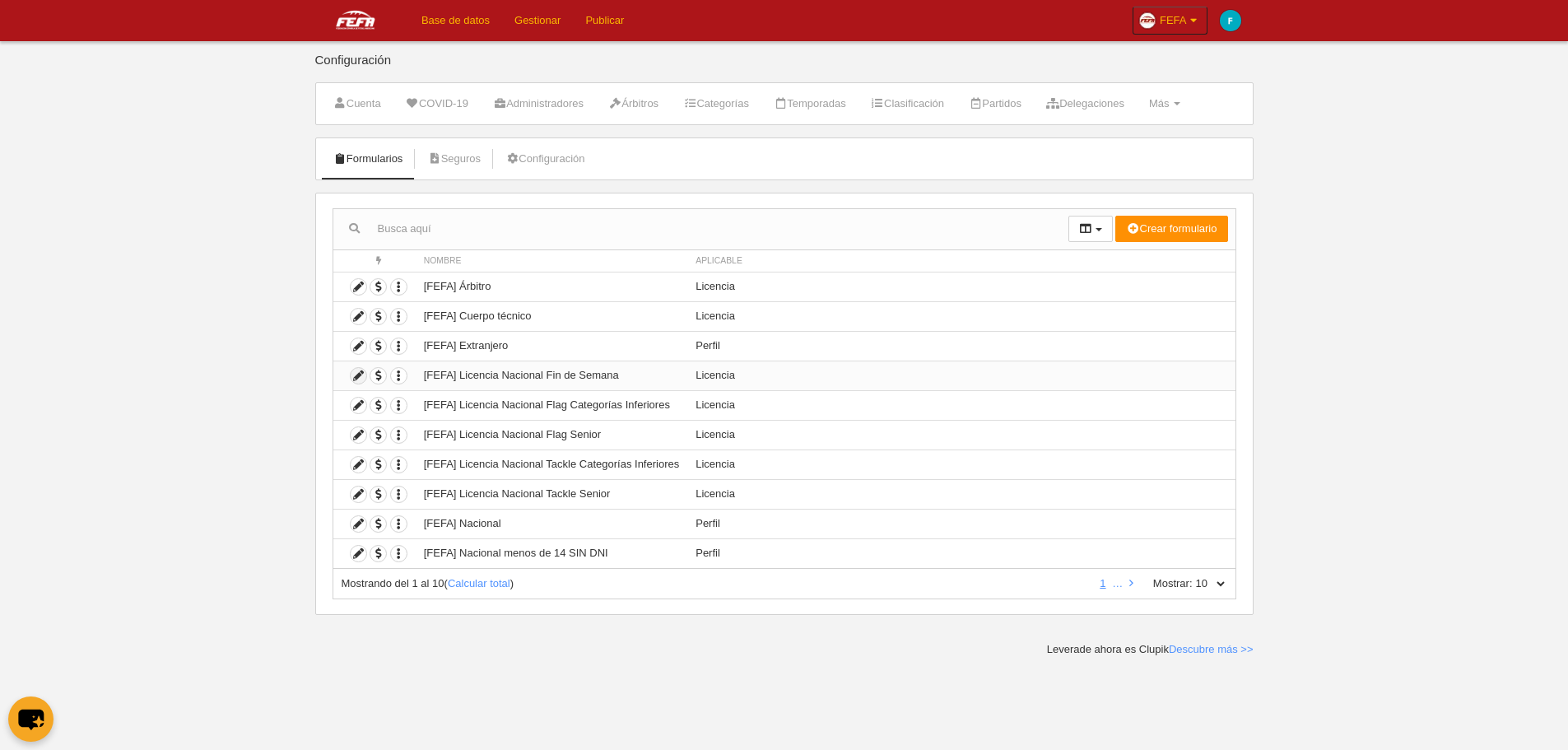
click at [361, 378] on icon at bounding box center [359, 376] width 15 height 15
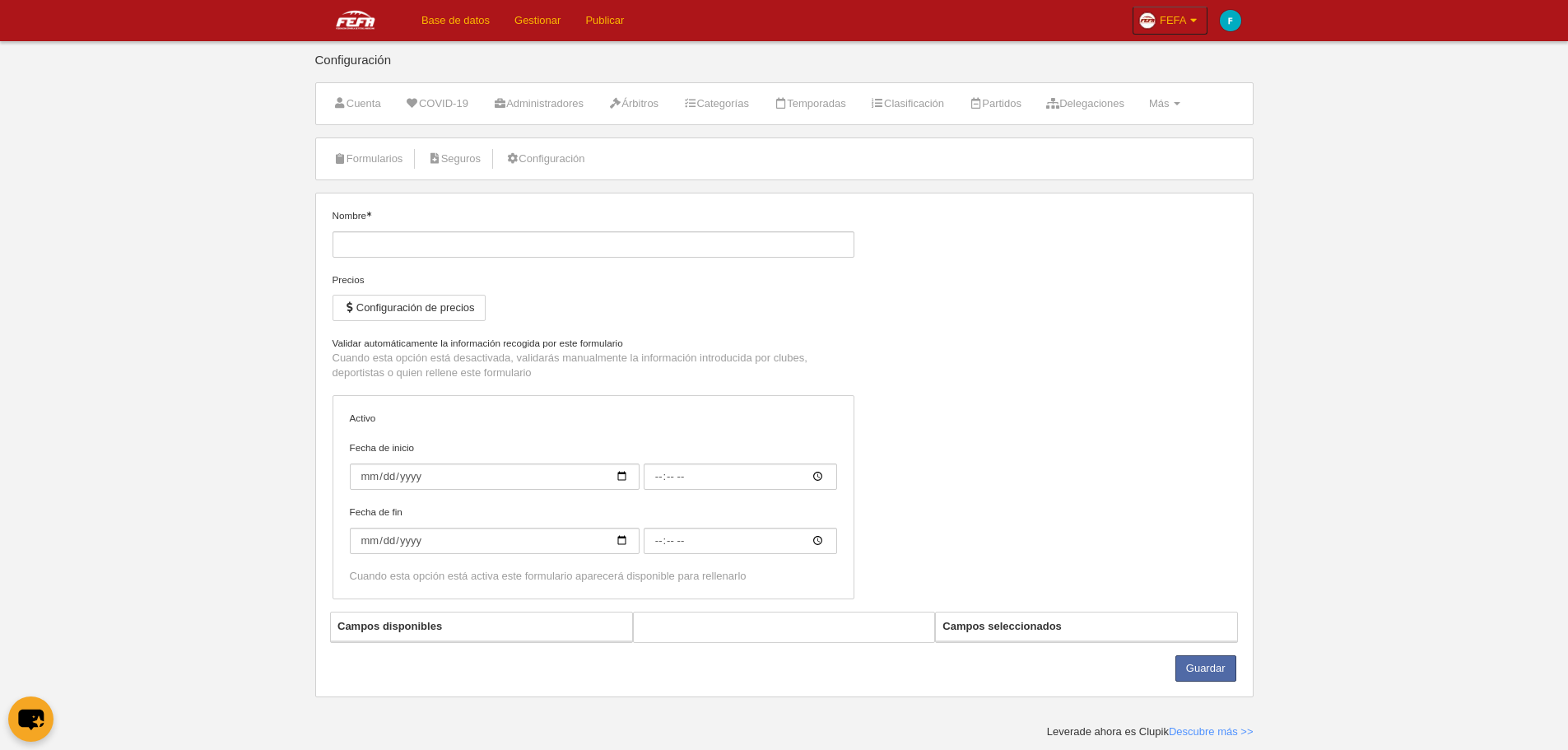
type input "[FEFA] Licencia Nacional Fin de Semana"
checkbox input "true"
select select "selected"
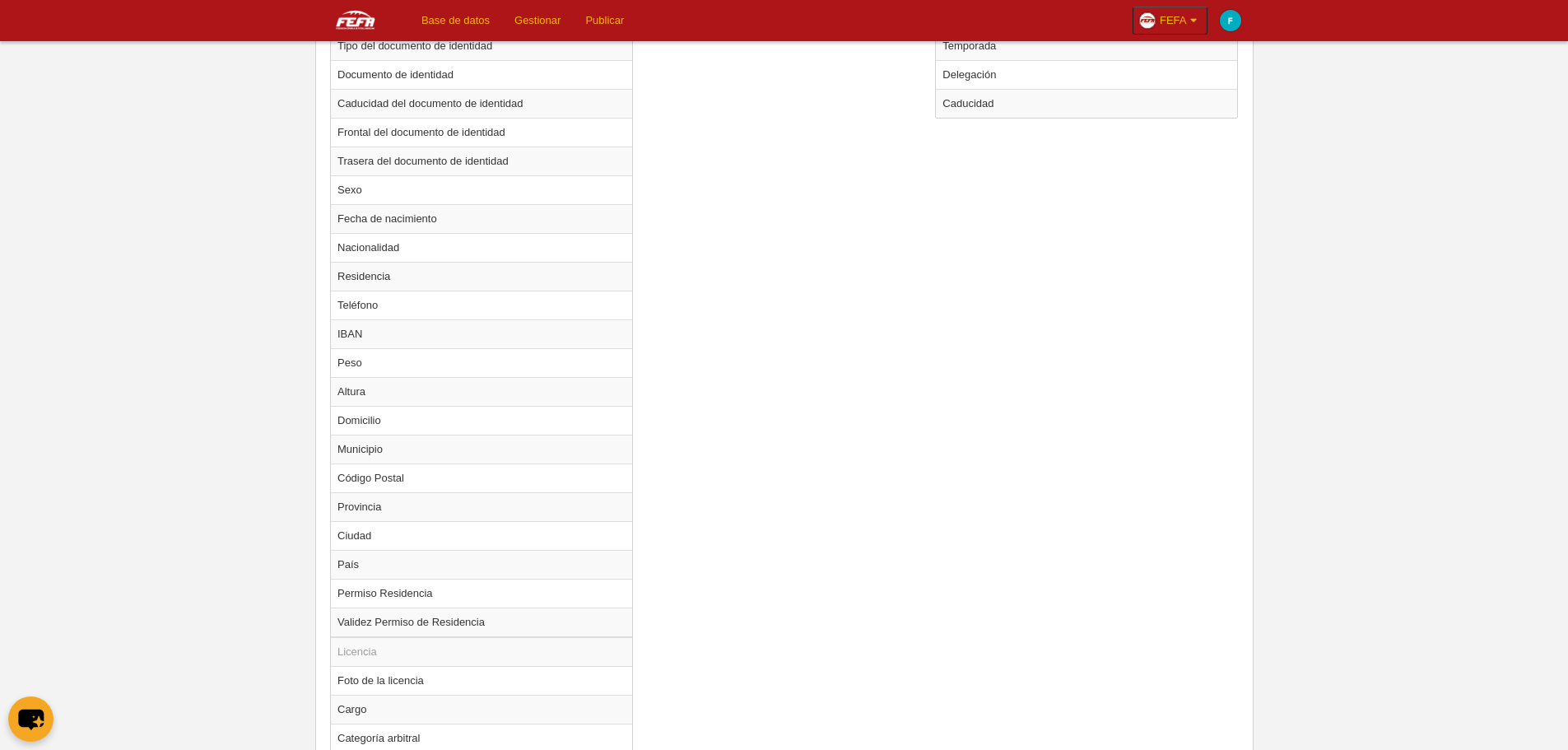
scroll to position [955, 0]
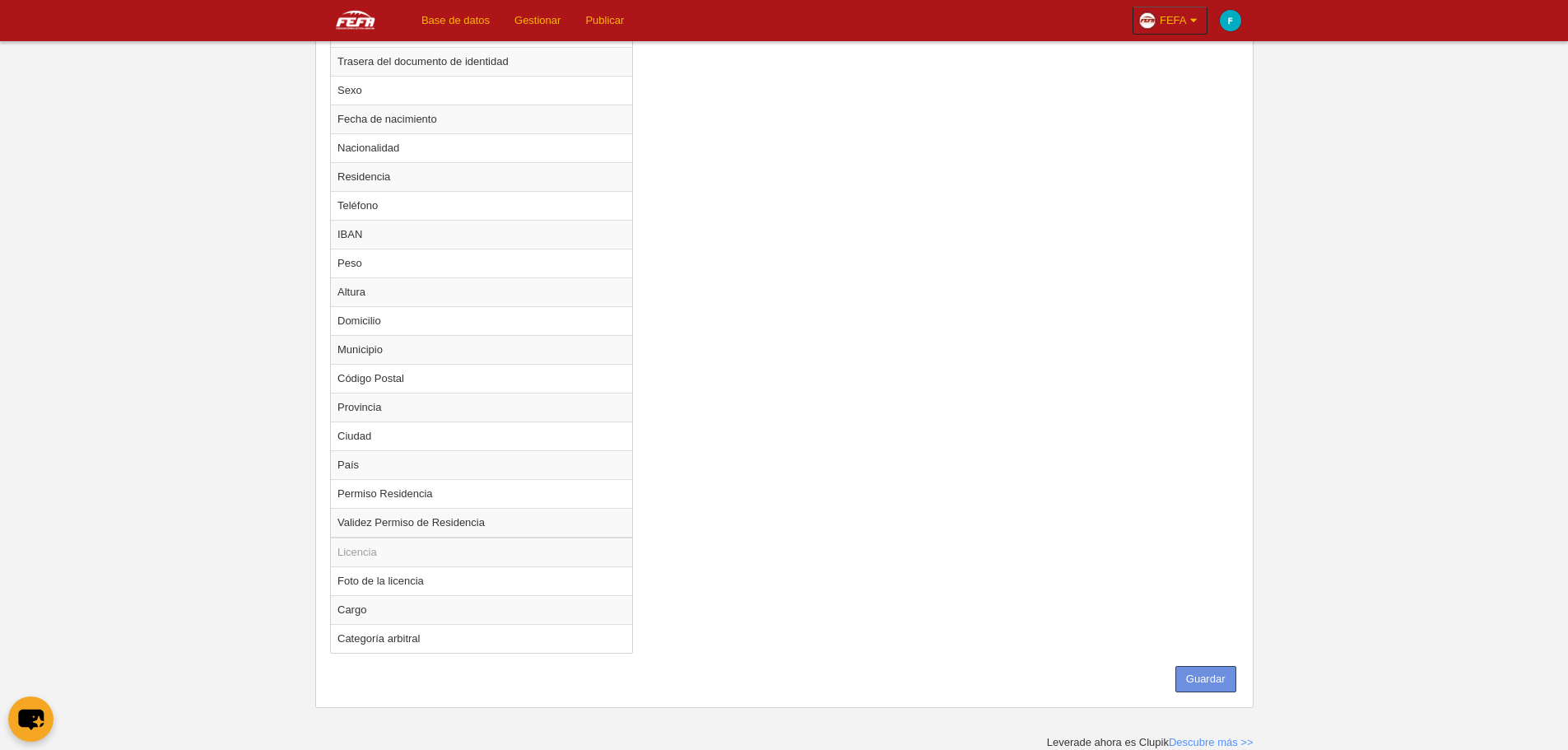
click at [1195, 679] on button "Guardar" at bounding box center [1206, 679] width 61 height 26
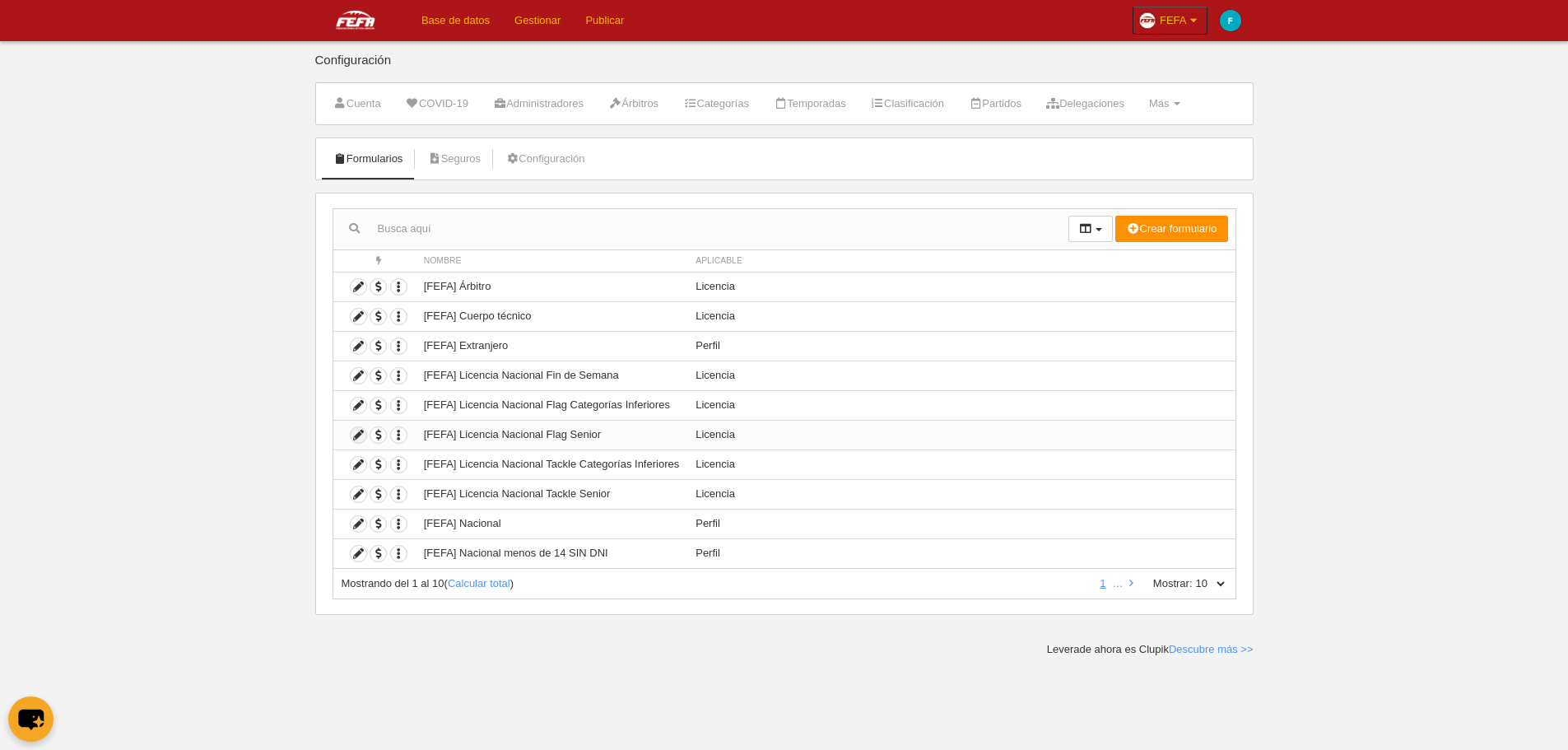
click at [360, 433] on icon at bounding box center [359, 435] width 15 height 15
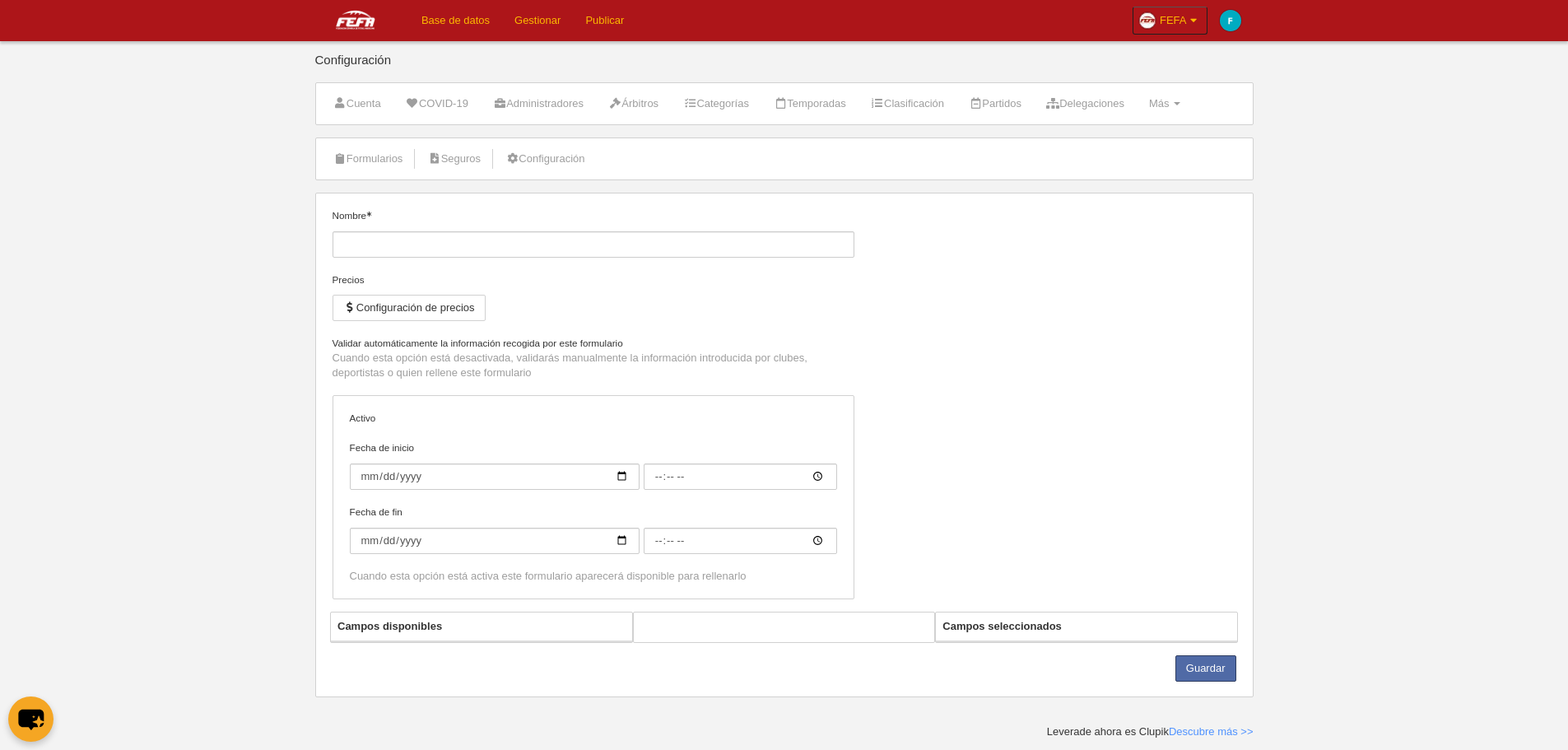
type input "[FEFA] Licencia Nacional Flag Senior"
checkbox input "true"
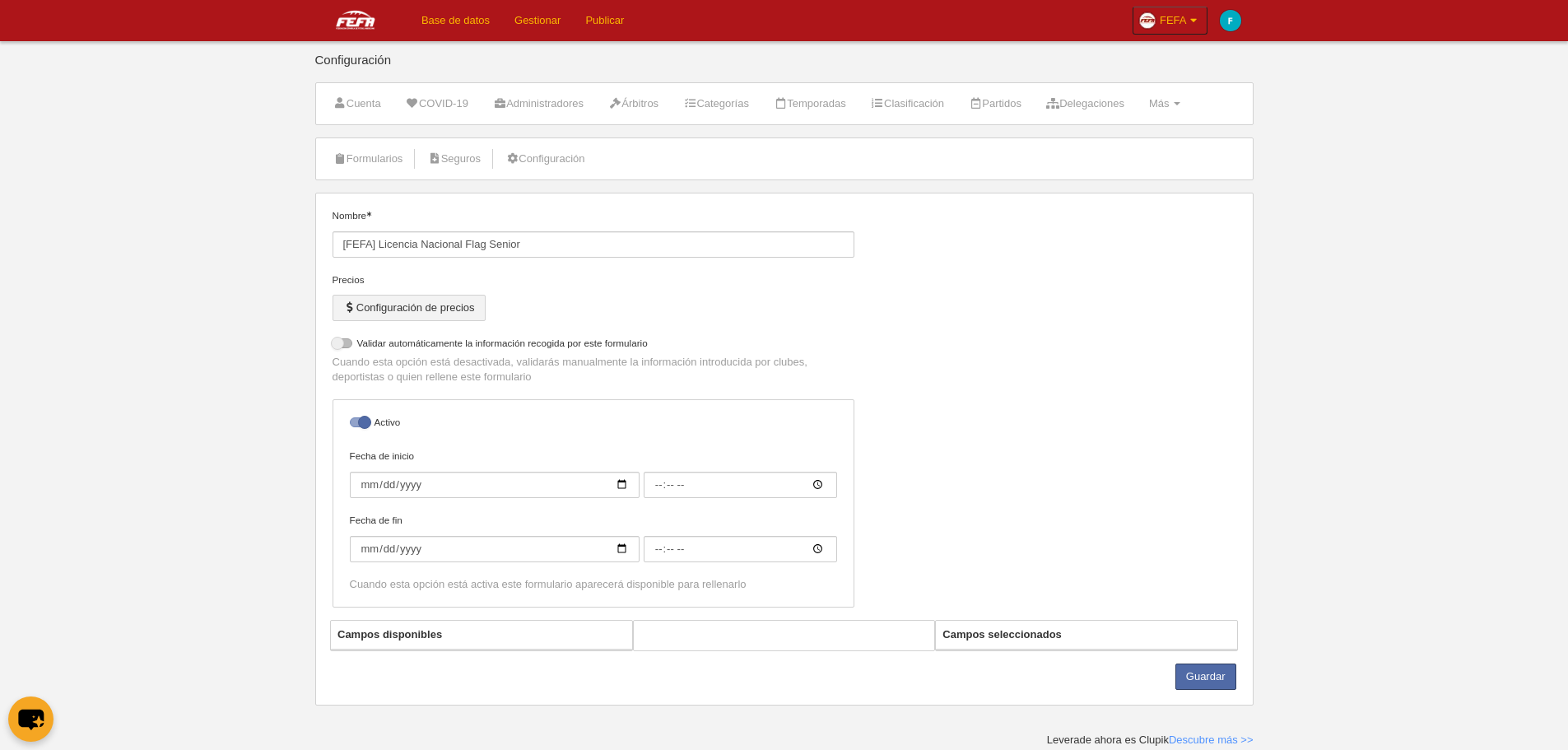
select select "selected"
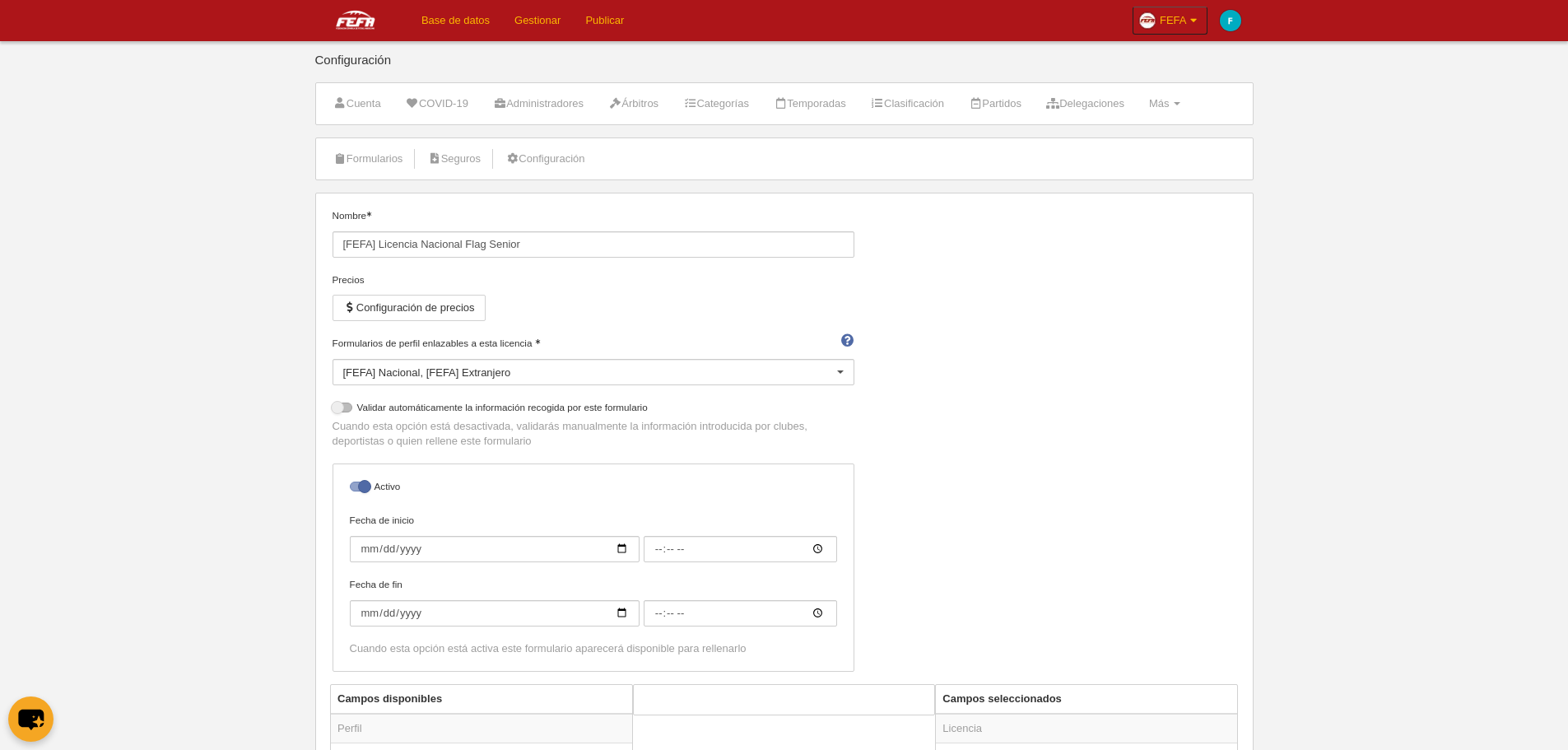
click at [500, 360] on div "[FEFA] Nacional [FEFA] Extranjero" at bounding box center [593, 372] width 522 height 26
click at [1069, 315] on div "Nombre [FEFA] Licencia Nacional Flag Senior Precios Configuración de precios Fo…" at bounding box center [784, 446] width 916 height 476
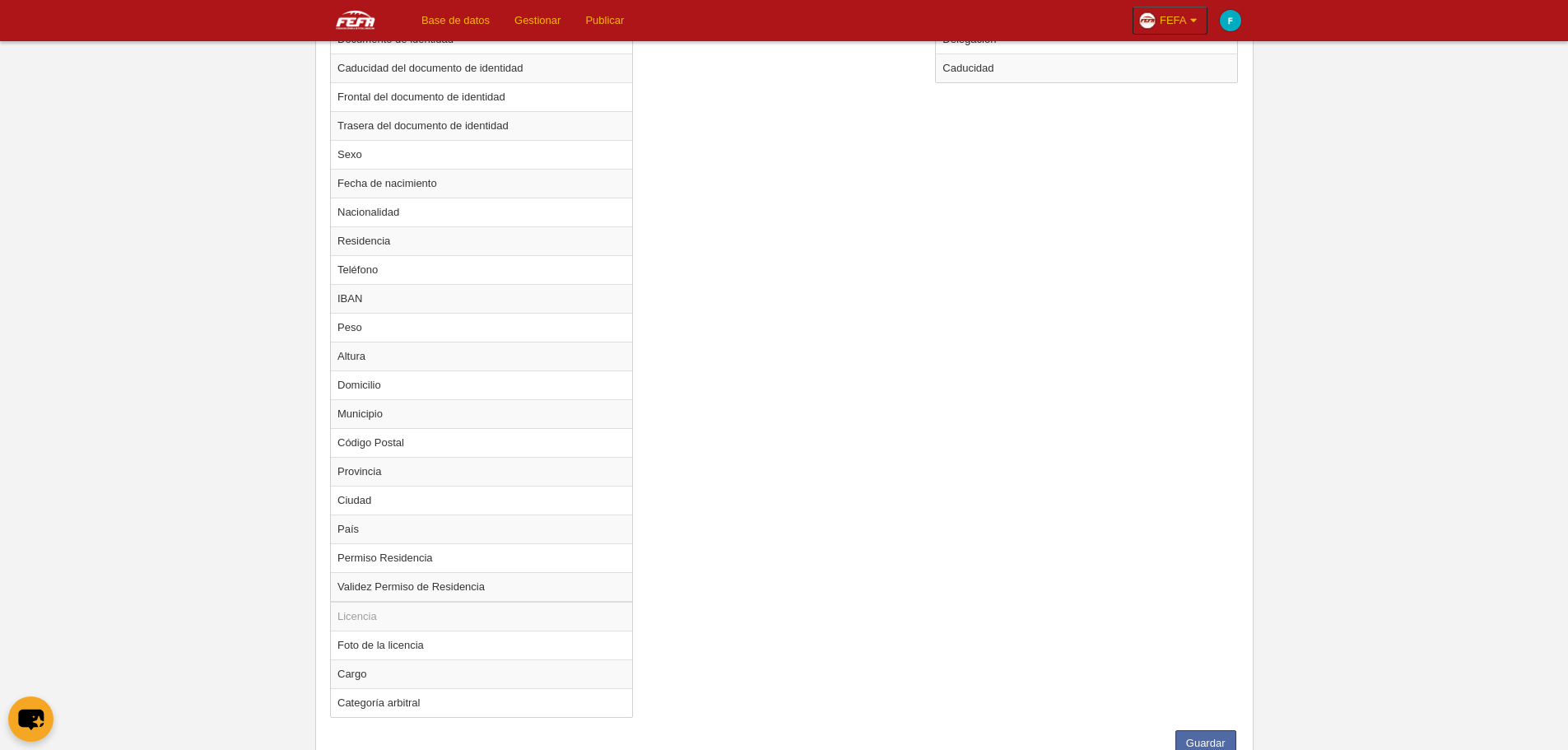
scroll to position [955, 0]
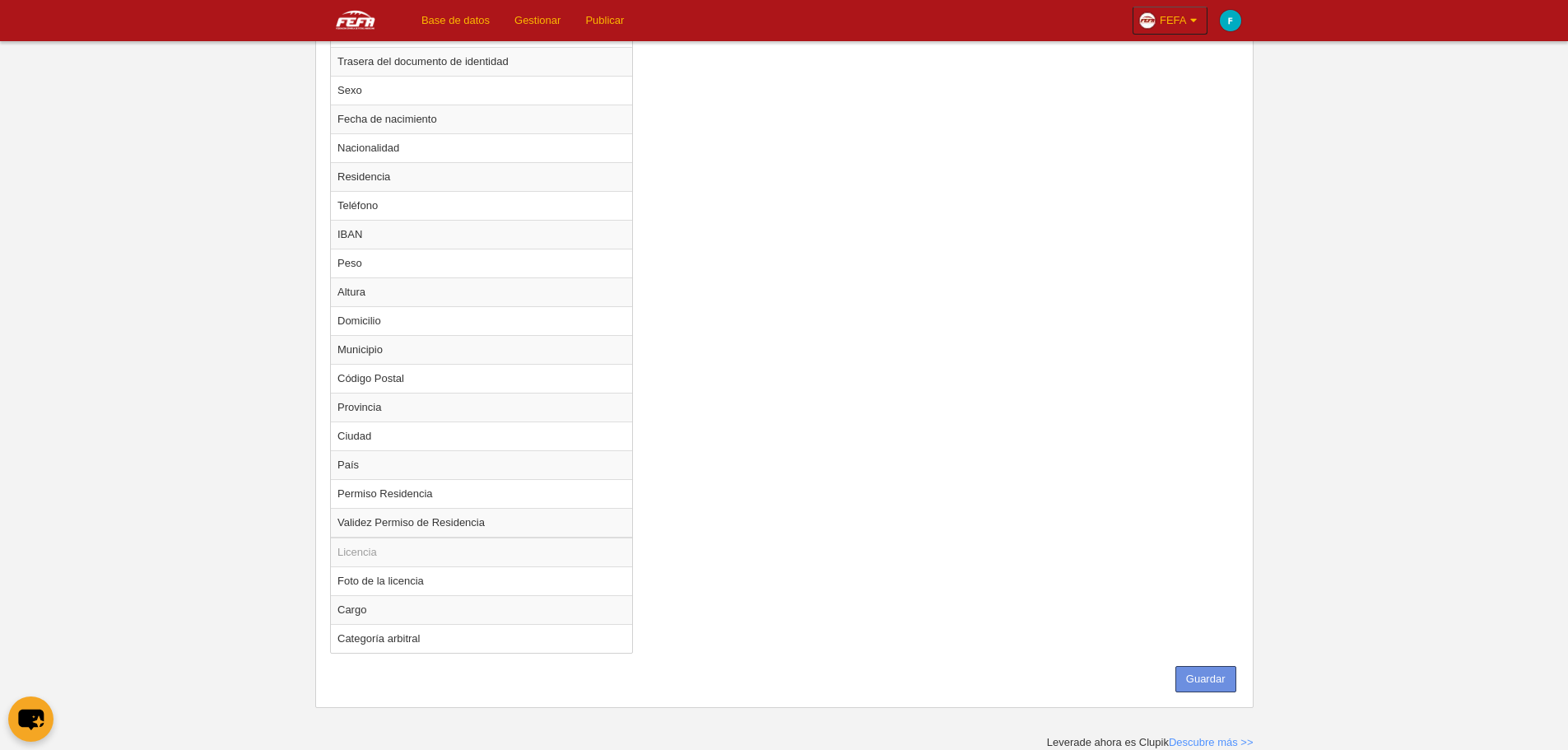
click at [1203, 678] on button "Guardar" at bounding box center [1206, 679] width 61 height 26
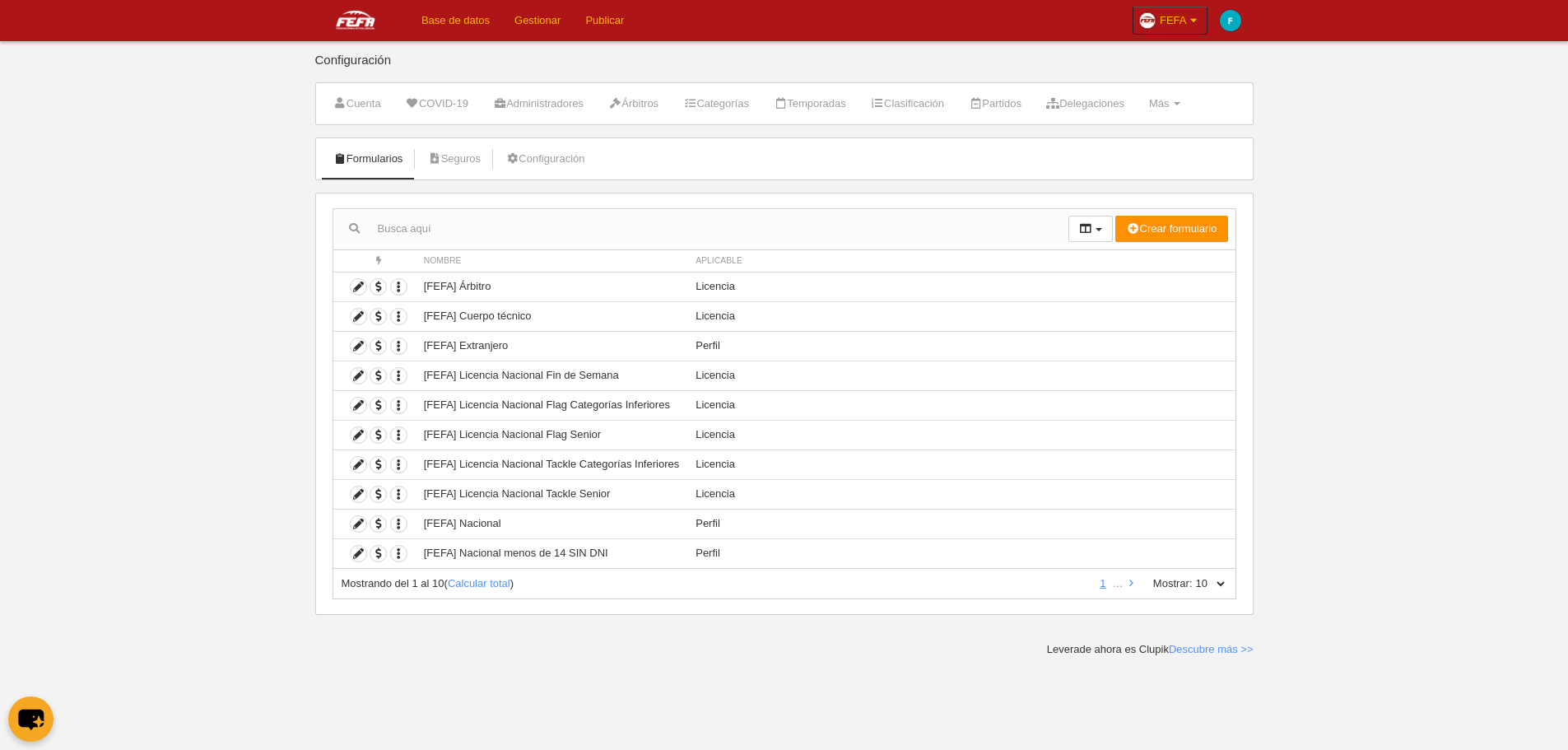
click at [456, 26] on link "Base de datos" at bounding box center [455, 20] width 93 height 41
